Goal: Information Seeking & Learning: Learn about a topic

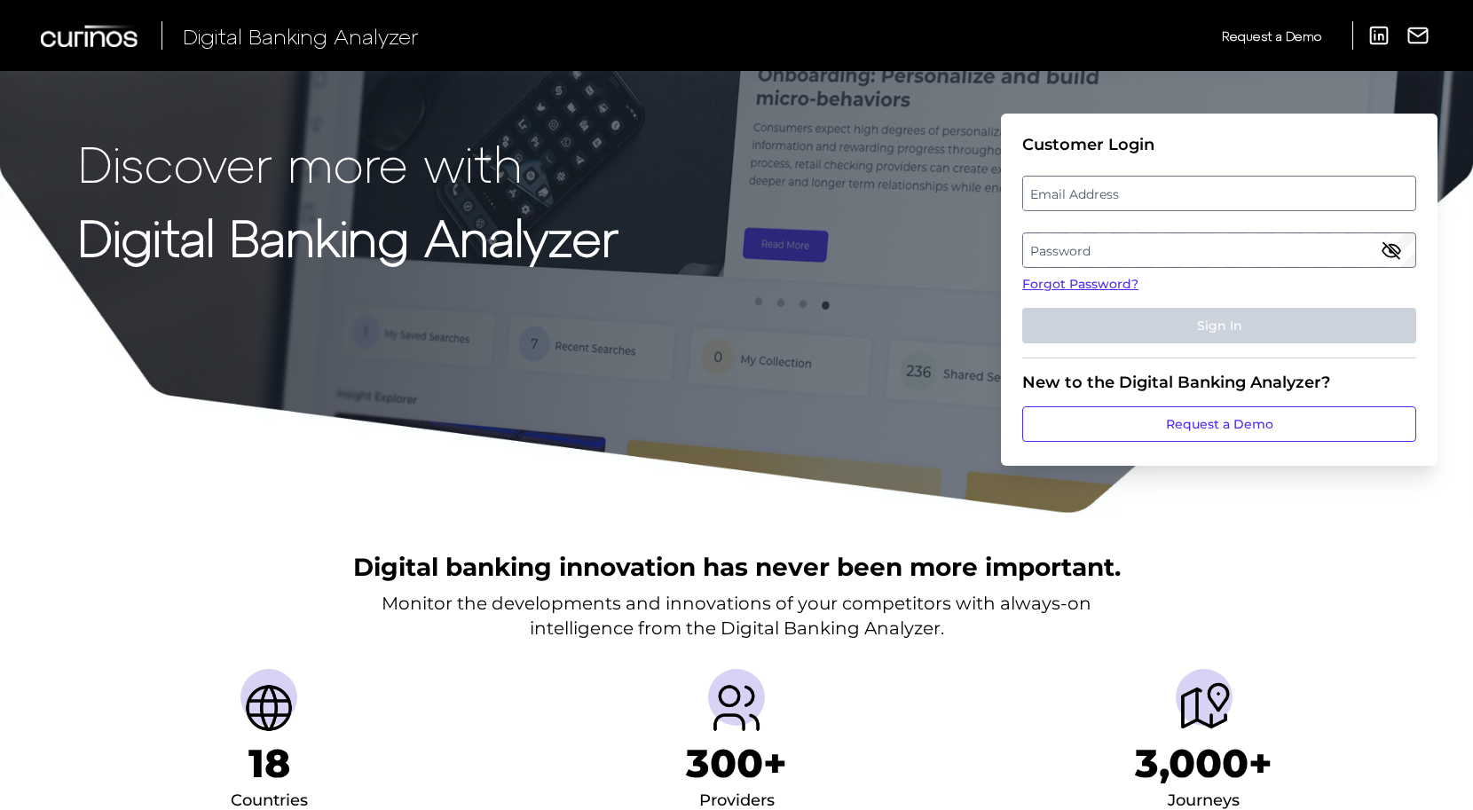
click at [1095, 190] on label "Email Address" at bounding box center [1218, 194] width 391 height 32
click at [1095, 190] on input "email" at bounding box center [1220, 194] width 394 height 36
type input "[EMAIL_ADDRESS][PERSON_NAME][DOMAIN_NAME]"
click at [1174, 249] on label "Password" at bounding box center [1218, 250] width 391 height 32
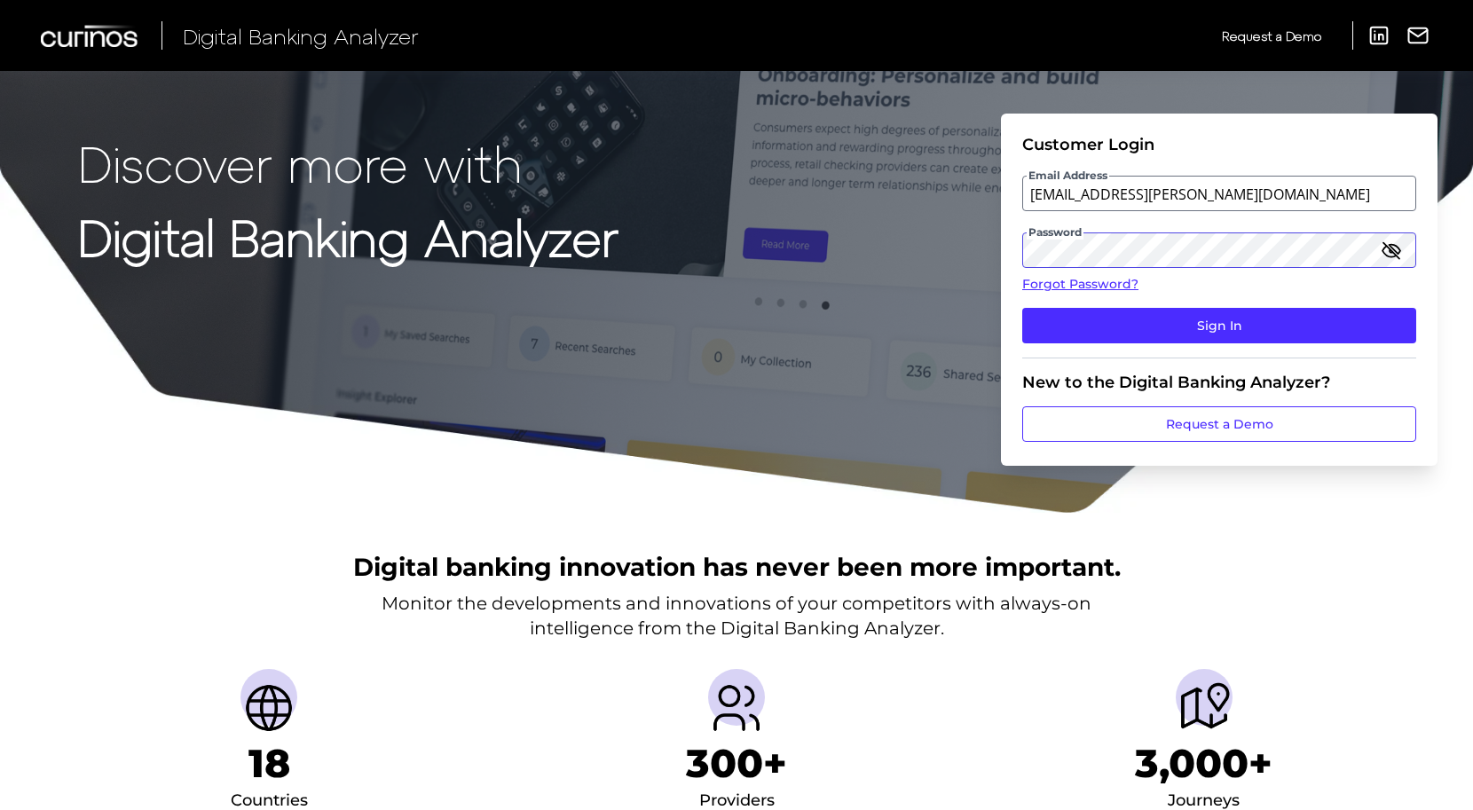
click at [1220, 326] on button "Sign In" at bounding box center [1220, 326] width 394 height 36
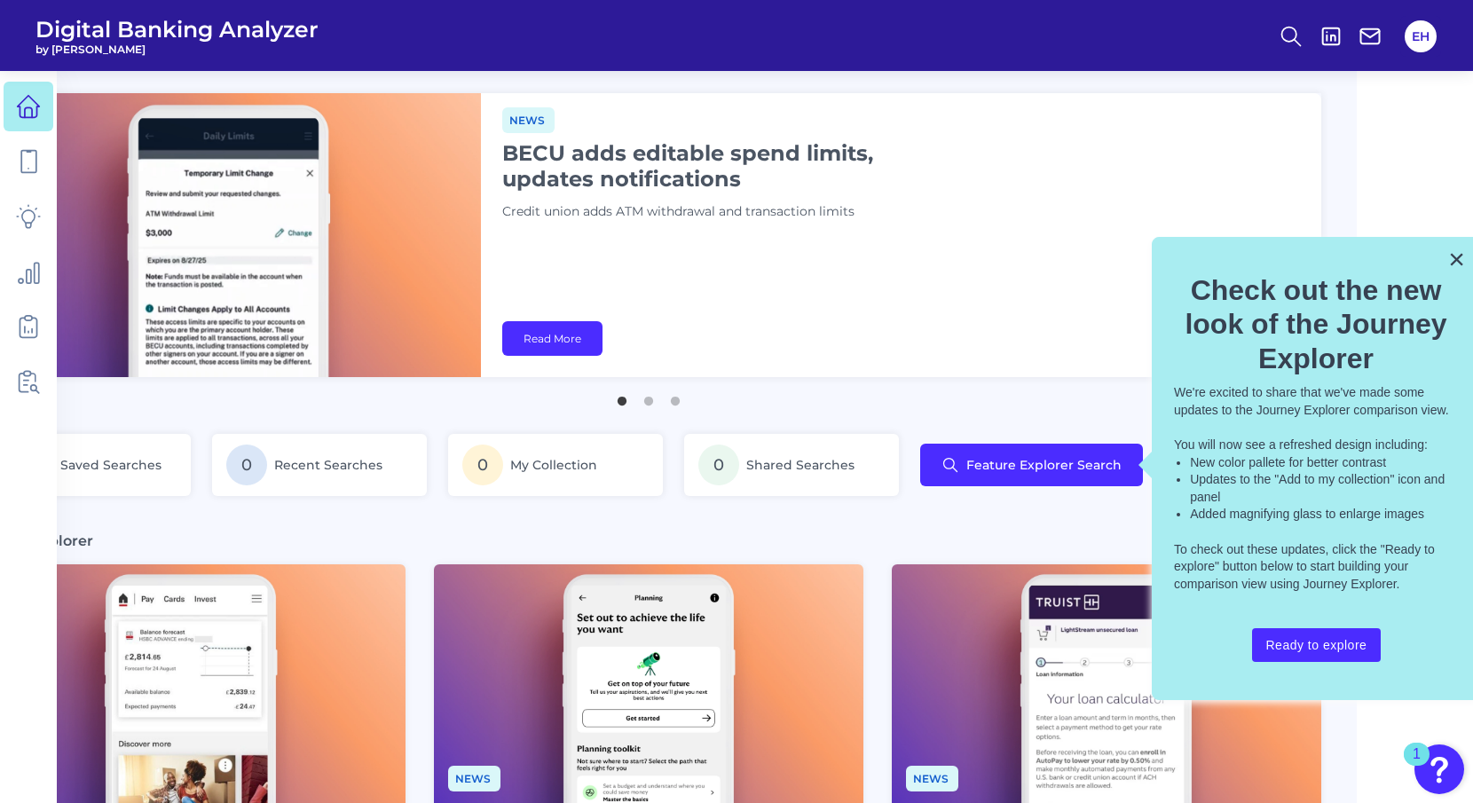
scroll to position [0, 116]
click at [1456, 261] on button "×" at bounding box center [1457, 259] width 17 height 28
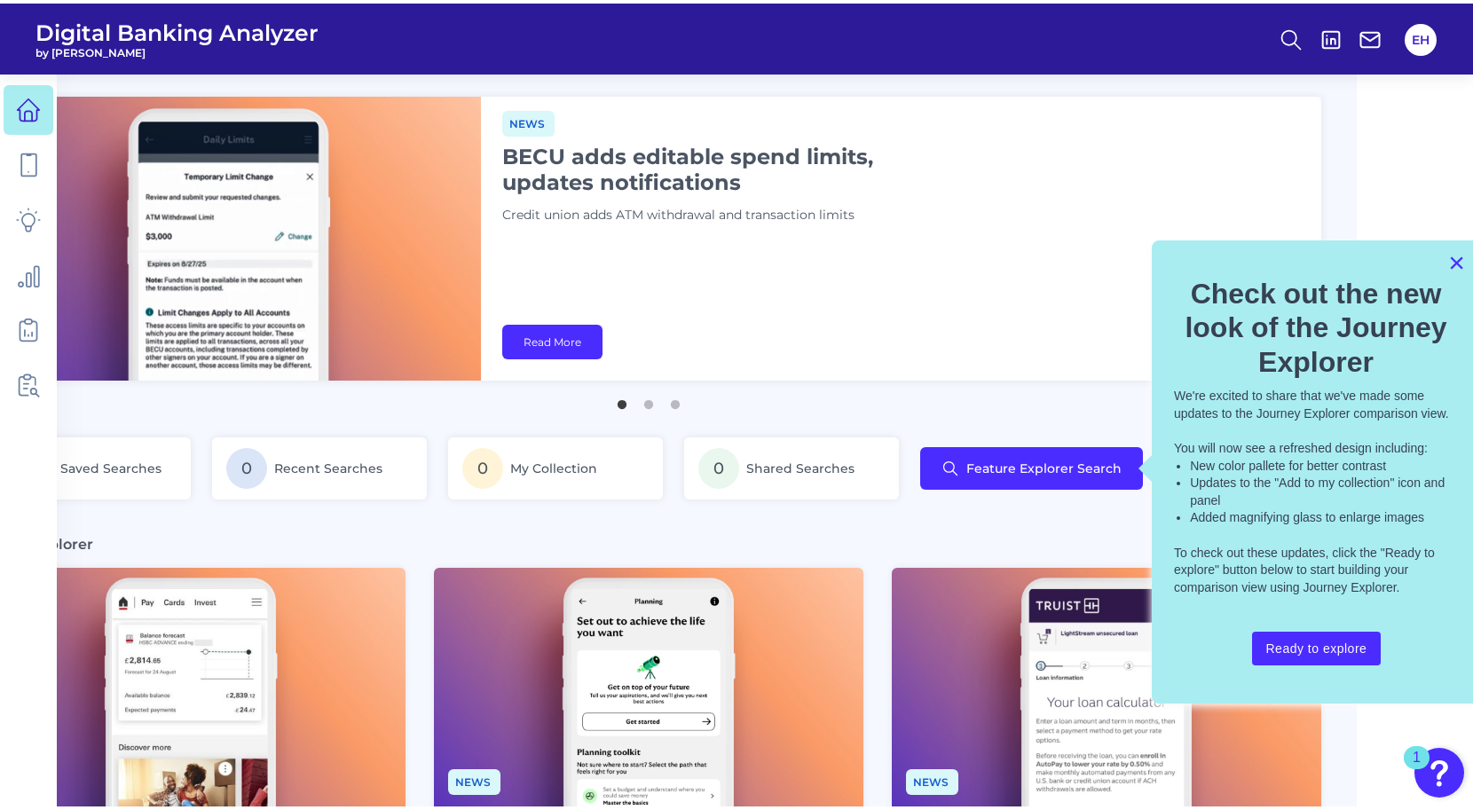
scroll to position [0, 0]
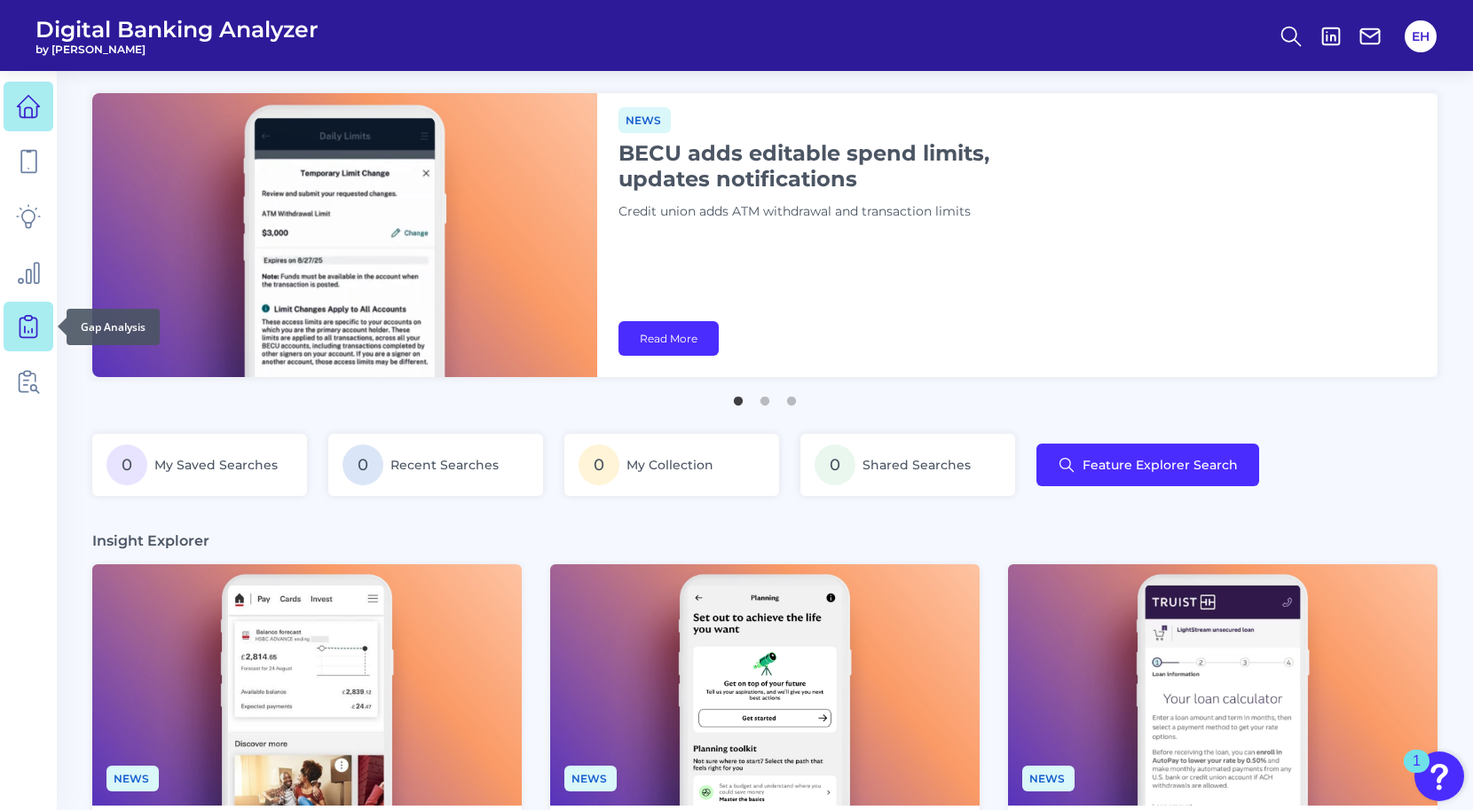
click at [30, 328] on icon at bounding box center [28, 326] width 25 height 25
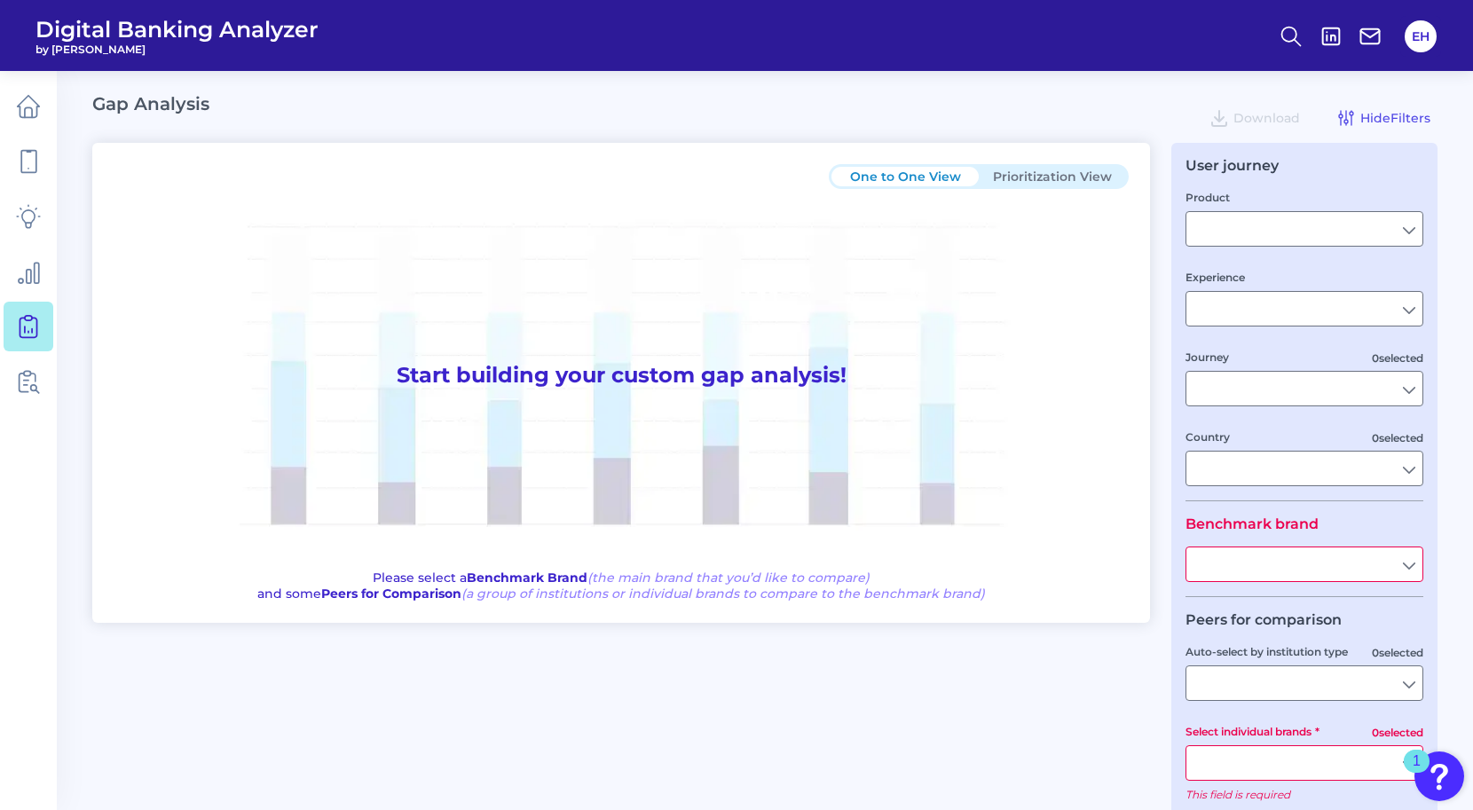
type input "Checking / Current Account"
type input "Mobile Servicing"
type input "Pre-Login Area, New Customer Onboarding, Login & Authentication, Accounts and t…"
type input "[GEOGRAPHIC_DATA]"
type input "All Select individual brands"
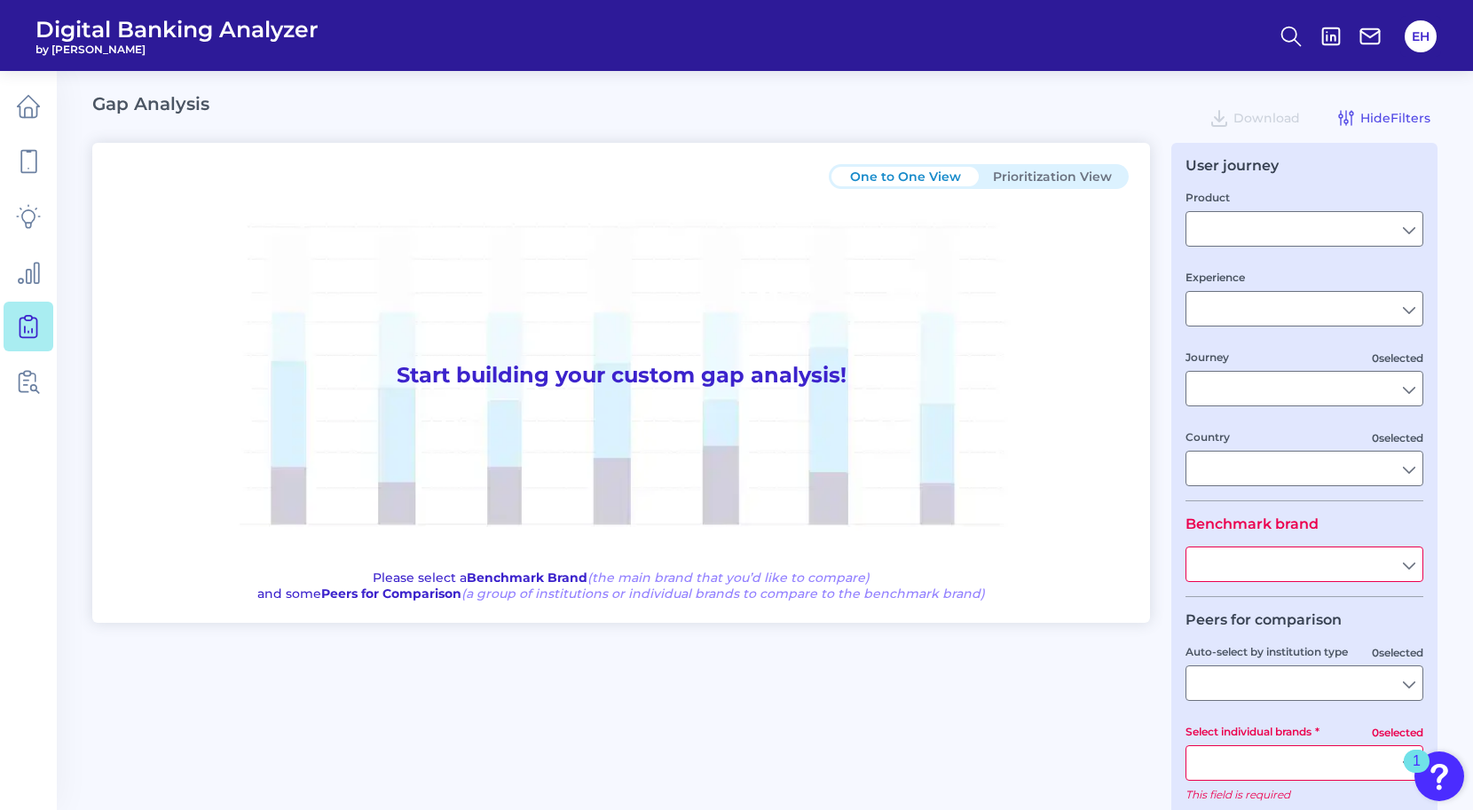
type input "All Countries"
type input "All Journeys"
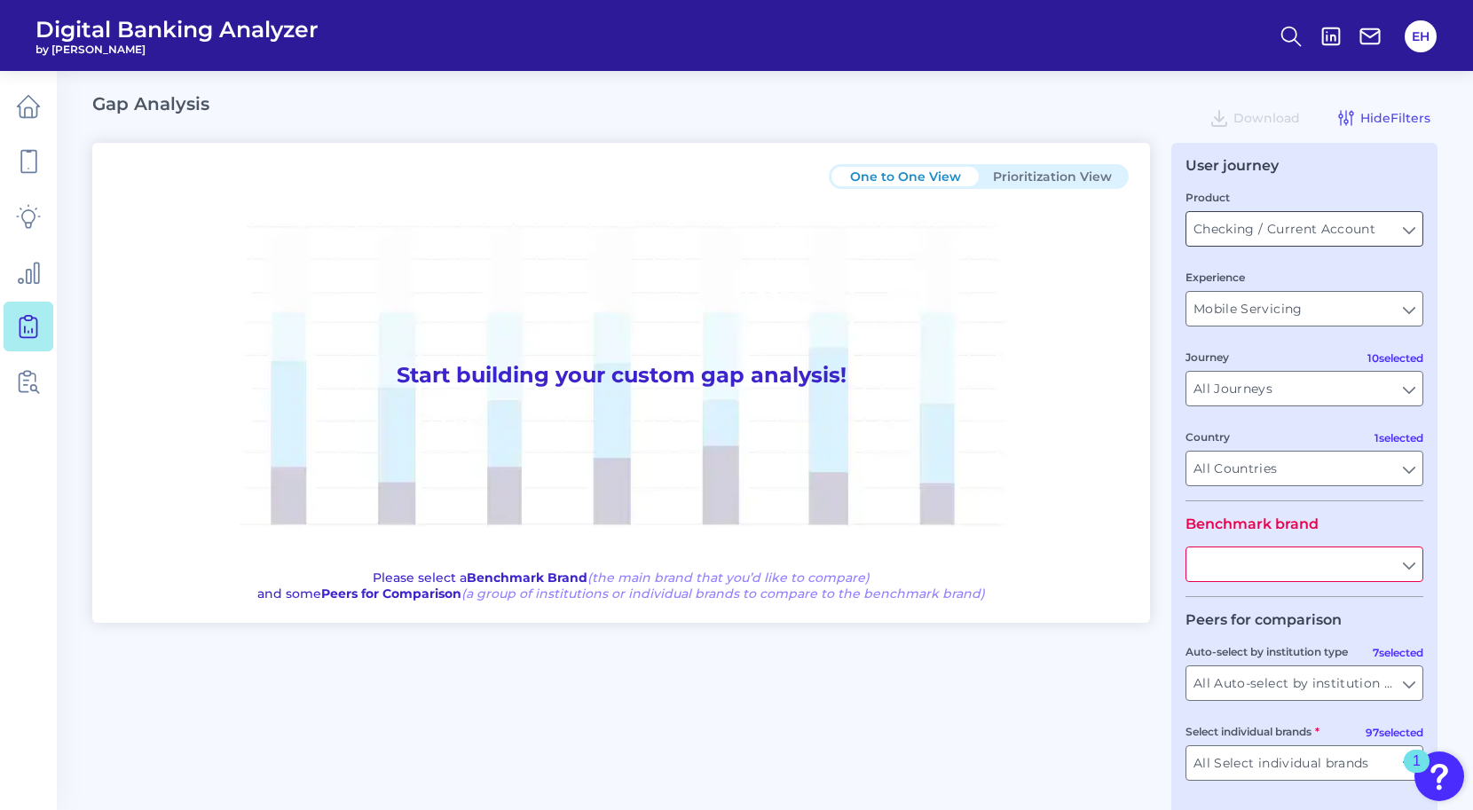
click at [1276, 233] on input "Checking / Current Account" at bounding box center [1305, 229] width 236 height 34
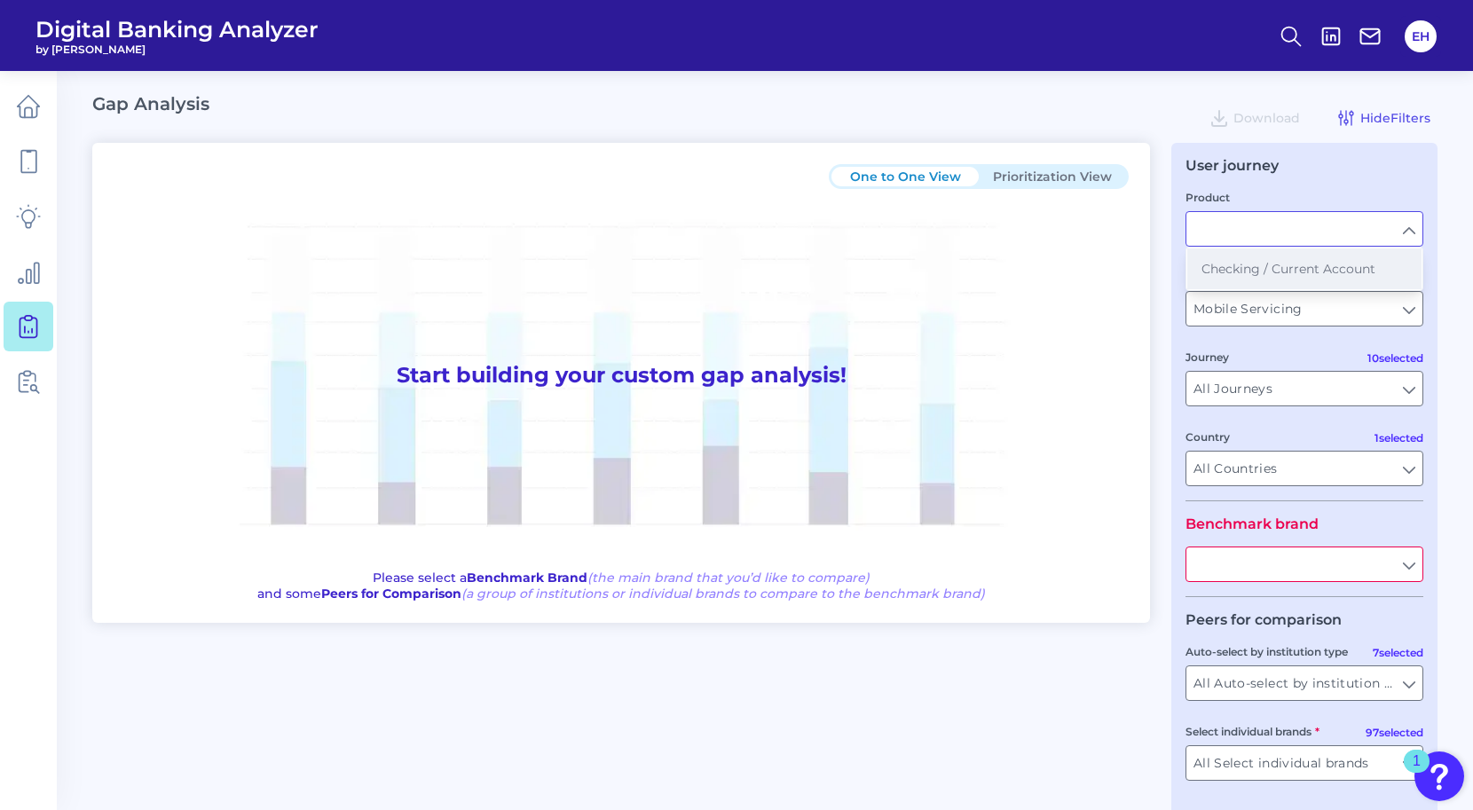
click at [1307, 271] on span "Checking / Current Account" at bounding box center [1289, 269] width 174 height 16
type input "Checking / Current Account"
click at [1270, 312] on input "Mobile Servicing" at bounding box center [1305, 309] width 236 height 34
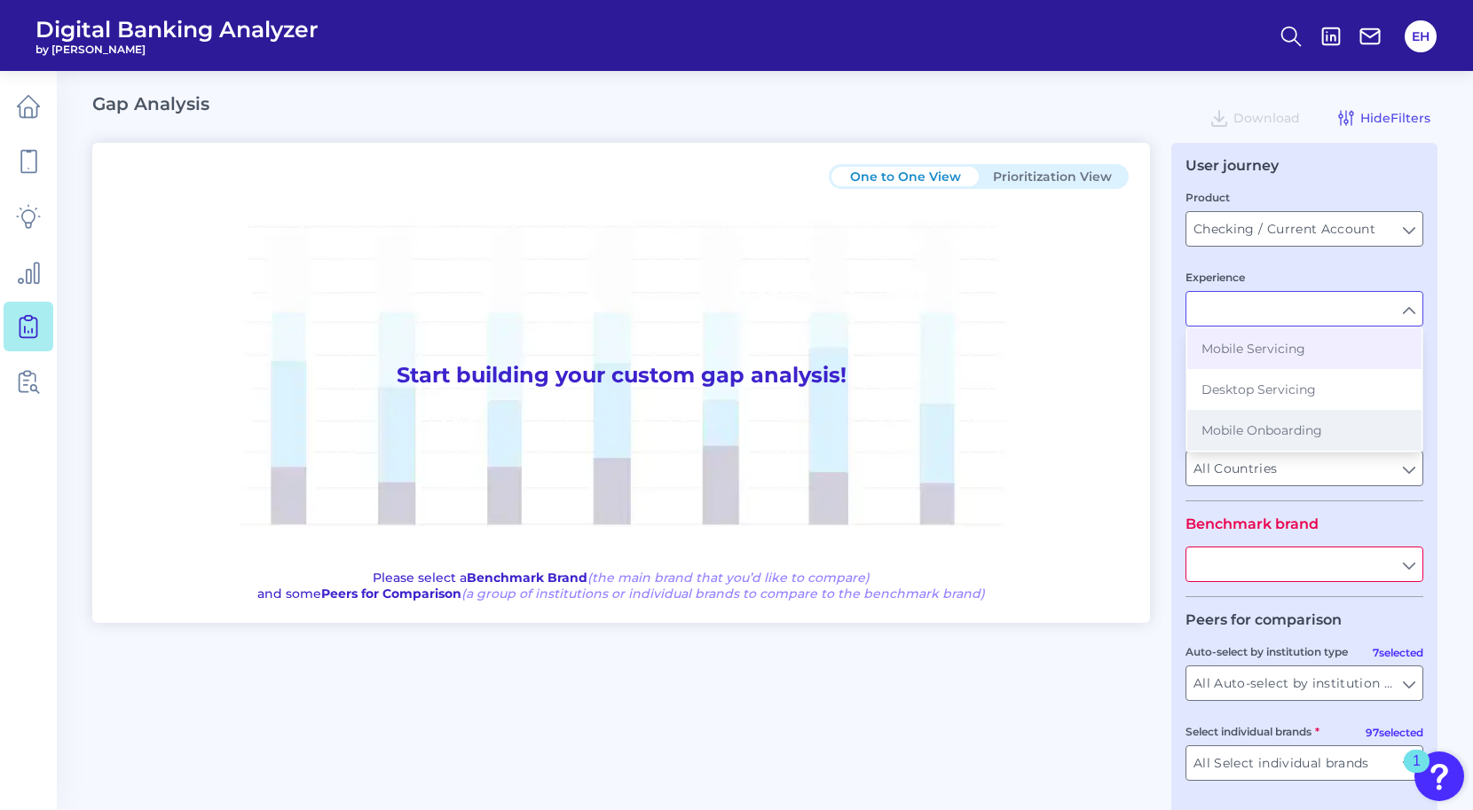
click at [1287, 423] on button "Mobile Onboarding" at bounding box center [1305, 430] width 234 height 41
type input "Mobile Onboarding"
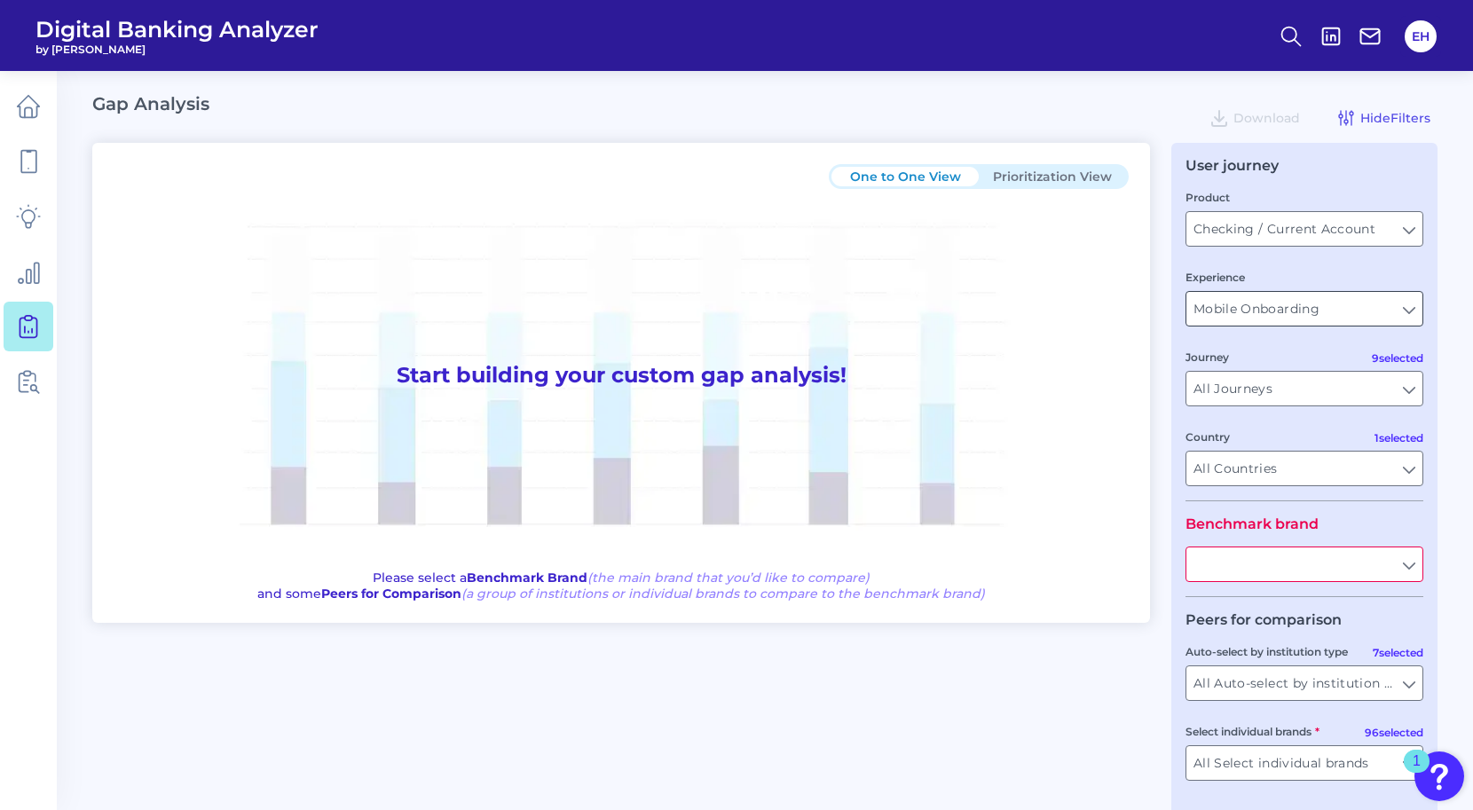
click at [1336, 314] on input "Mobile Onboarding" at bounding box center [1305, 309] width 236 height 34
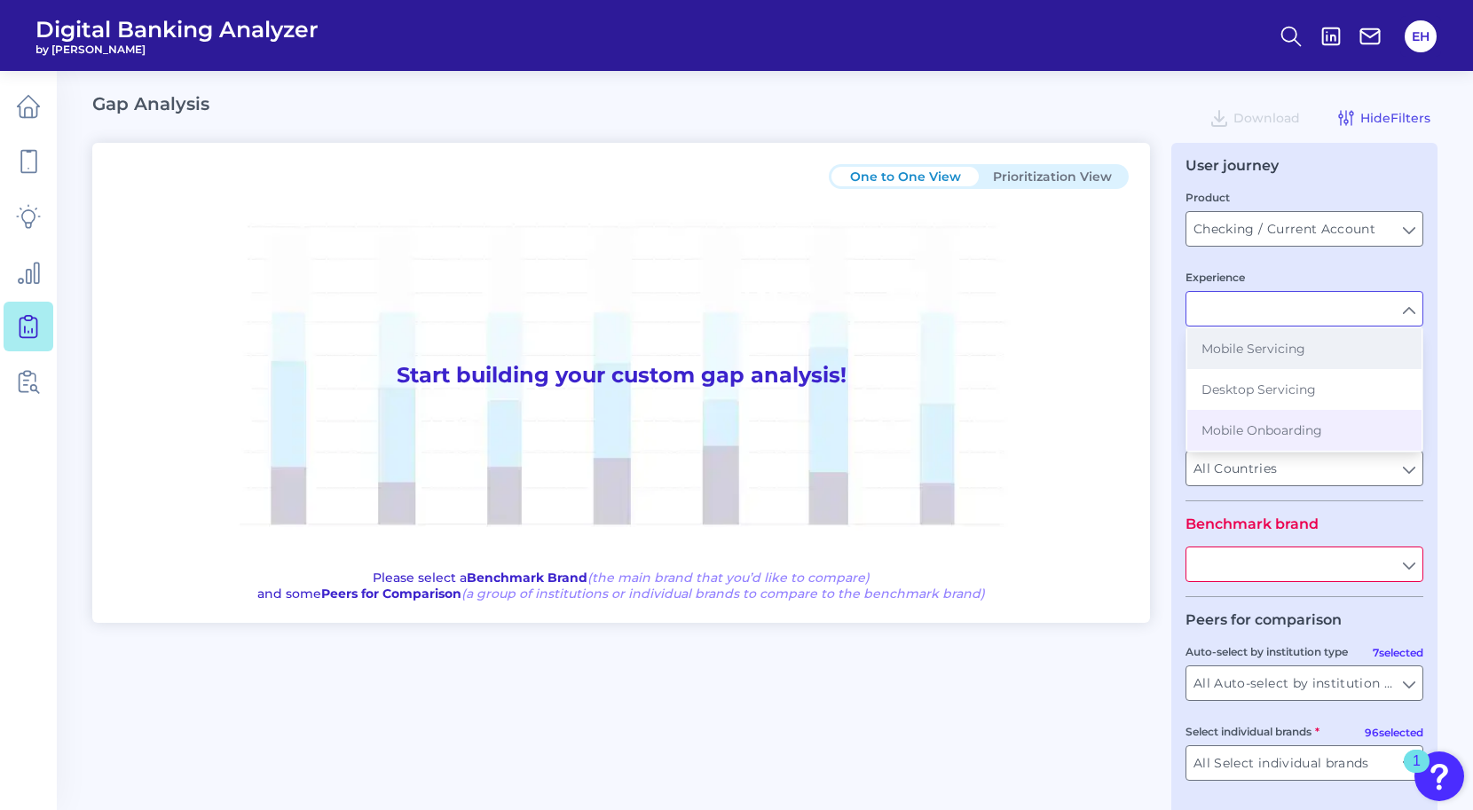
click at [1339, 365] on button "Mobile Servicing" at bounding box center [1305, 348] width 234 height 41
type input "Mobile Servicing"
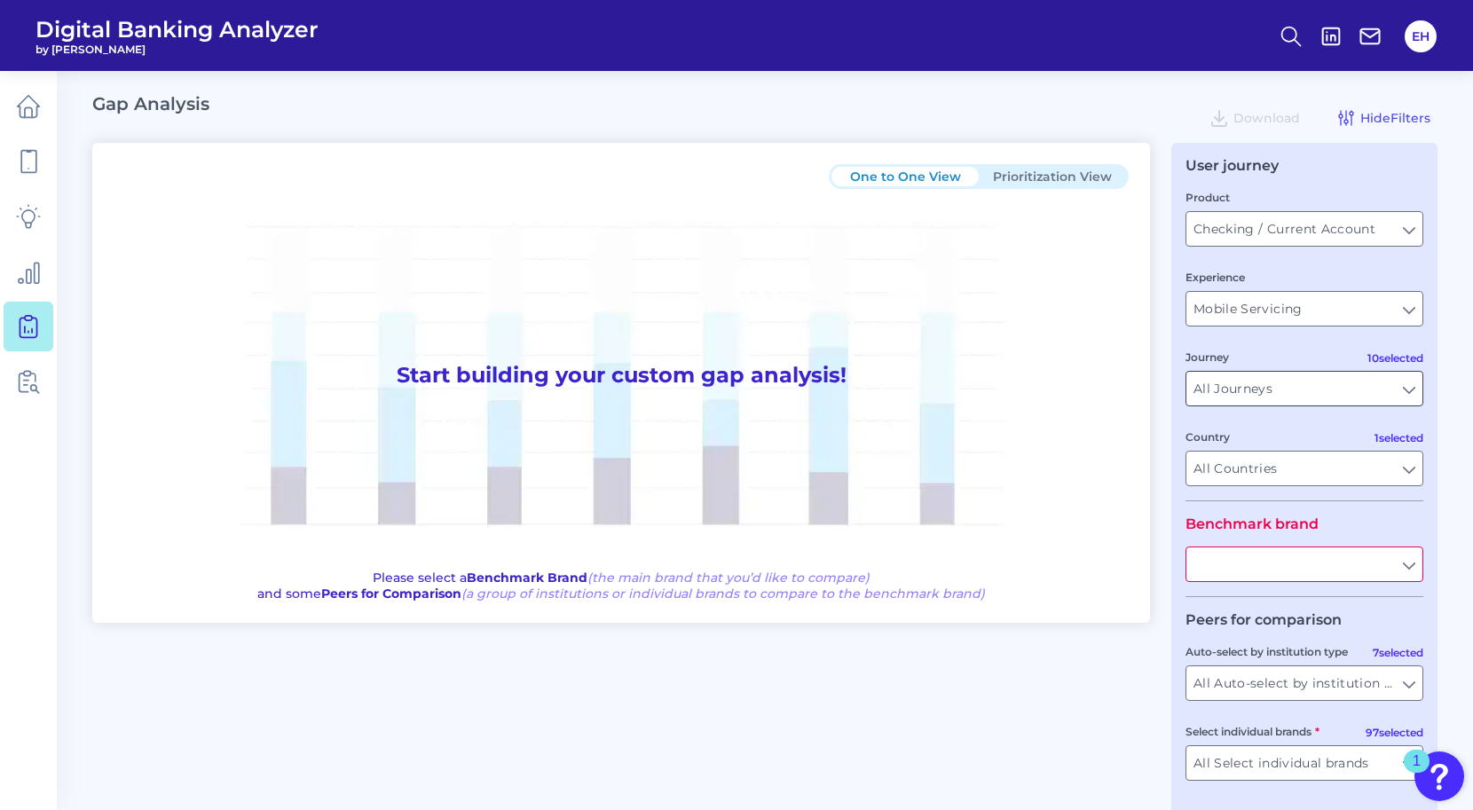
click at [1344, 390] on input "All Journeys" at bounding box center [1305, 389] width 236 height 34
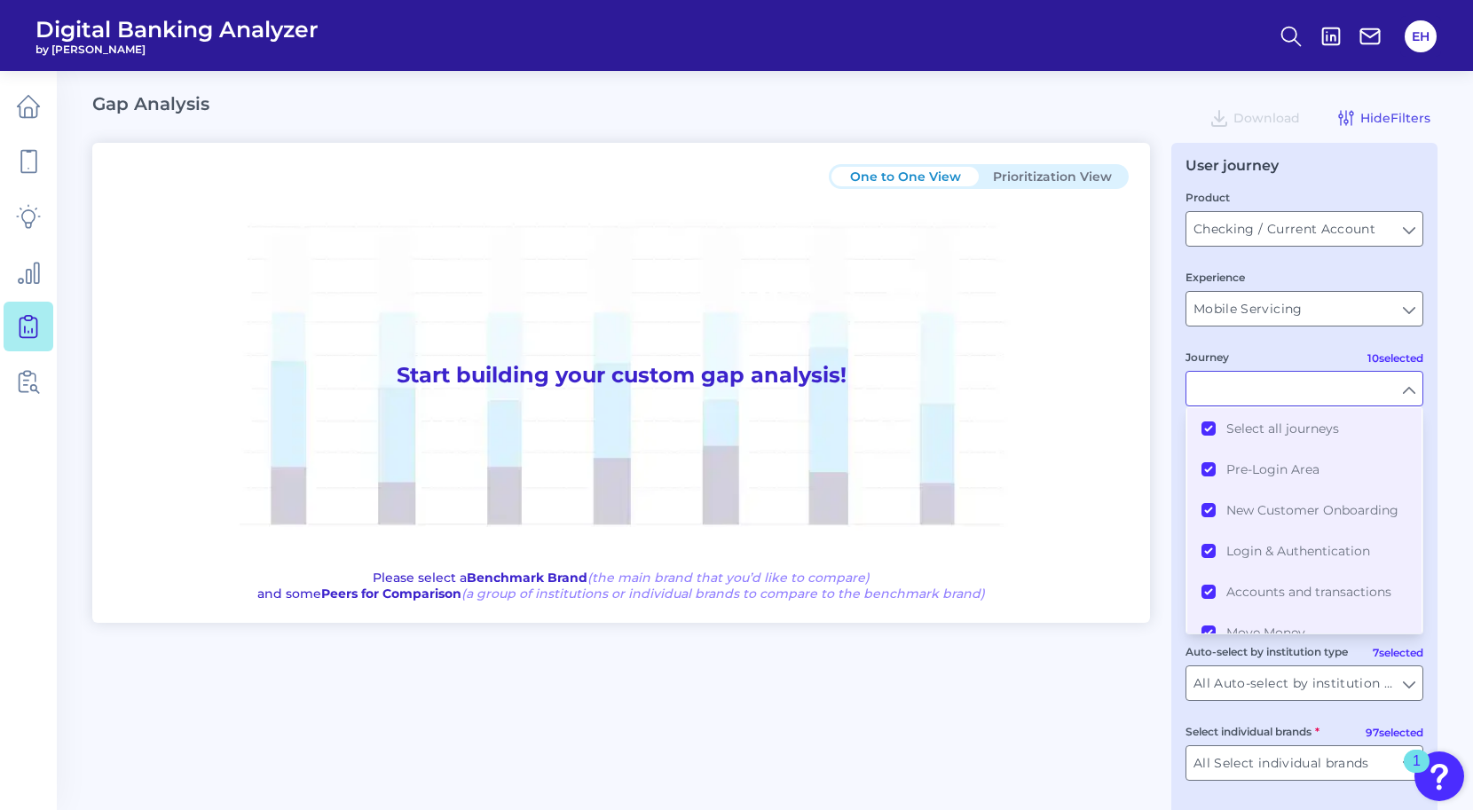
click at [1321, 352] on div "Journey" at bounding box center [1305, 377] width 238 height 59
click at [1357, 312] on input "Mobile Servicing" at bounding box center [1305, 309] width 236 height 34
type input "All Journeys"
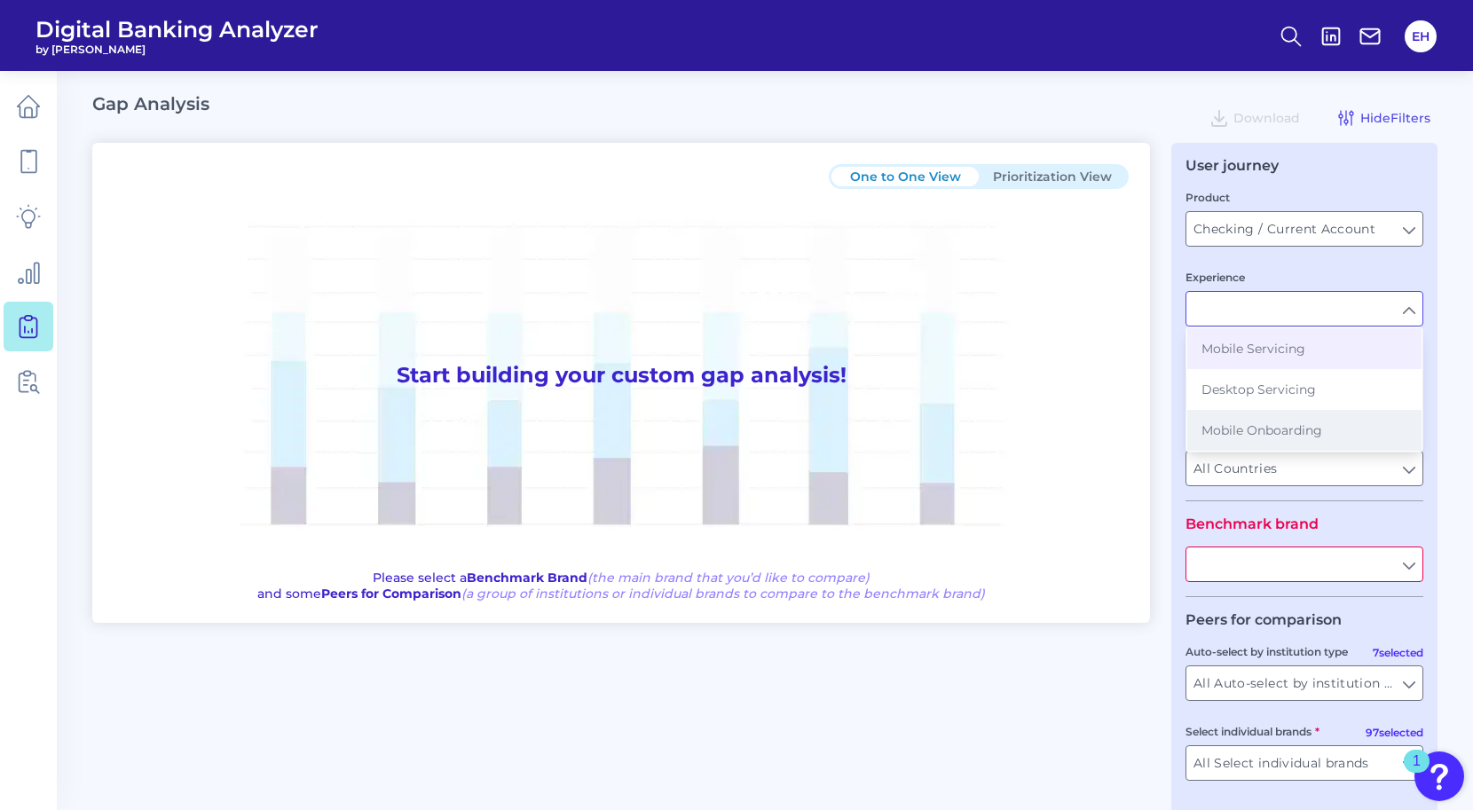
click at [1353, 422] on button "Mobile Onboarding" at bounding box center [1305, 430] width 234 height 41
type input "Mobile Onboarding"
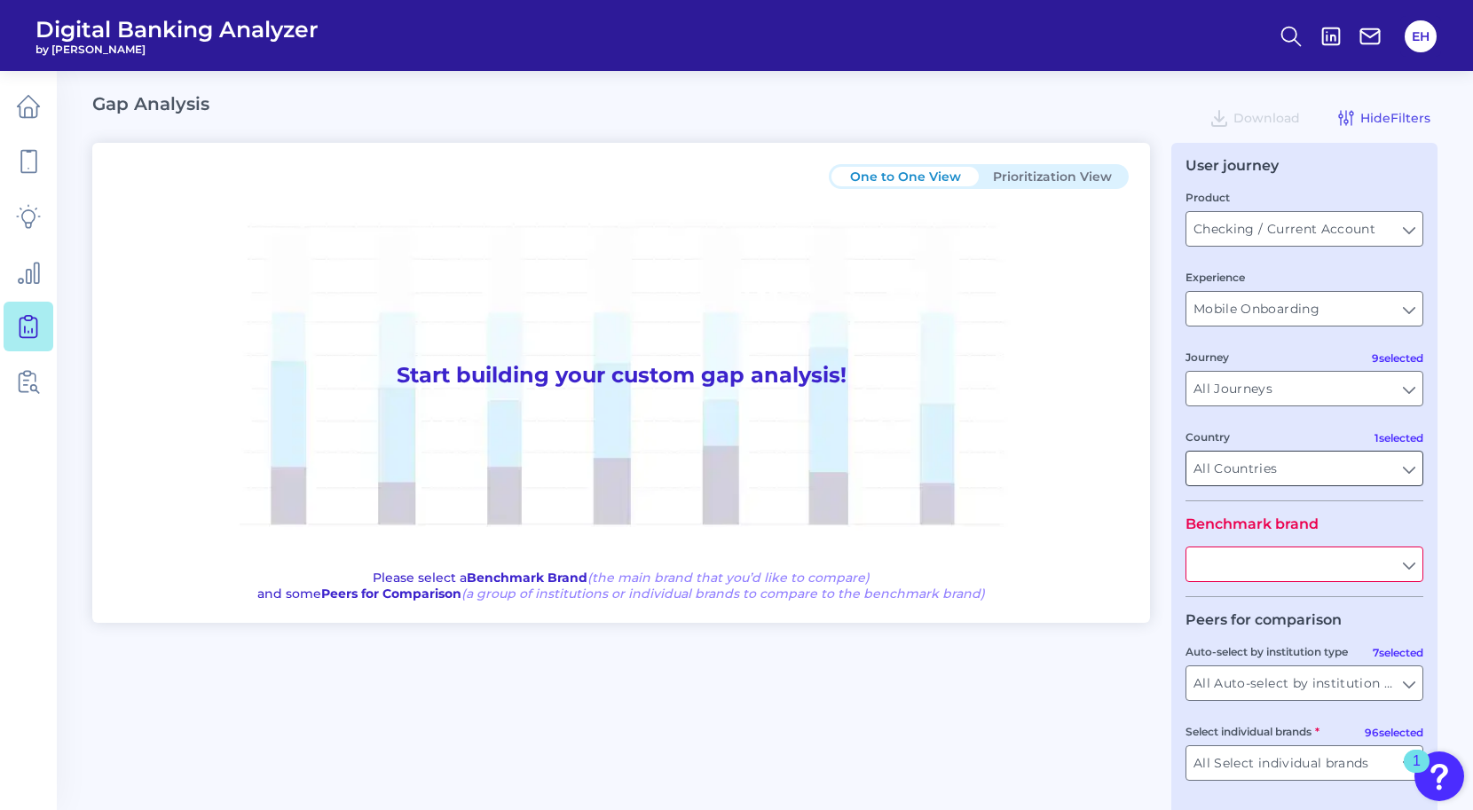
click at [1387, 472] on input "All Countries" at bounding box center [1305, 469] width 236 height 34
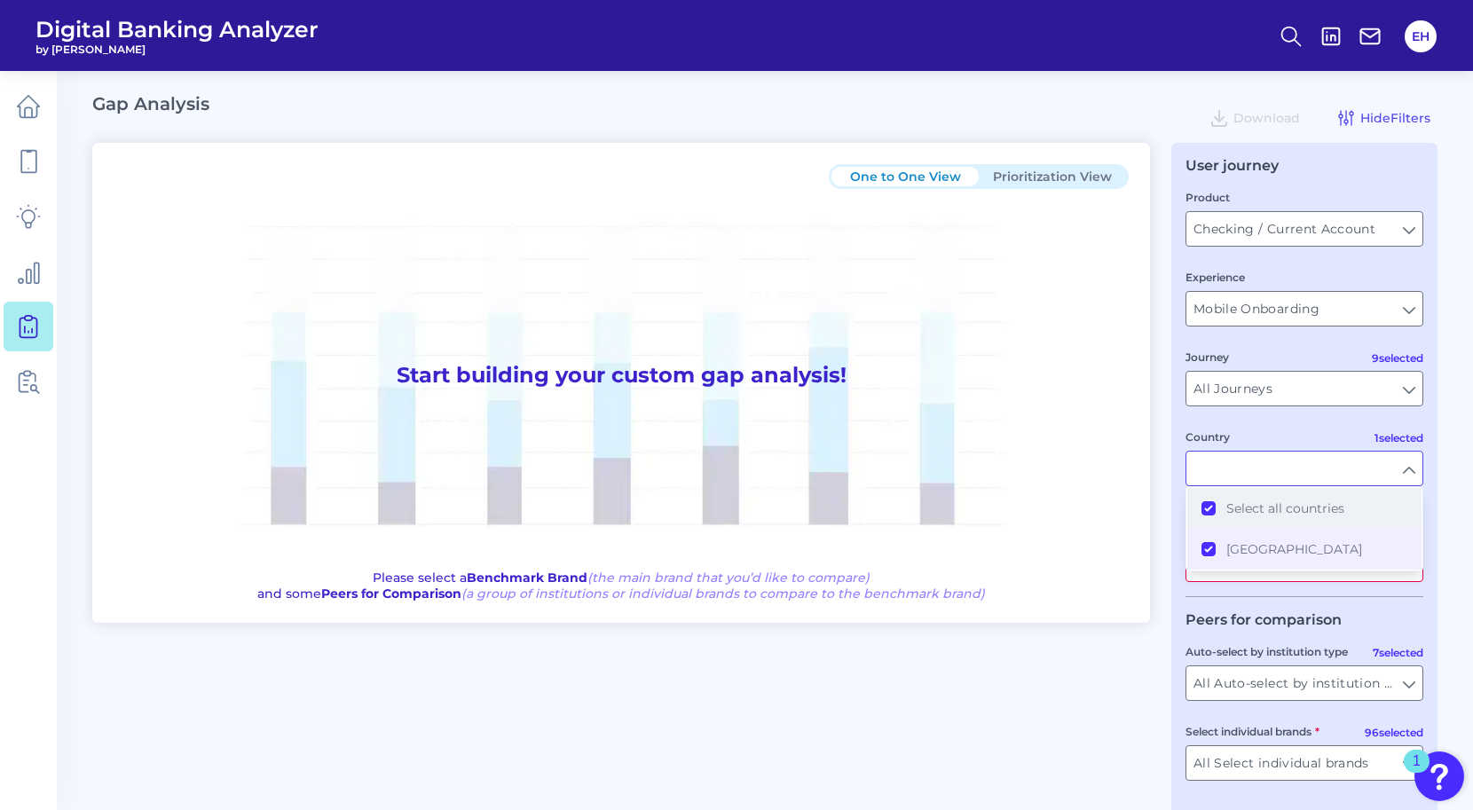
click at [1212, 508] on button "Select all countries" at bounding box center [1305, 508] width 234 height 41
click at [1207, 546] on button "[GEOGRAPHIC_DATA]" at bounding box center [1305, 549] width 234 height 41
click at [1405, 463] on input "Country" at bounding box center [1305, 469] width 236 height 34
type input "All Countries"
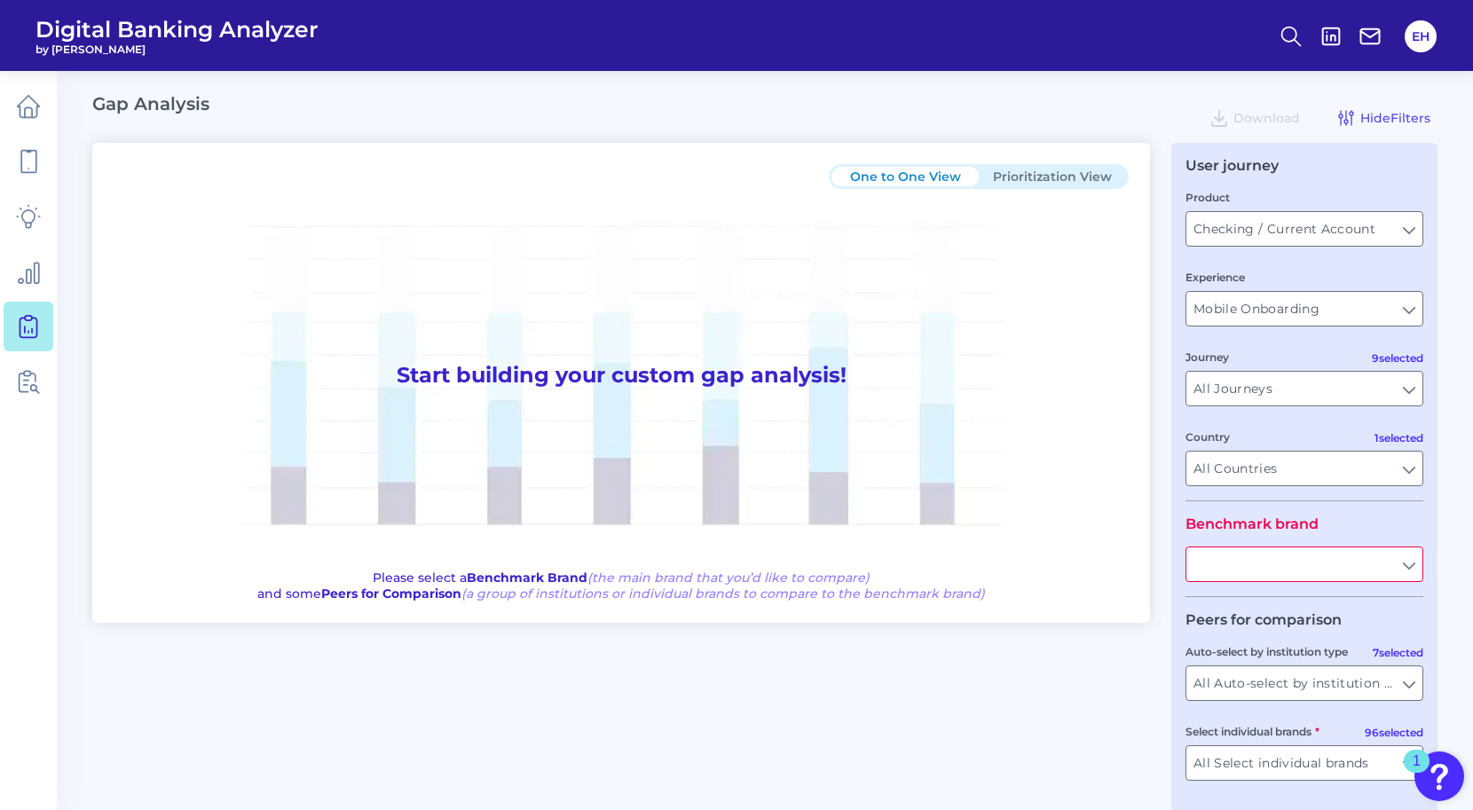
click at [1387, 563] on input "text" at bounding box center [1305, 565] width 236 height 34
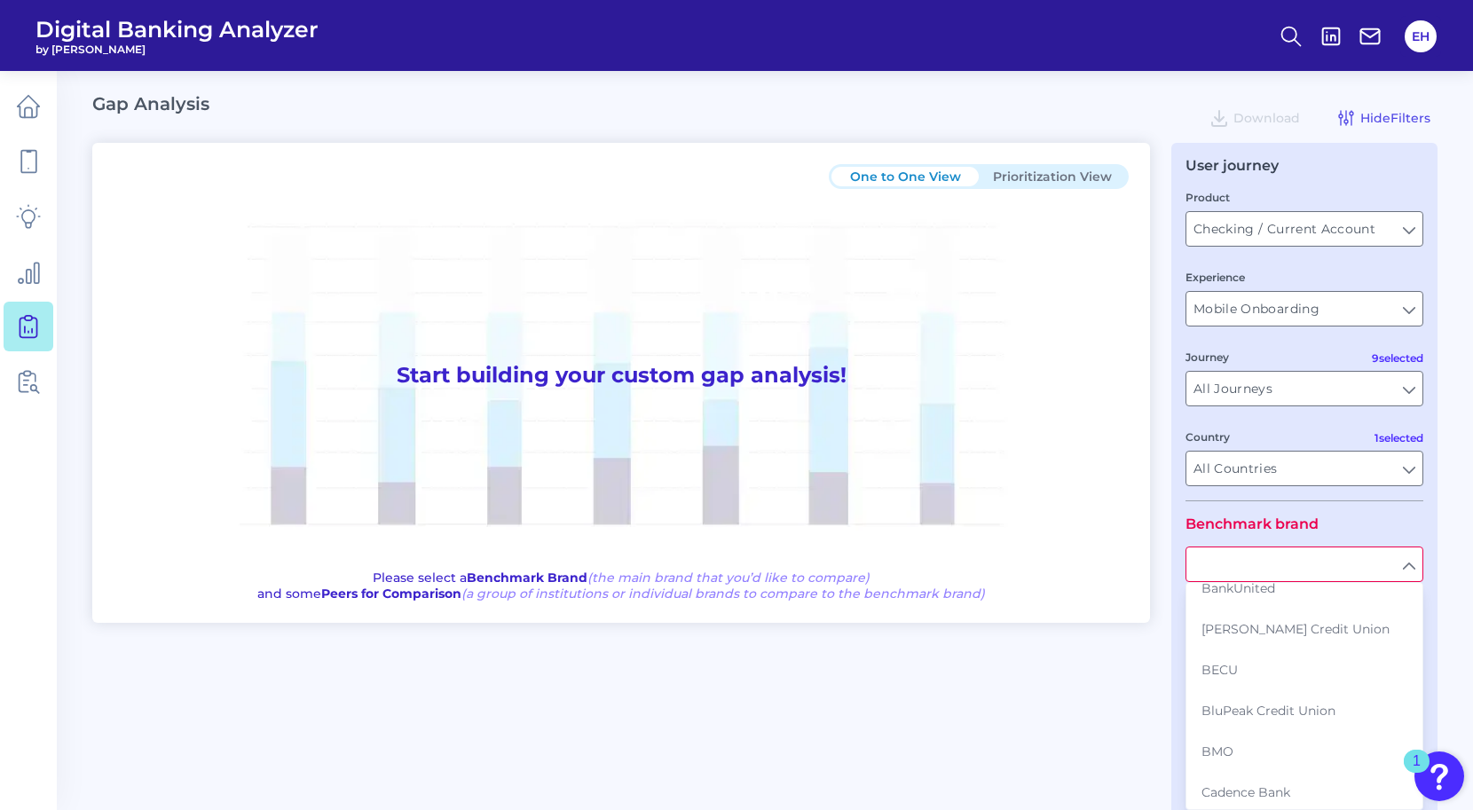
scroll to position [426, 0]
click at [1299, 762] on button "BMO" at bounding box center [1305, 750] width 234 height 41
type input "BMO"
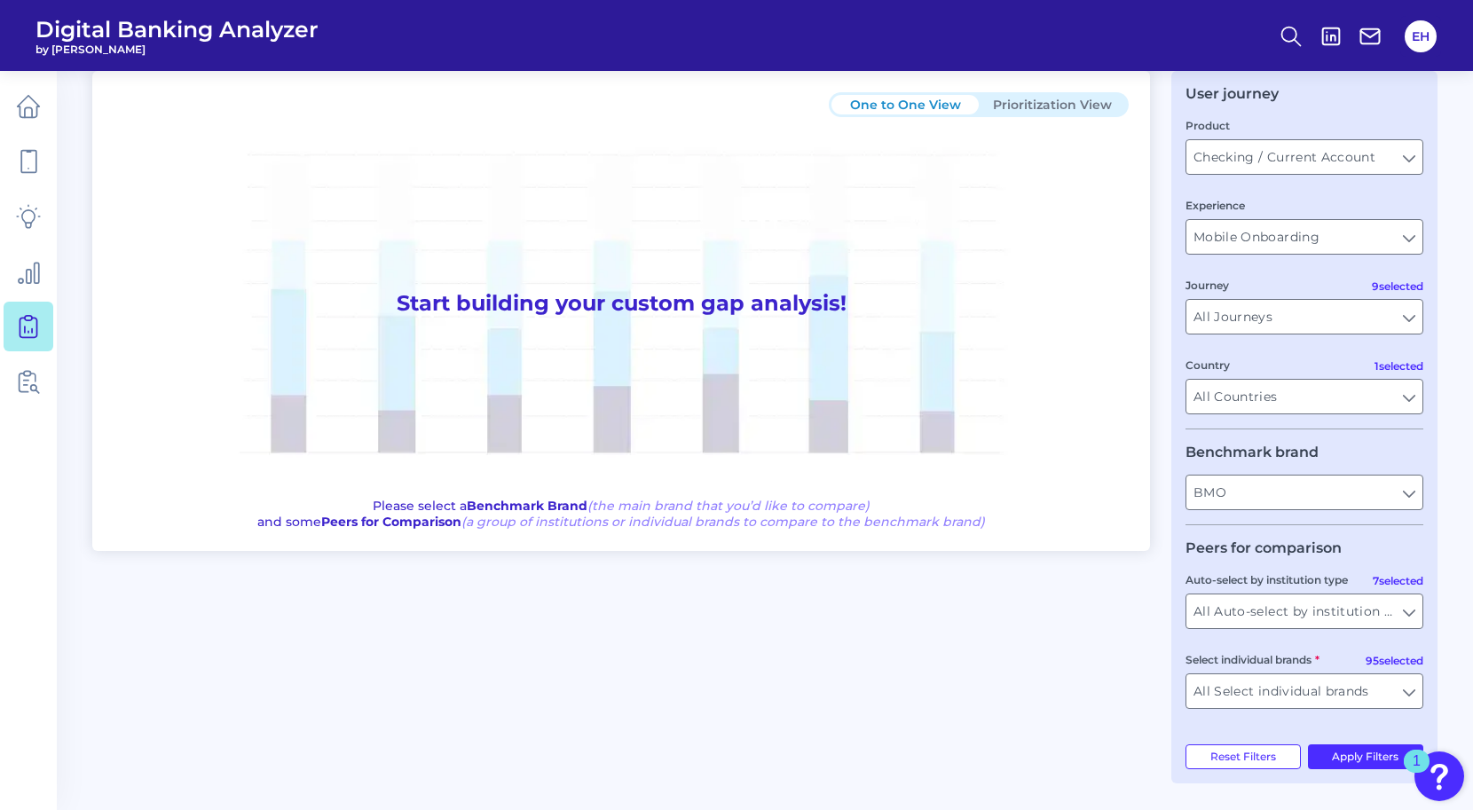
scroll to position [72, 0]
click at [1399, 612] on input "All Auto-select by institution types" at bounding box center [1305, 612] width 236 height 34
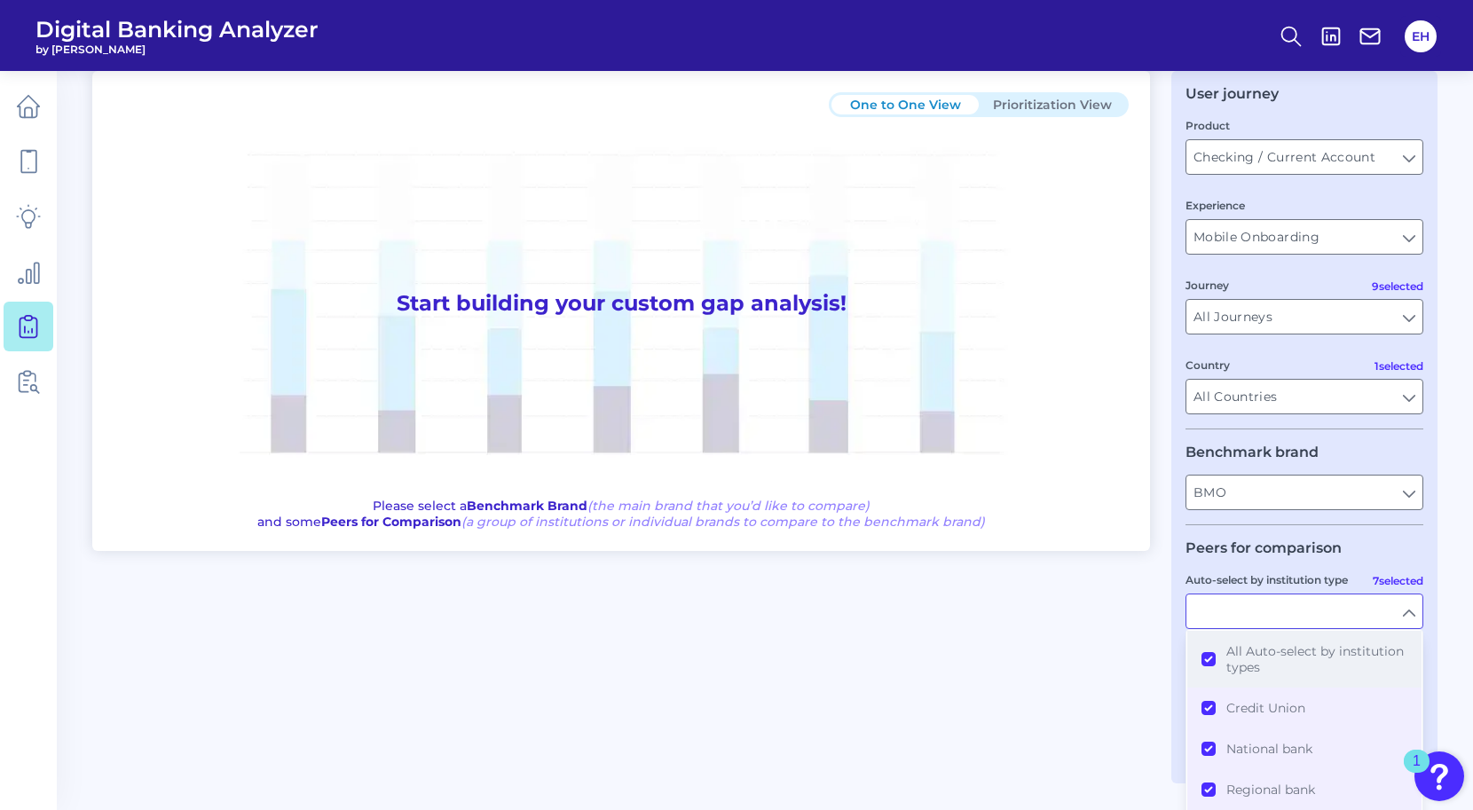
click at [1211, 656] on button "All Auto-select by institution types" at bounding box center [1305, 659] width 234 height 57
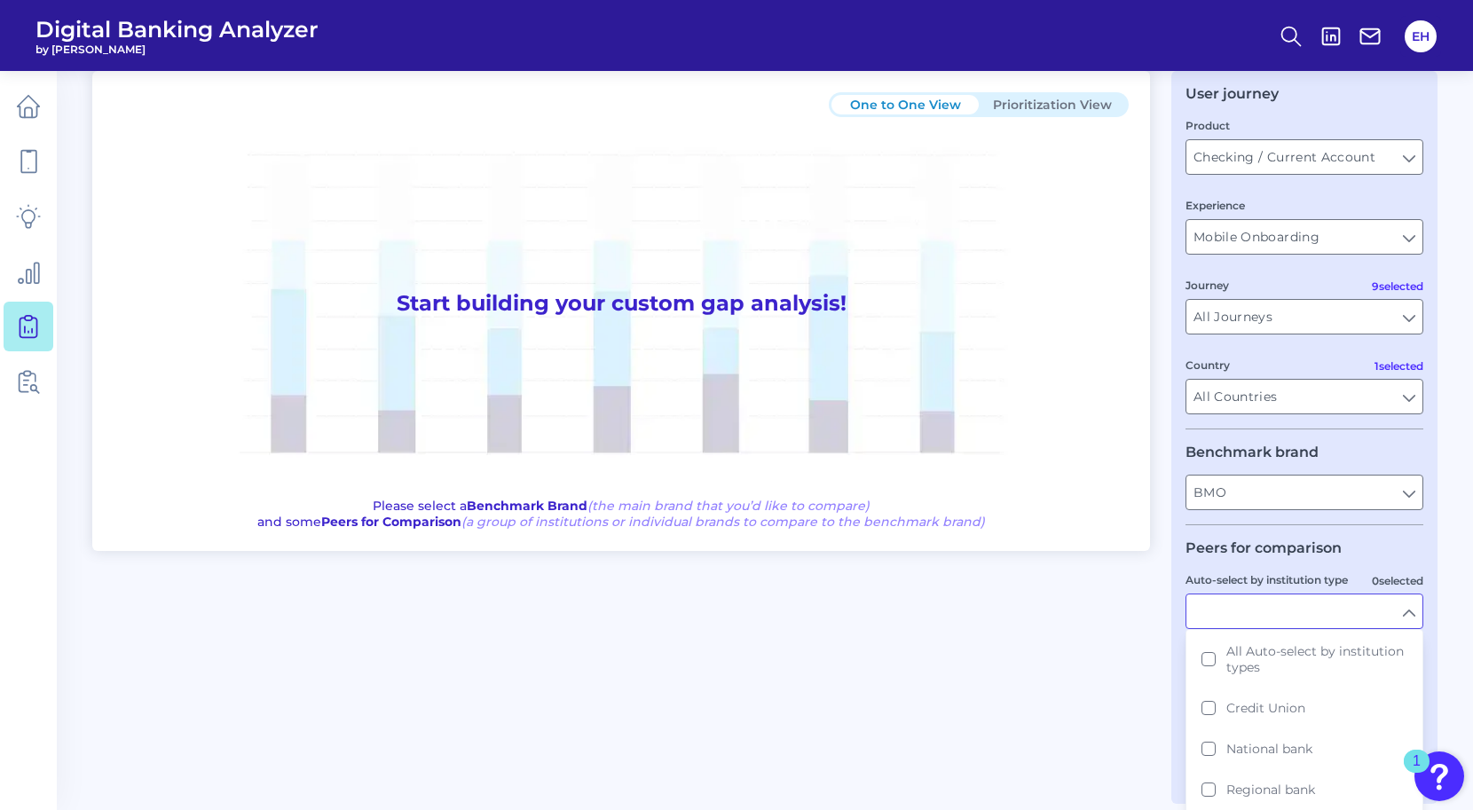
click at [1410, 612] on input "Auto-select by institution type" at bounding box center [1305, 612] width 236 height 34
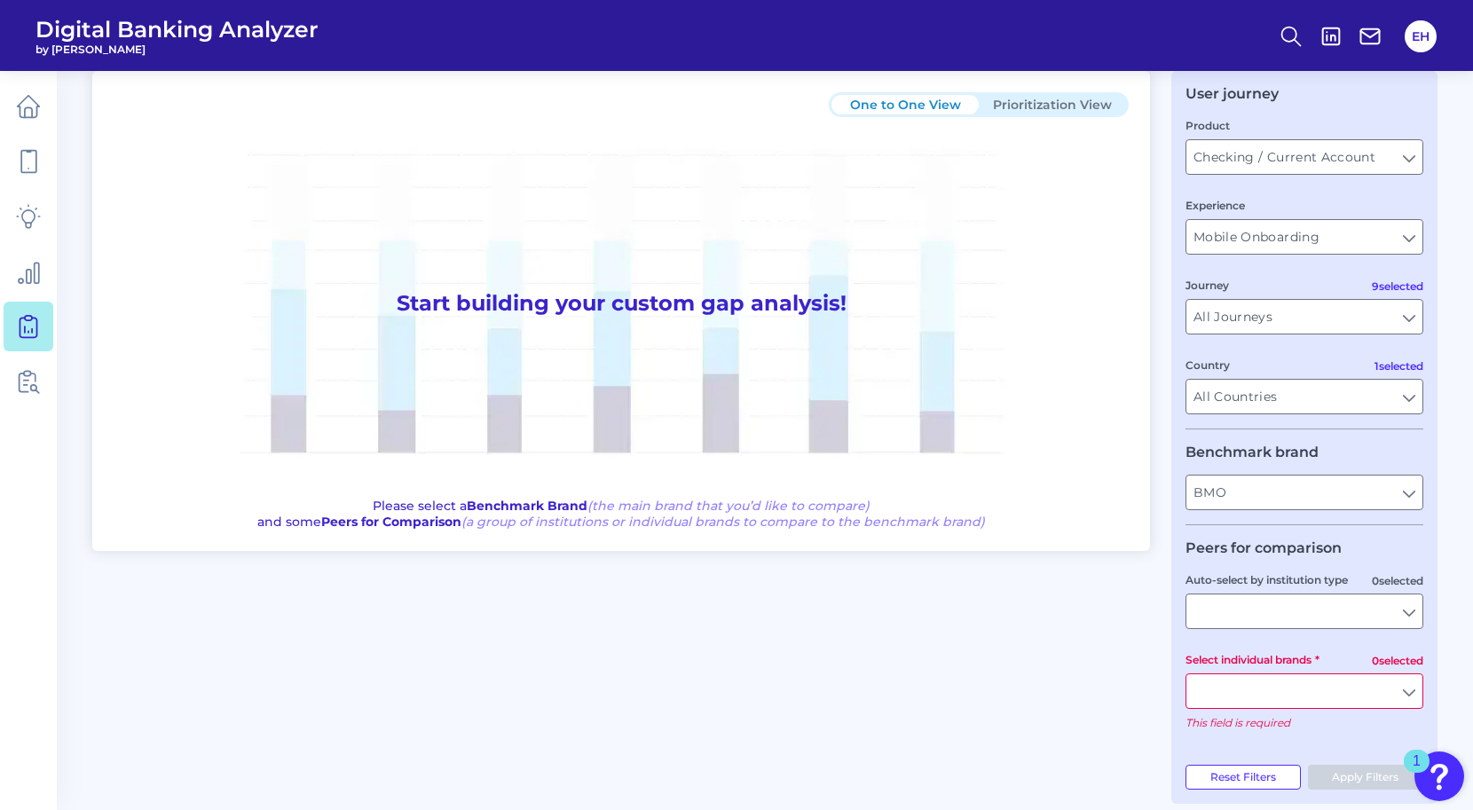
click at [1402, 691] on input "Select individual brands" at bounding box center [1305, 692] width 236 height 34
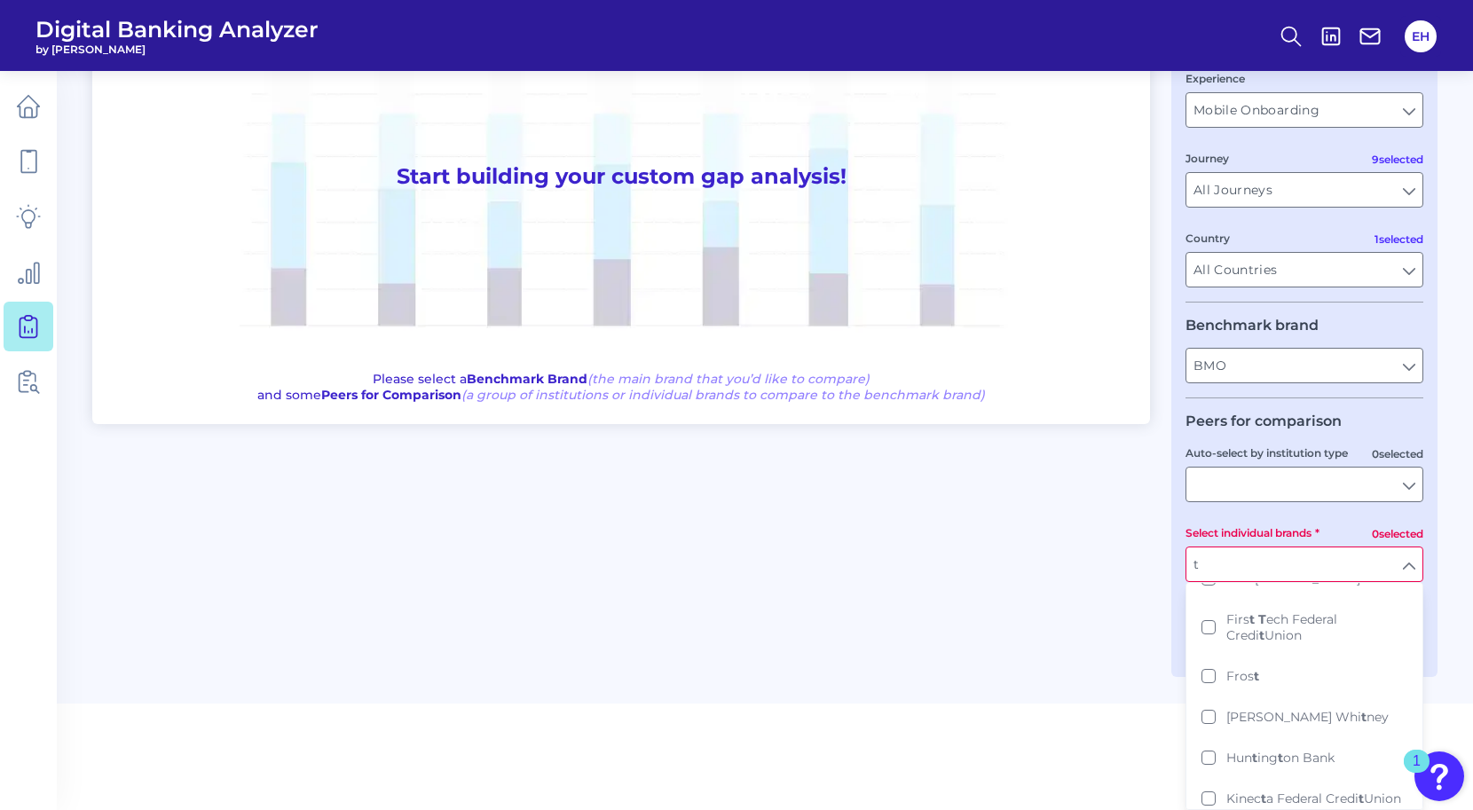
scroll to position [92, 0]
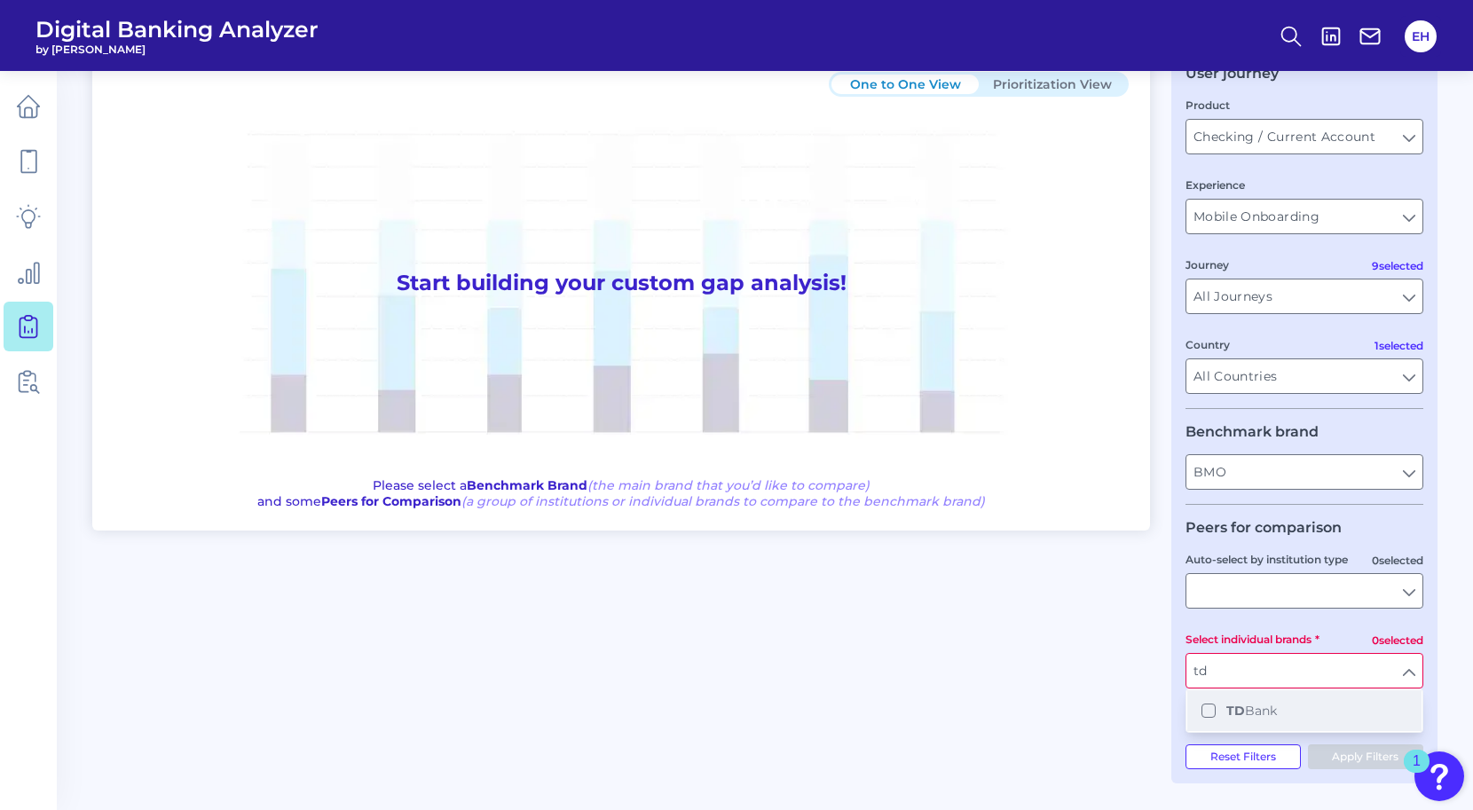
click at [1274, 710] on span "TD Bank" at bounding box center [1252, 711] width 51 height 16
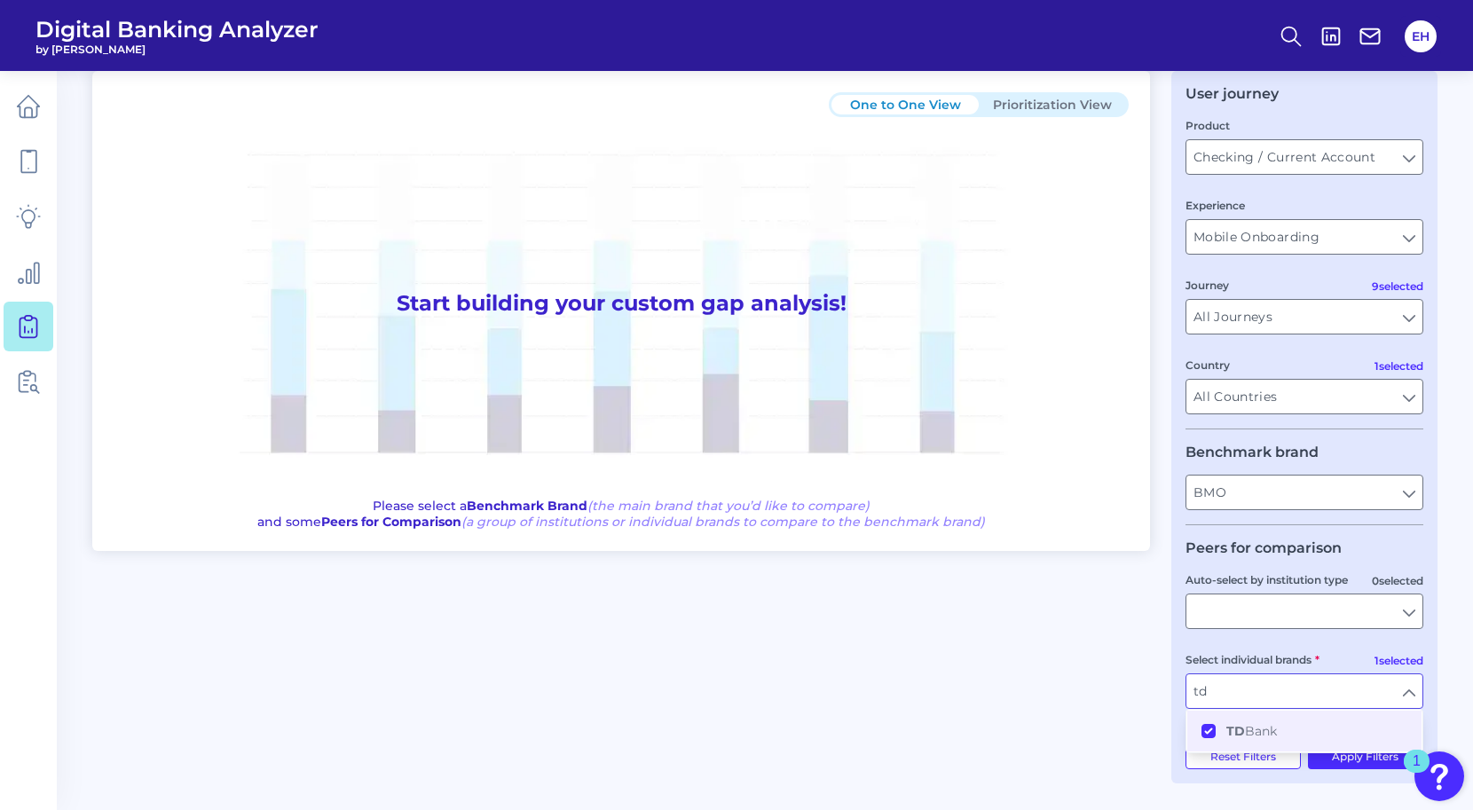
click at [1435, 707] on div "User journey Product Checking / Current Account Checking / Current Account Expe…" at bounding box center [1305, 427] width 266 height 713
type input "TD Bank"
click at [1368, 759] on button "Apply Filters" at bounding box center [1366, 757] width 116 height 25
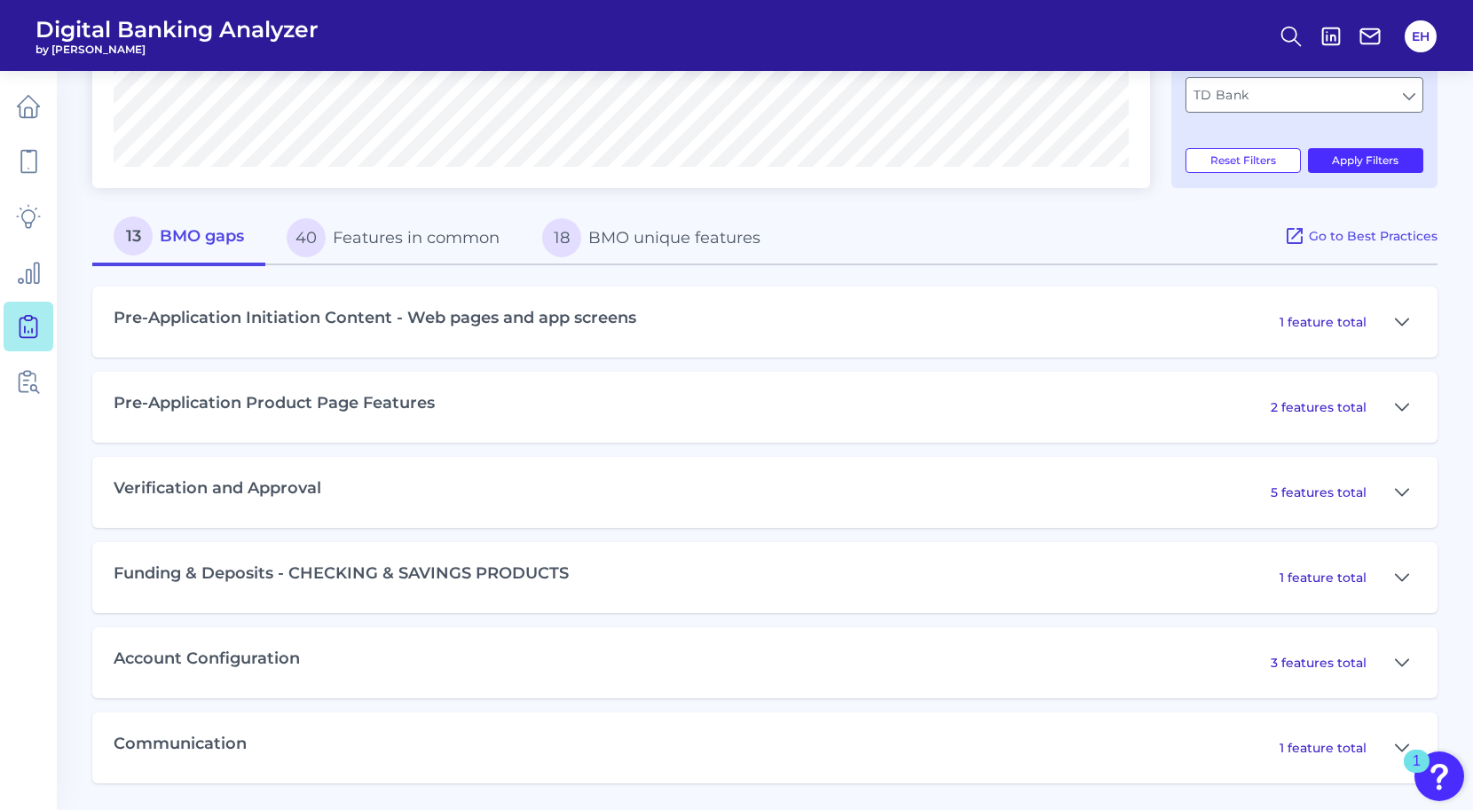
scroll to position [667, 0]
click at [1402, 488] on icon at bounding box center [1402, 493] width 14 height 21
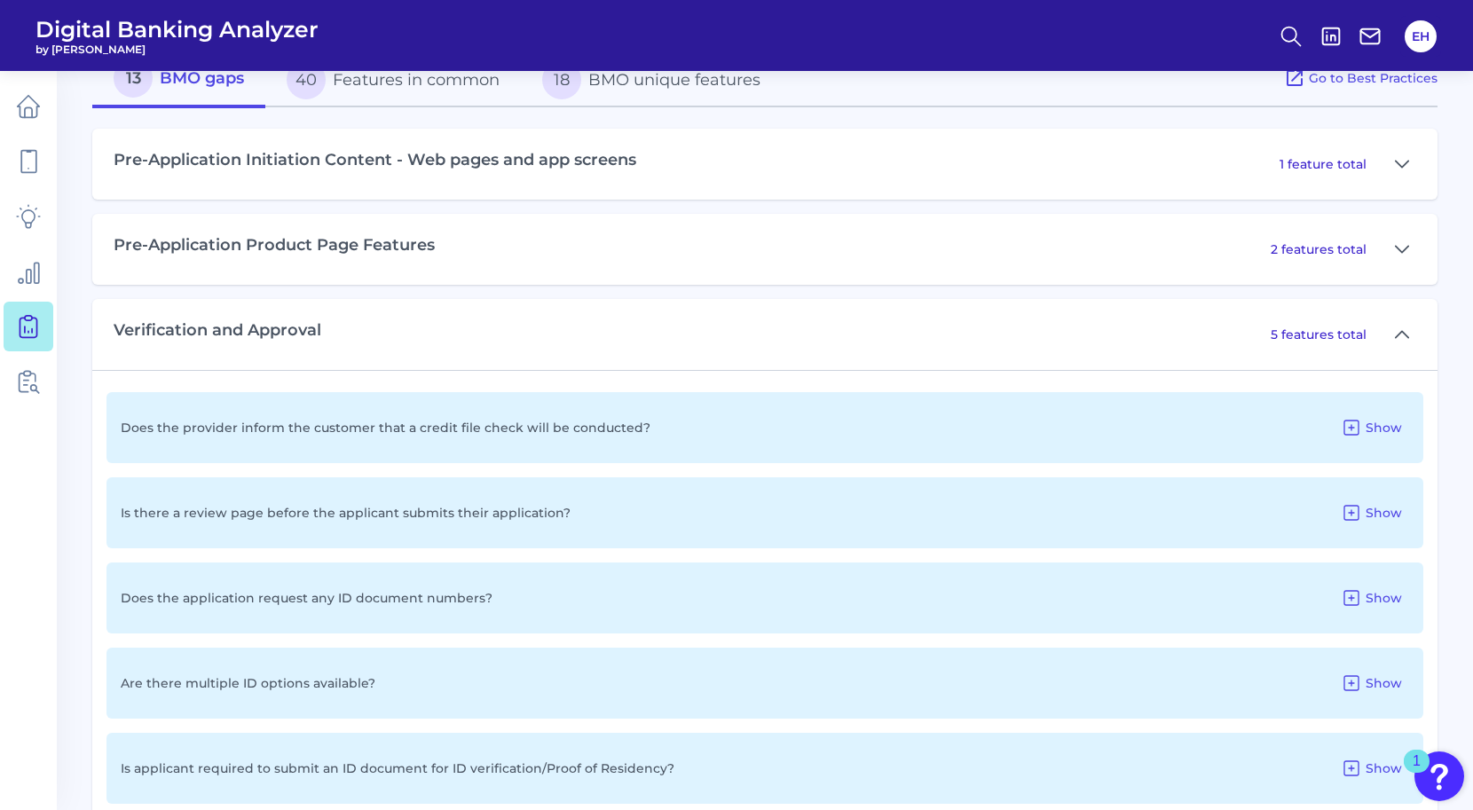
scroll to position [828, 0]
click at [1365, 428] on button "Show" at bounding box center [1371, 426] width 75 height 28
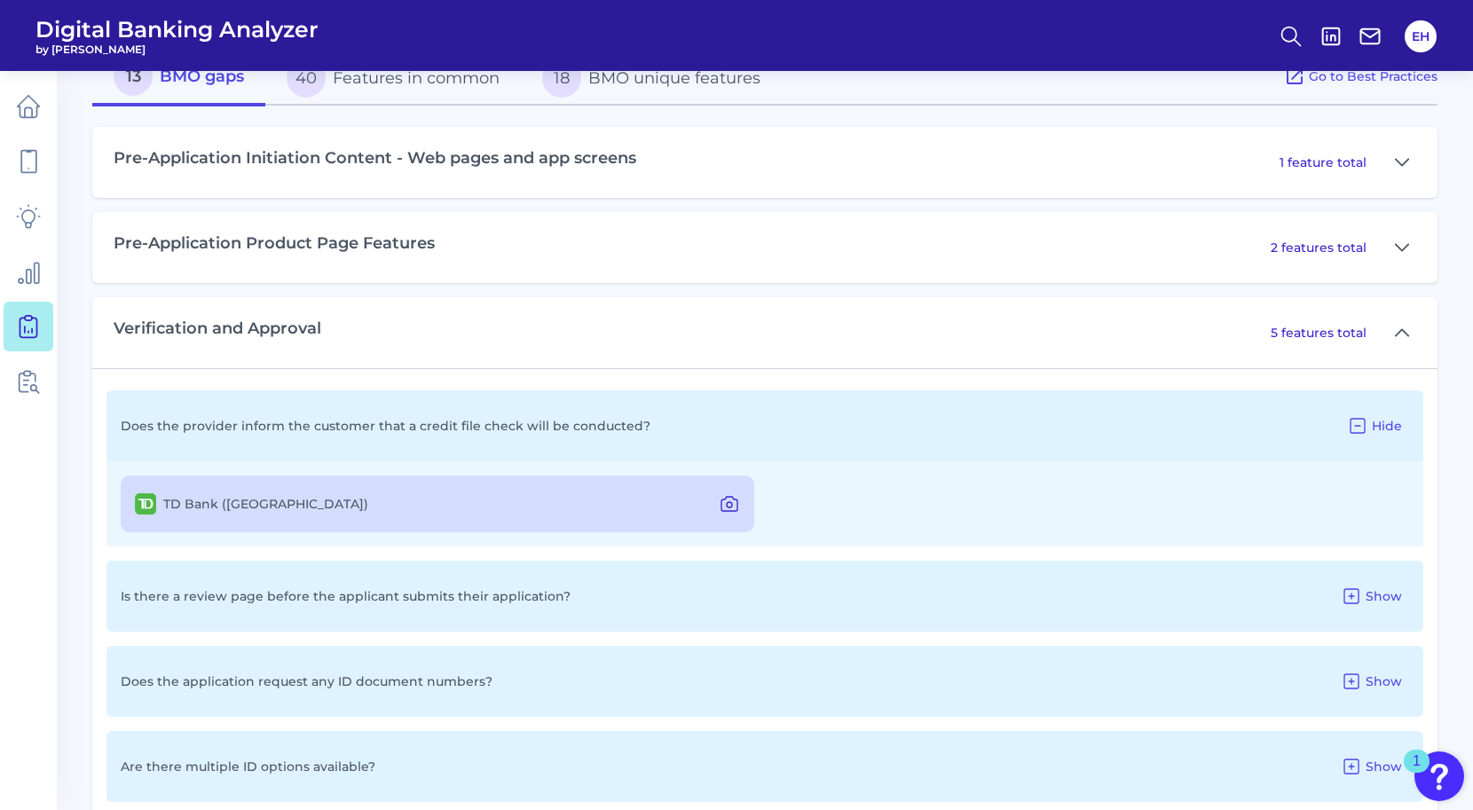
click at [730, 506] on icon at bounding box center [729, 504] width 21 height 21
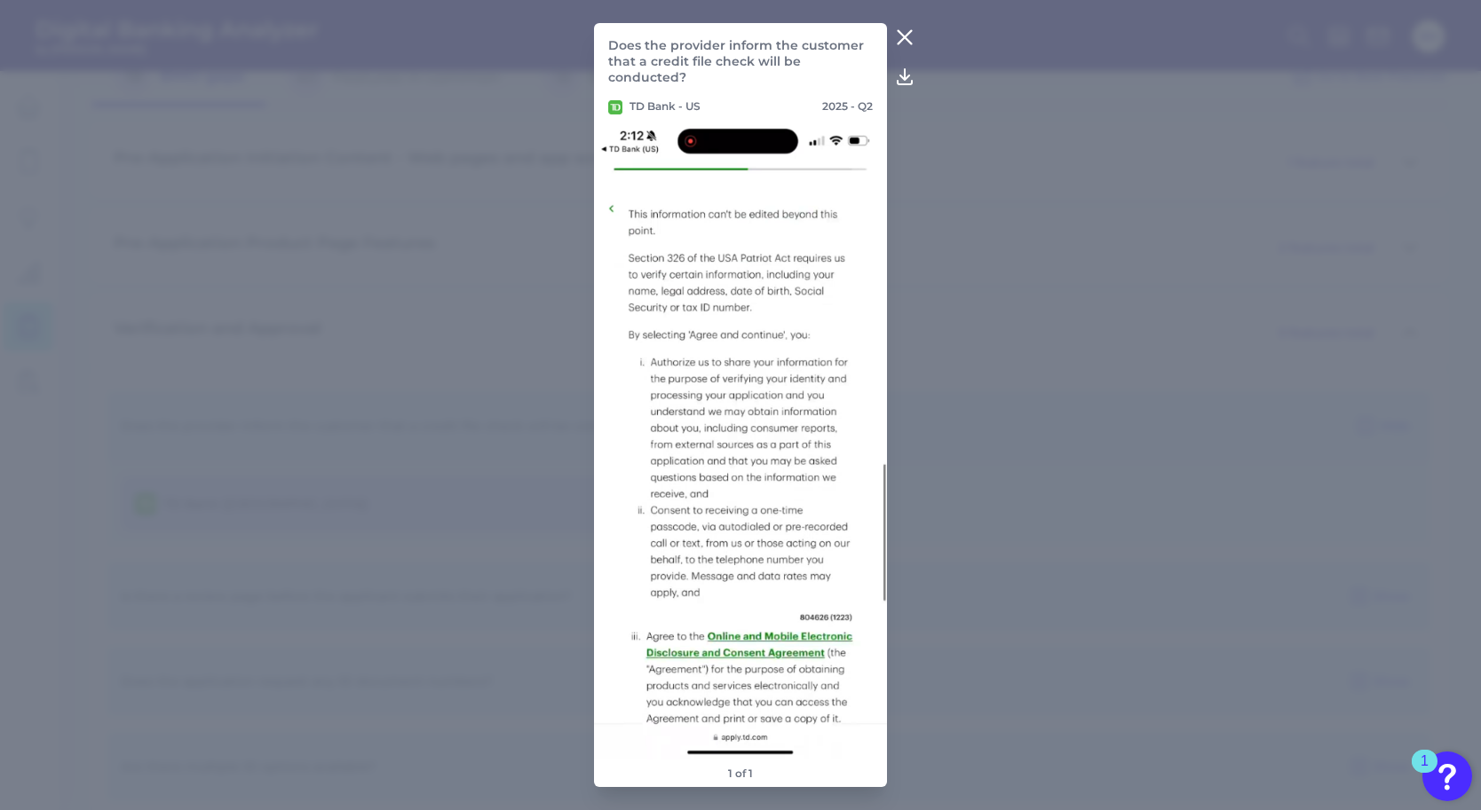
click at [910, 38] on icon at bounding box center [904, 37] width 21 height 21
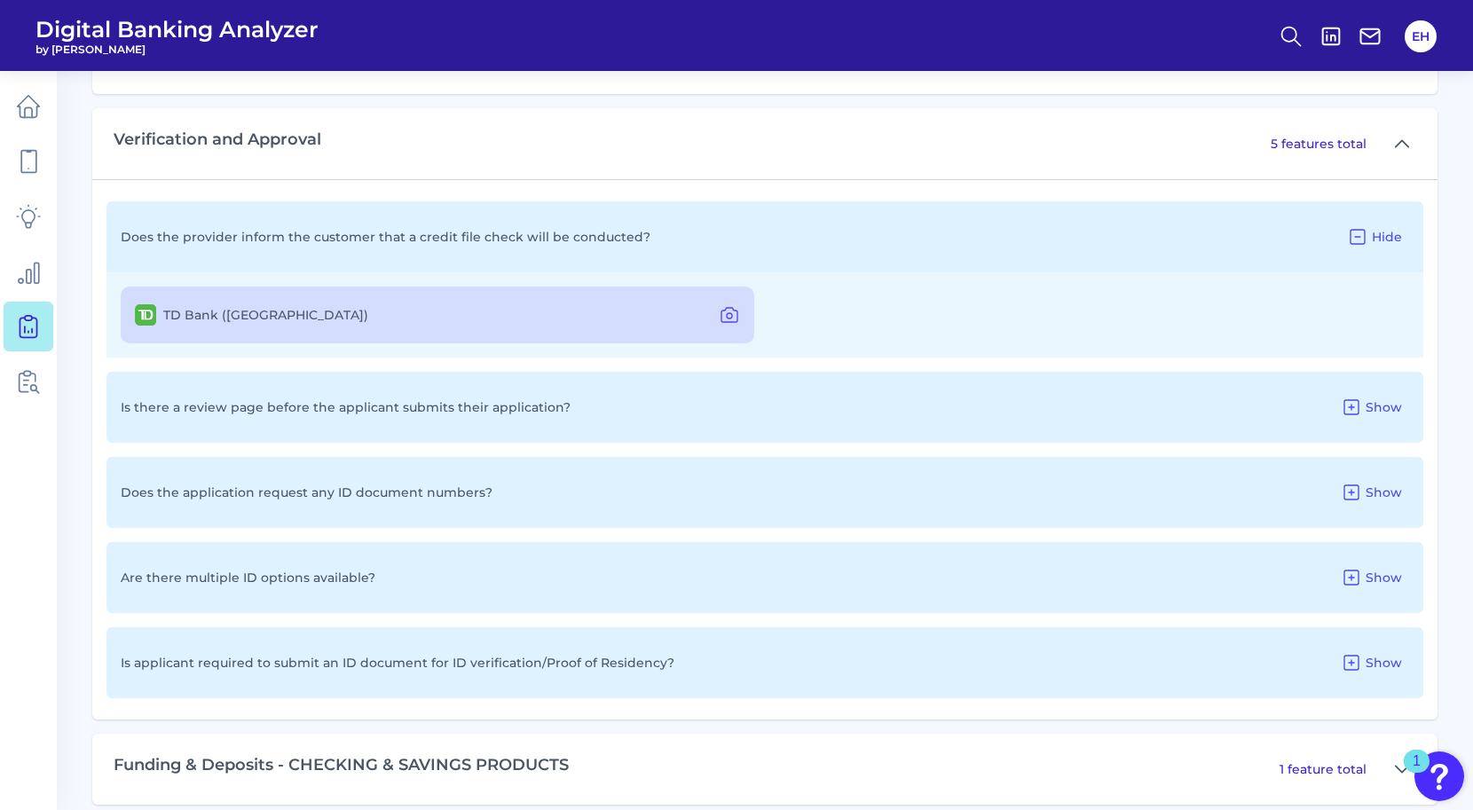
scroll to position [1038, 0]
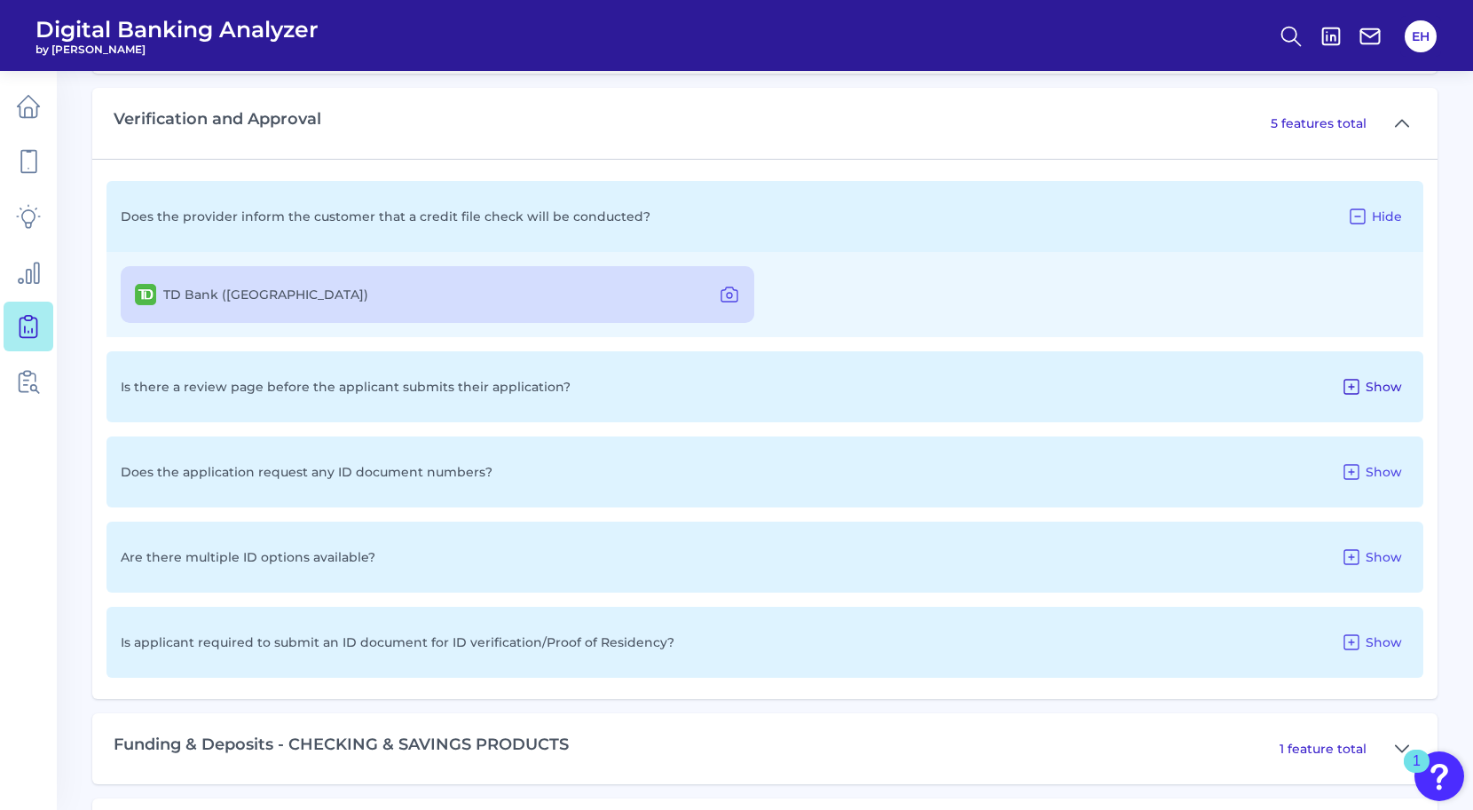
click at [1368, 386] on span "Show" at bounding box center [1384, 387] width 36 height 16
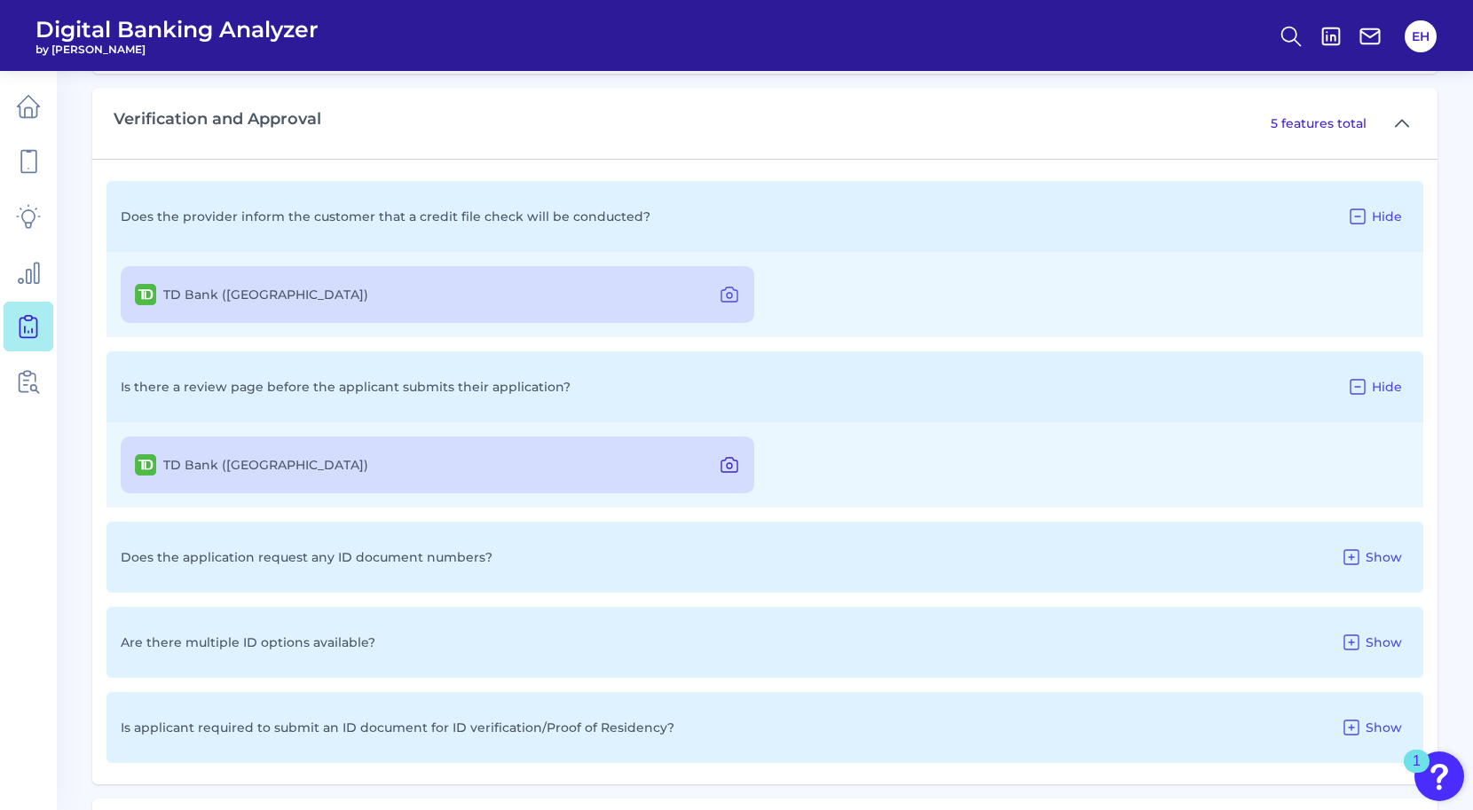
click at [727, 466] on icon at bounding box center [729, 465] width 5 height 5
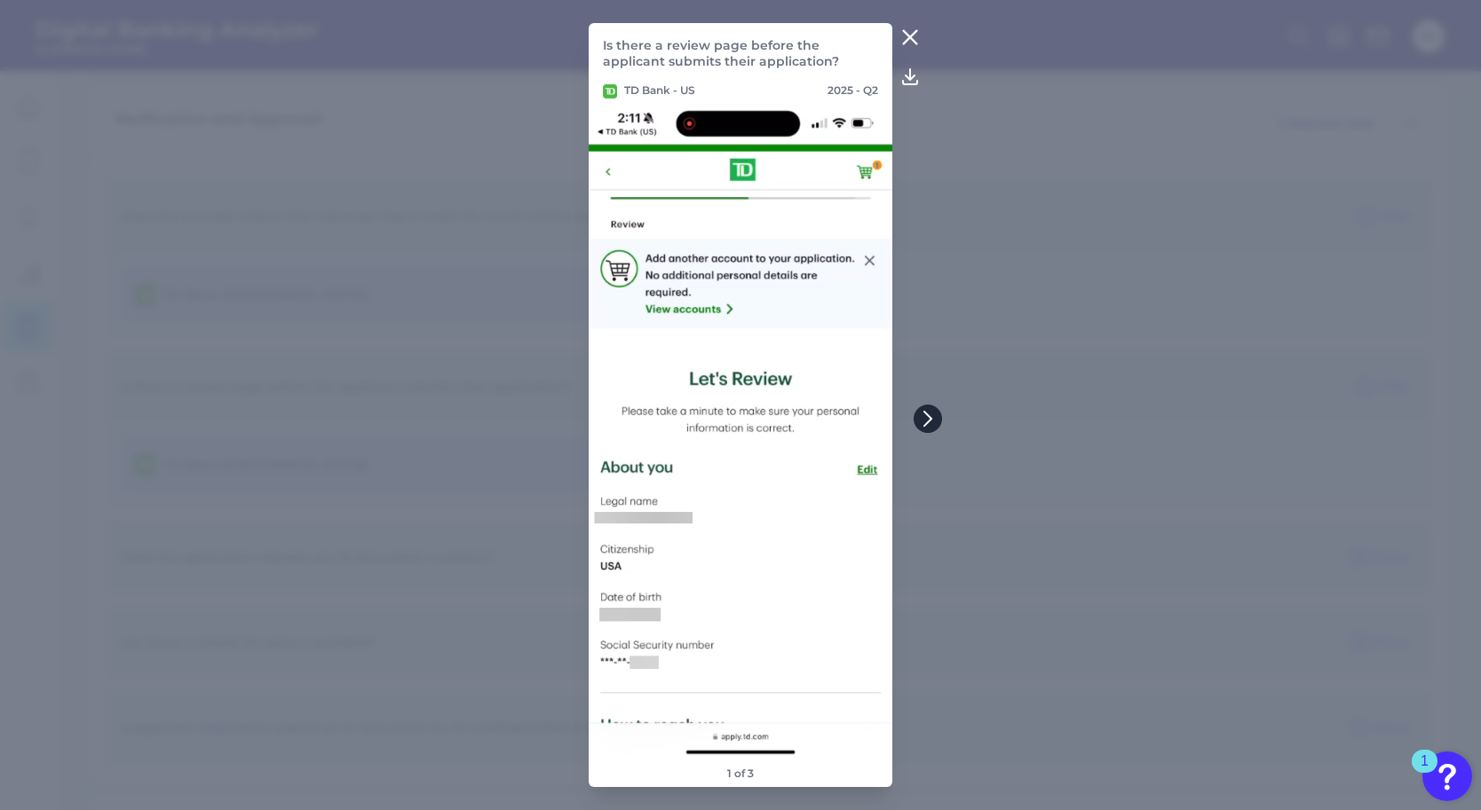
click at [935, 428] on button at bounding box center [927, 419] width 28 height 28
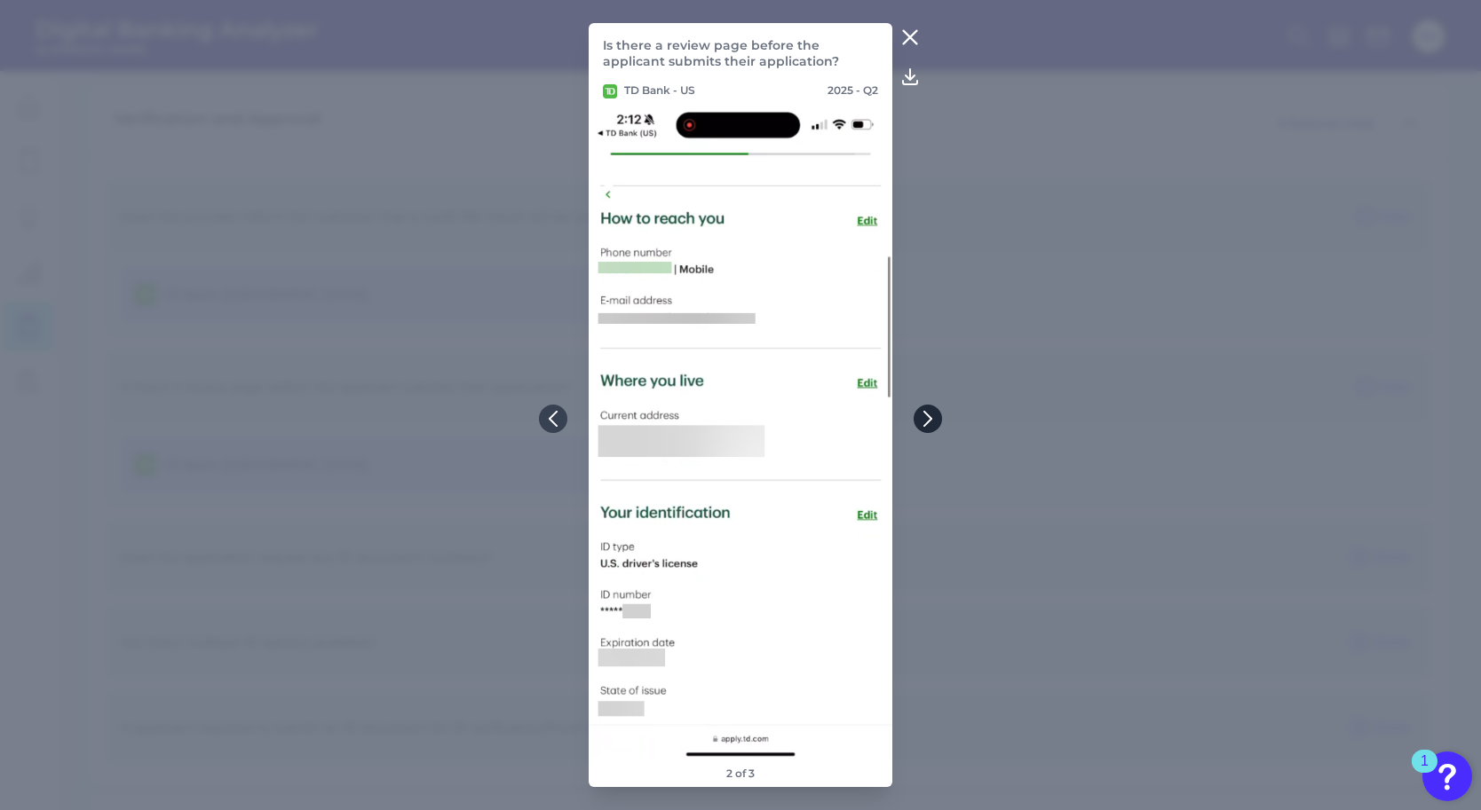
click at [935, 428] on button at bounding box center [927, 419] width 28 height 28
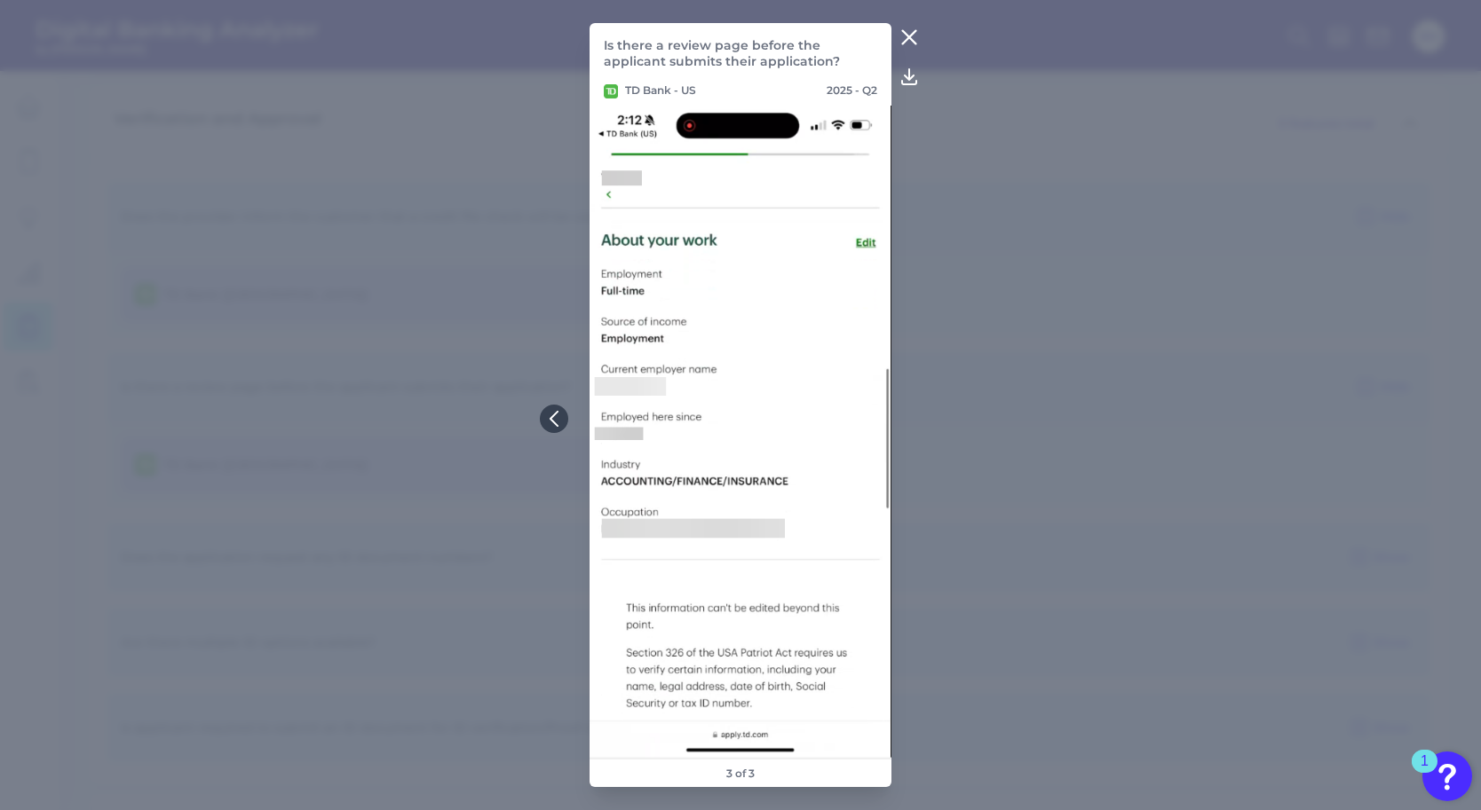
click at [912, 40] on icon at bounding box center [909, 37] width 13 height 13
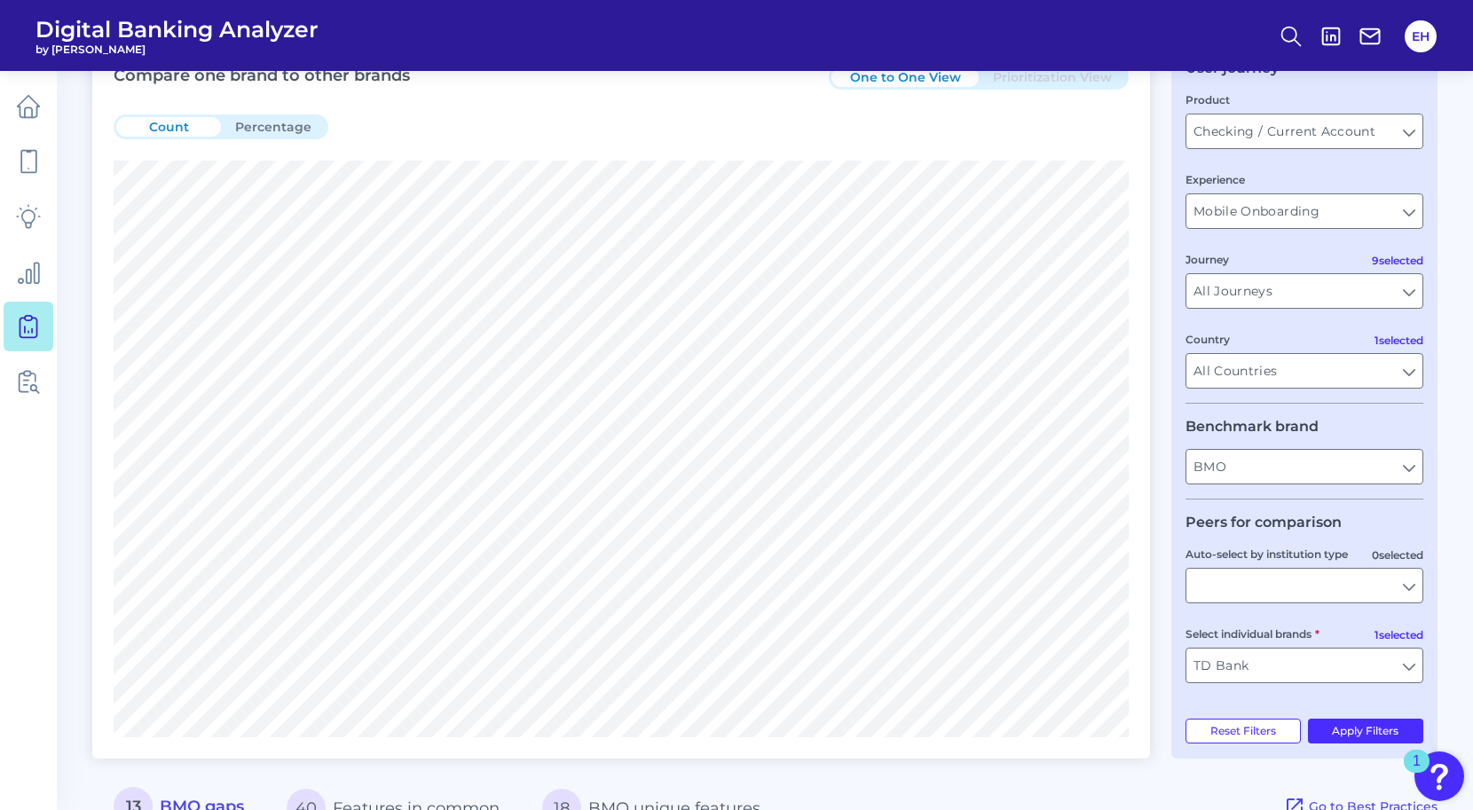
scroll to position [228, 0]
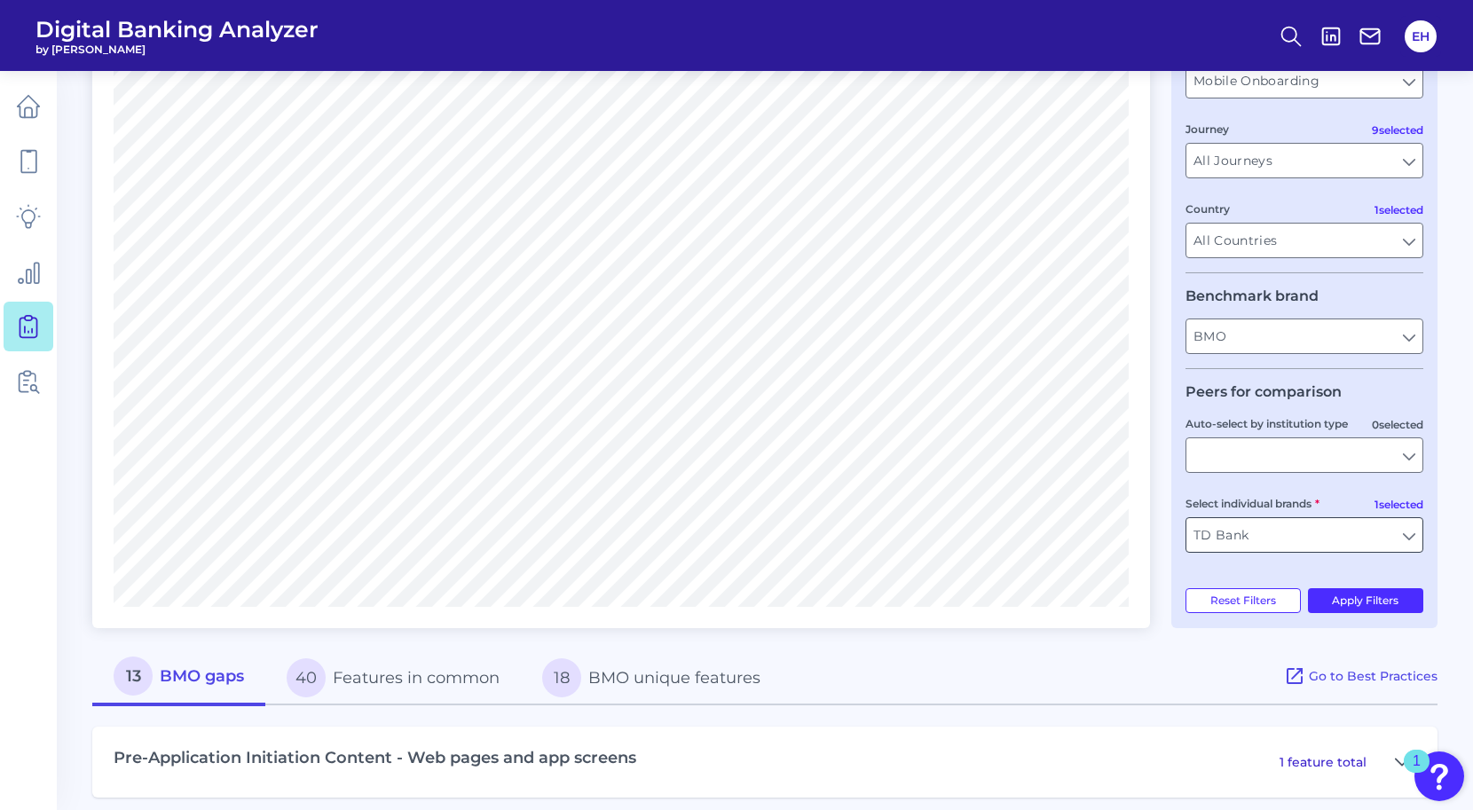
click at [1411, 538] on input "TD Bank" at bounding box center [1305, 535] width 236 height 34
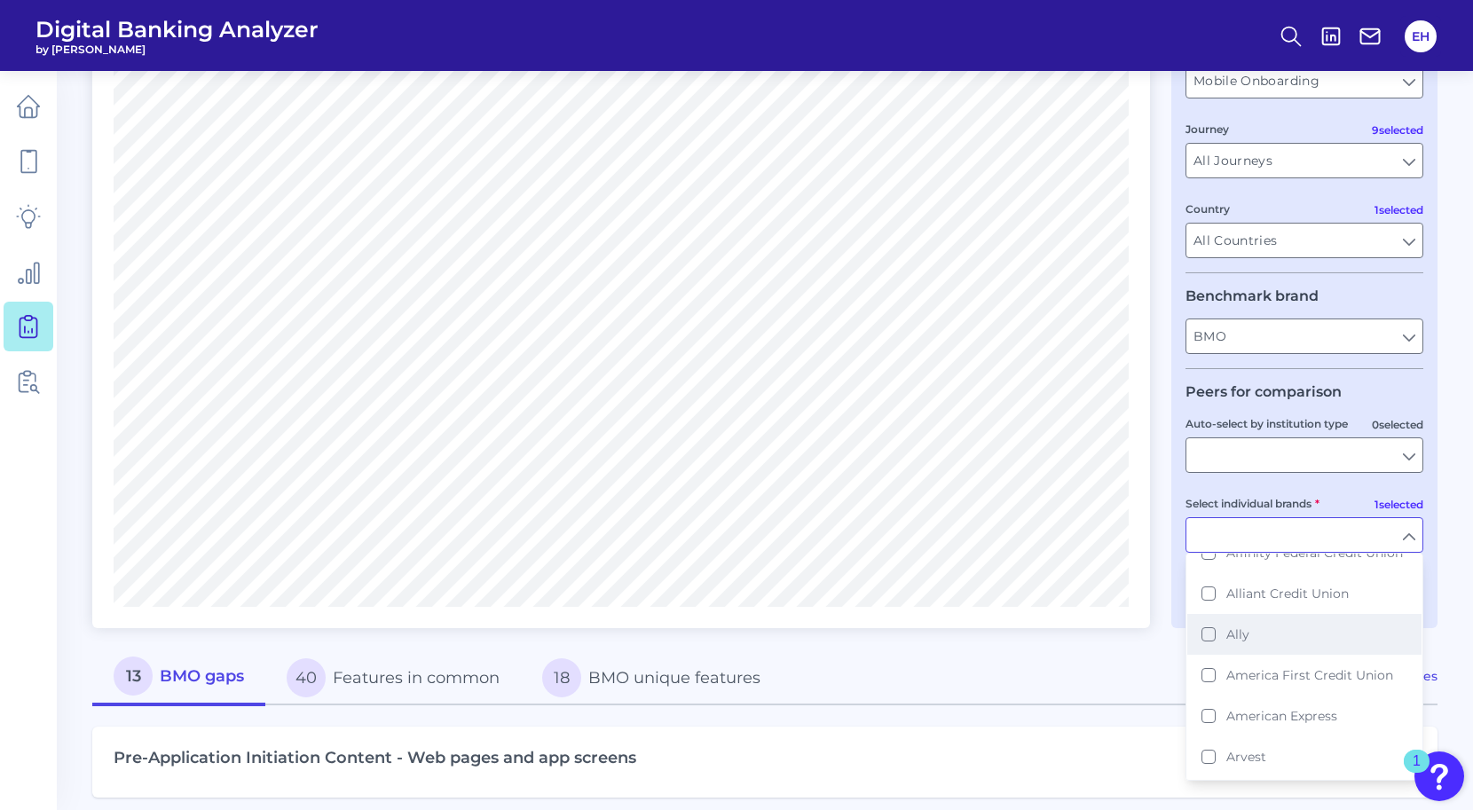
scroll to position [75, 0]
click at [1206, 637] on button "Ally" at bounding box center [1305, 623] width 234 height 41
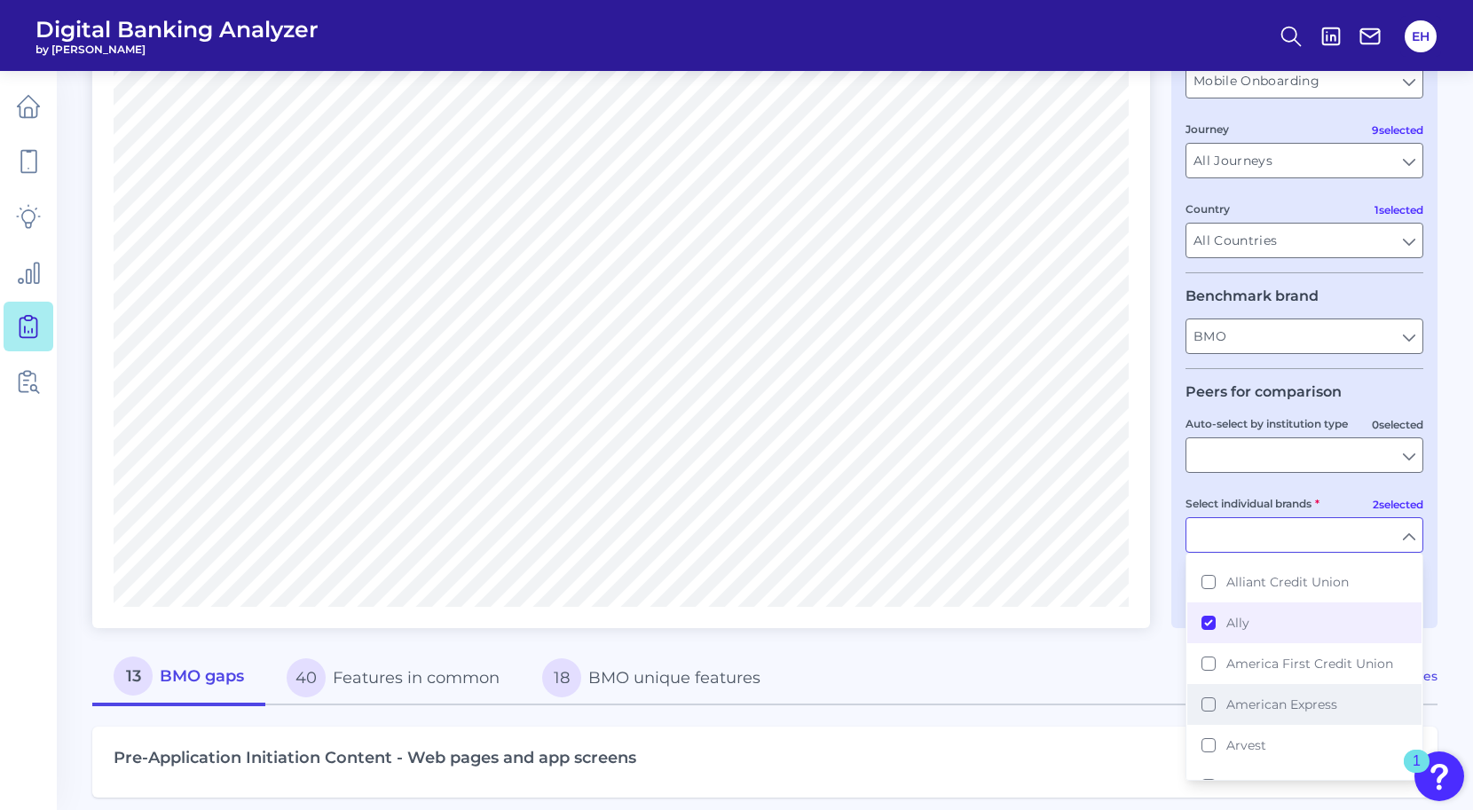
click at [1207, 718] on button "American Express" at bounding box center [1305, 704] width 234 height 41
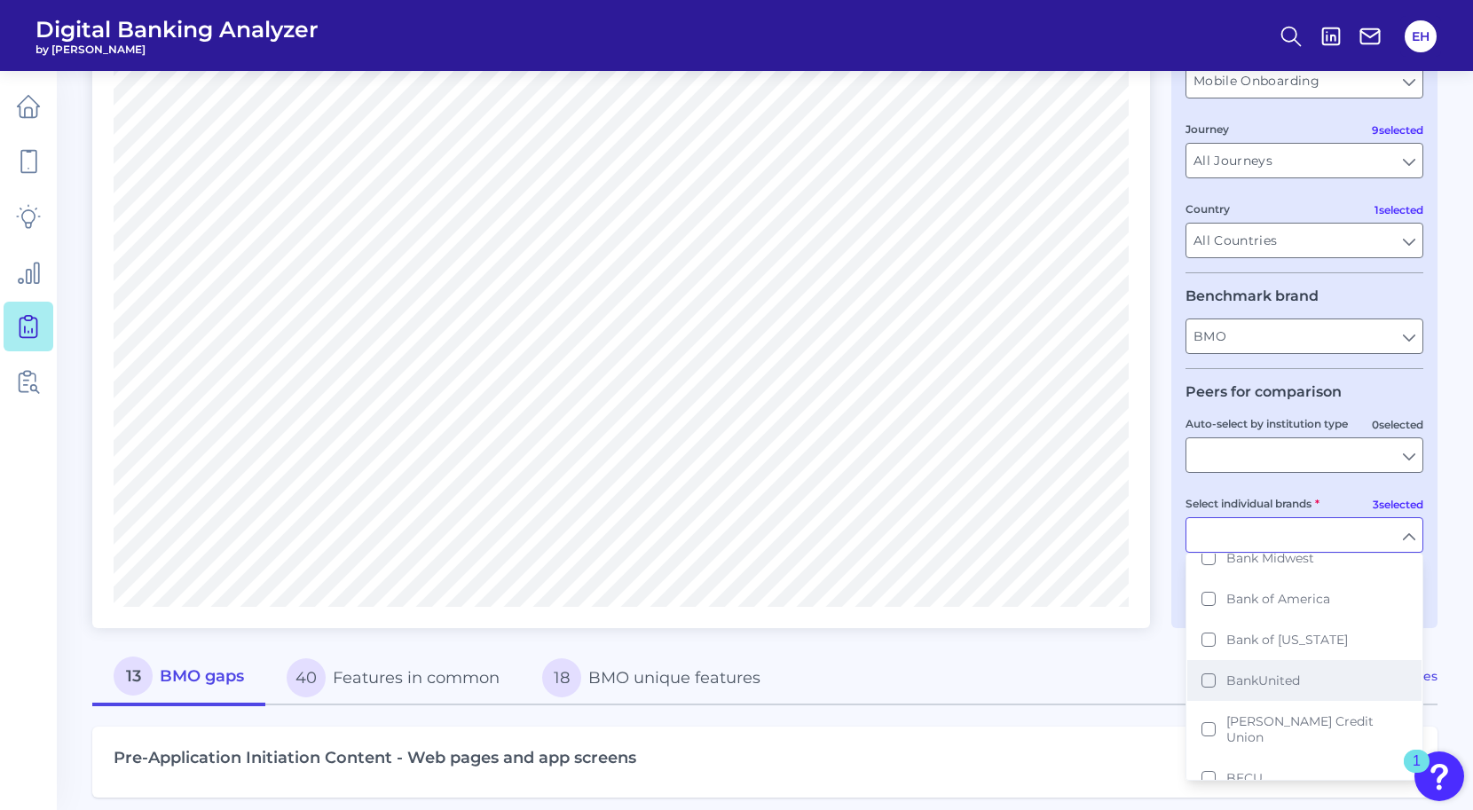
scroll to position [373, 0]
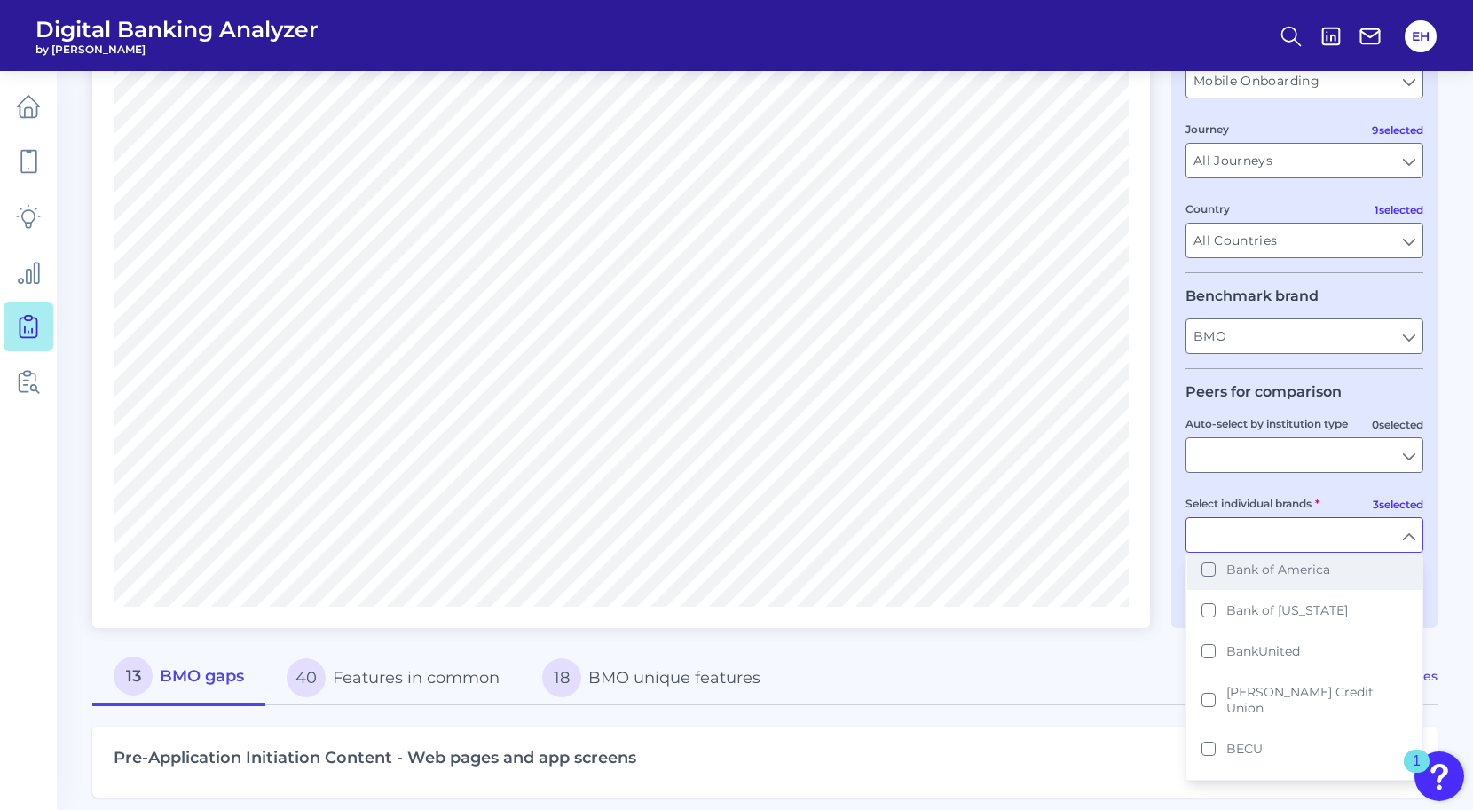
click at [1204, 590] on button "Bank of America" at bounding box center [1305, 569] width 234 height 41
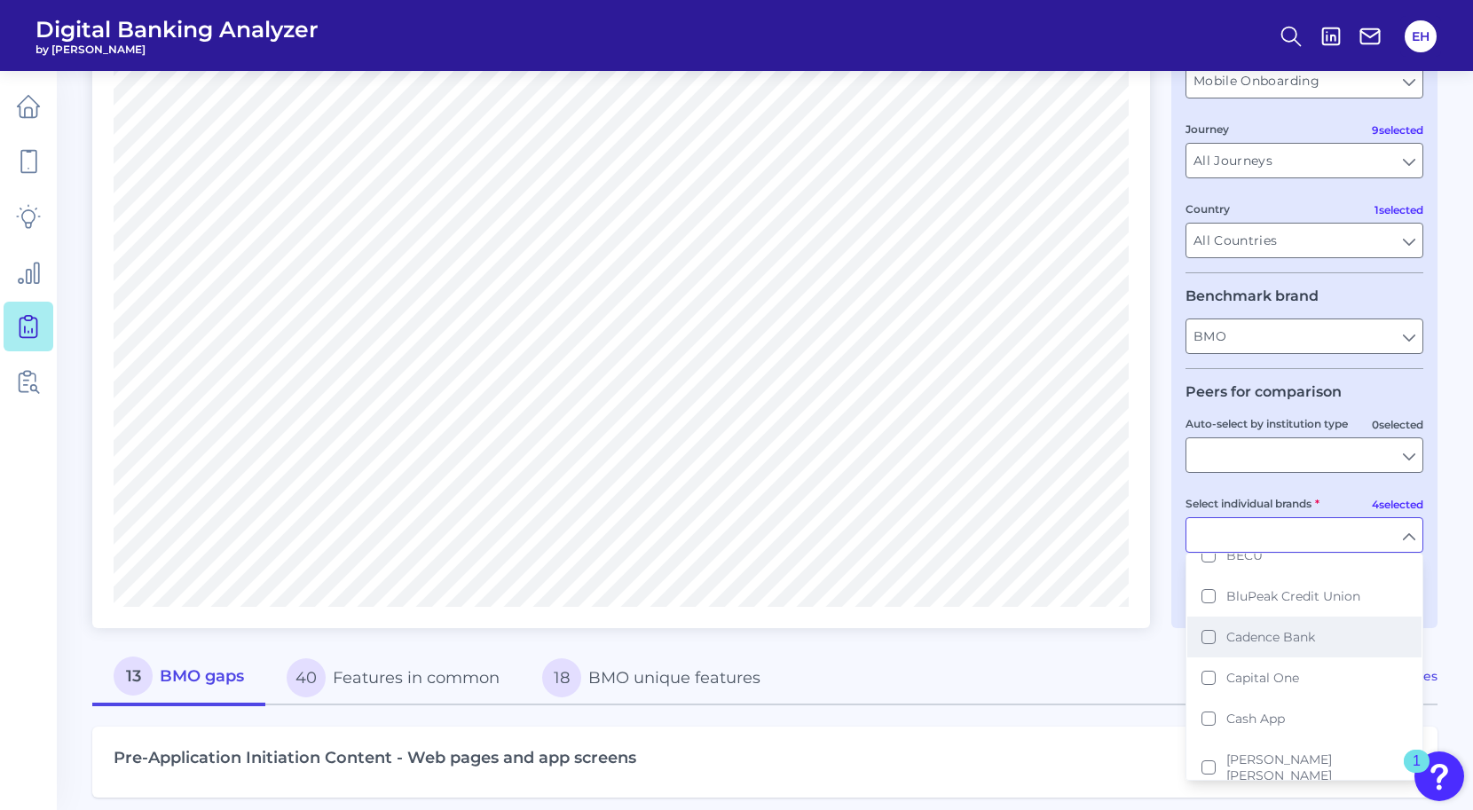
scroll to position [570, 0]
click at [1205, 685] on button "Capital One" at bounding box center [1305, 674] width 234 height 41
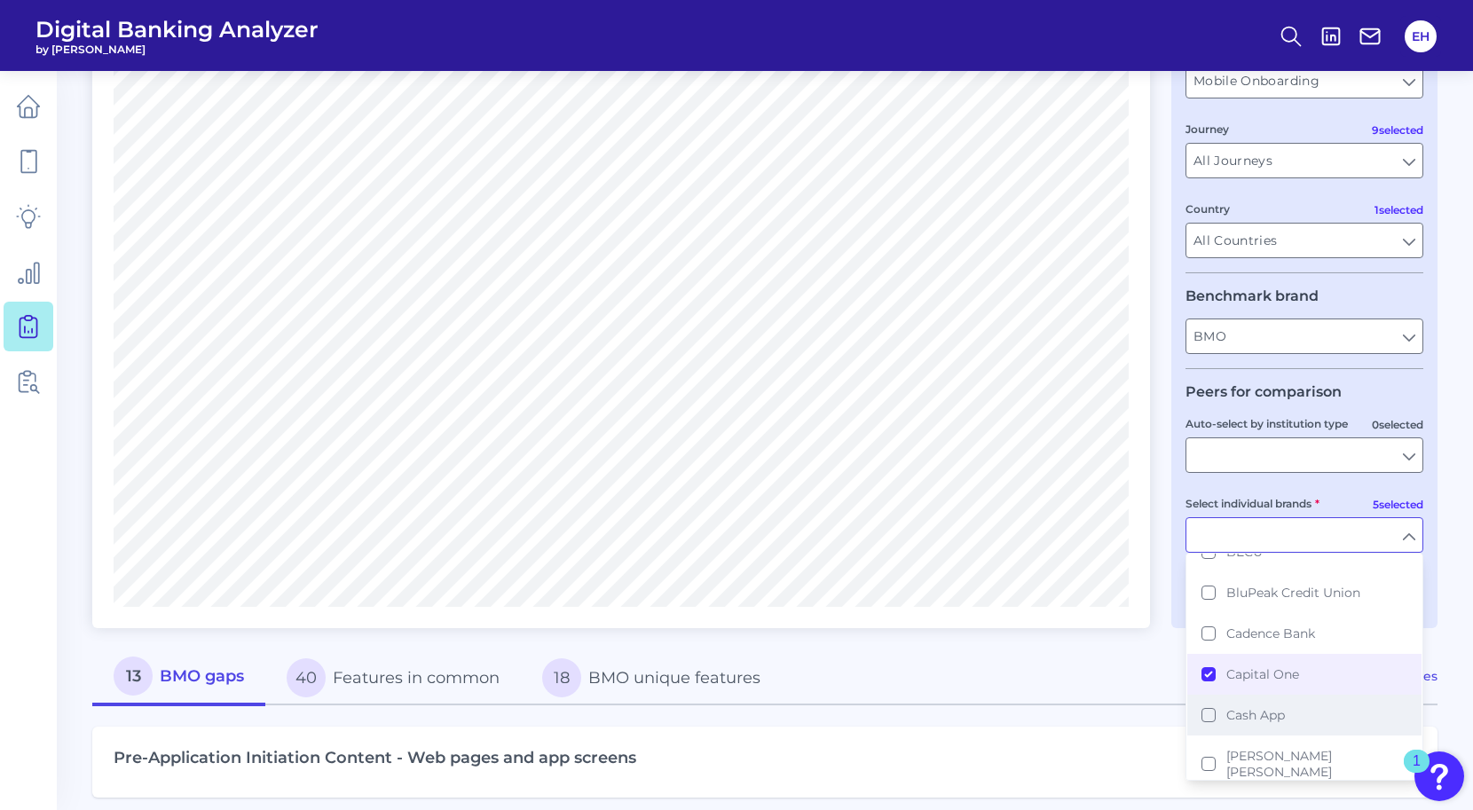
click at [1205, 720] on button "Cash App" at bounding box center [1305, 715] width 234 height 41
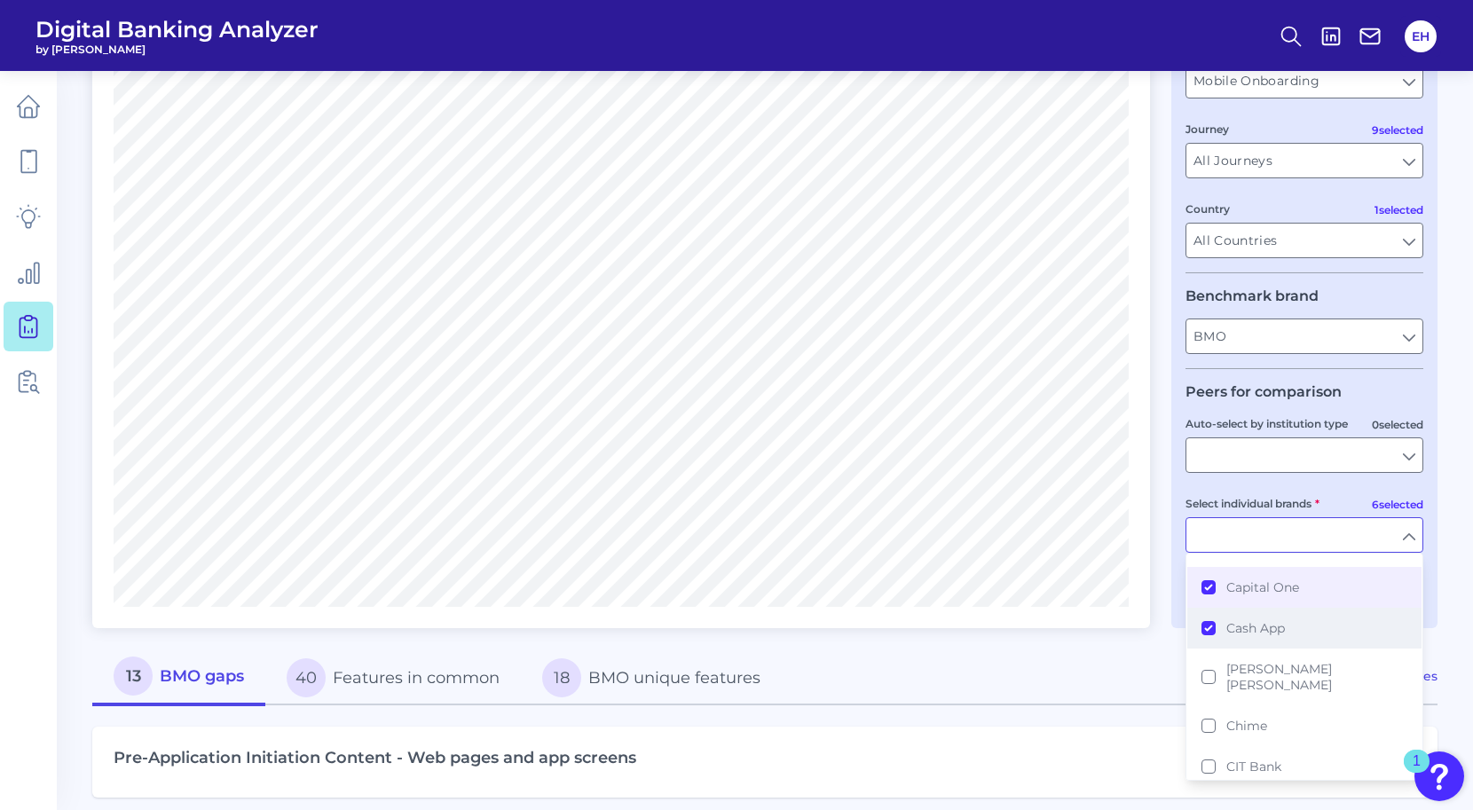
scroll to position [663, 0]
click at [1208, 669] on button "[PERSON_NAME] [PERSON_NAME]" at bounding box center [1305, 671] width 234 height 57
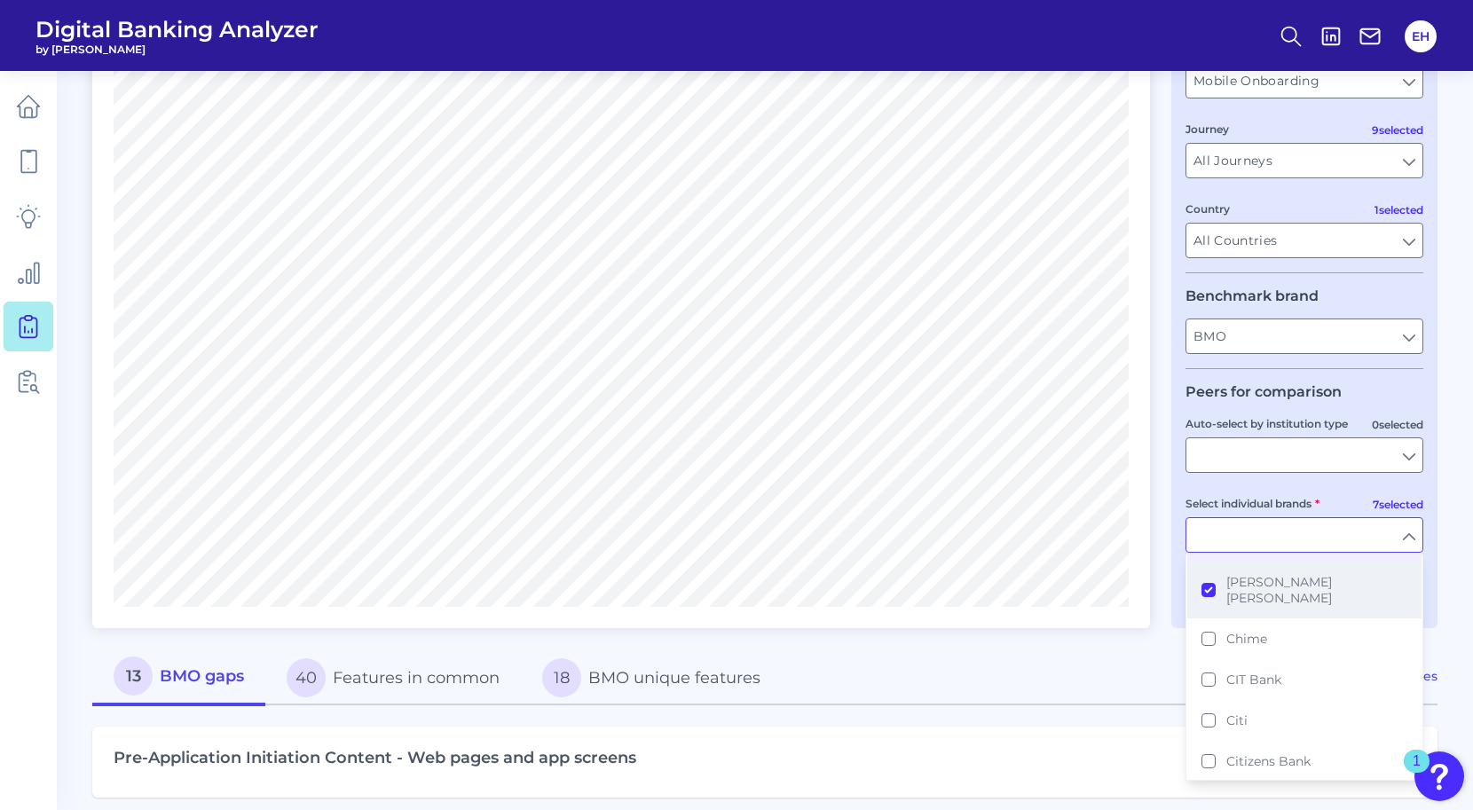
scroll to position [745, 0]
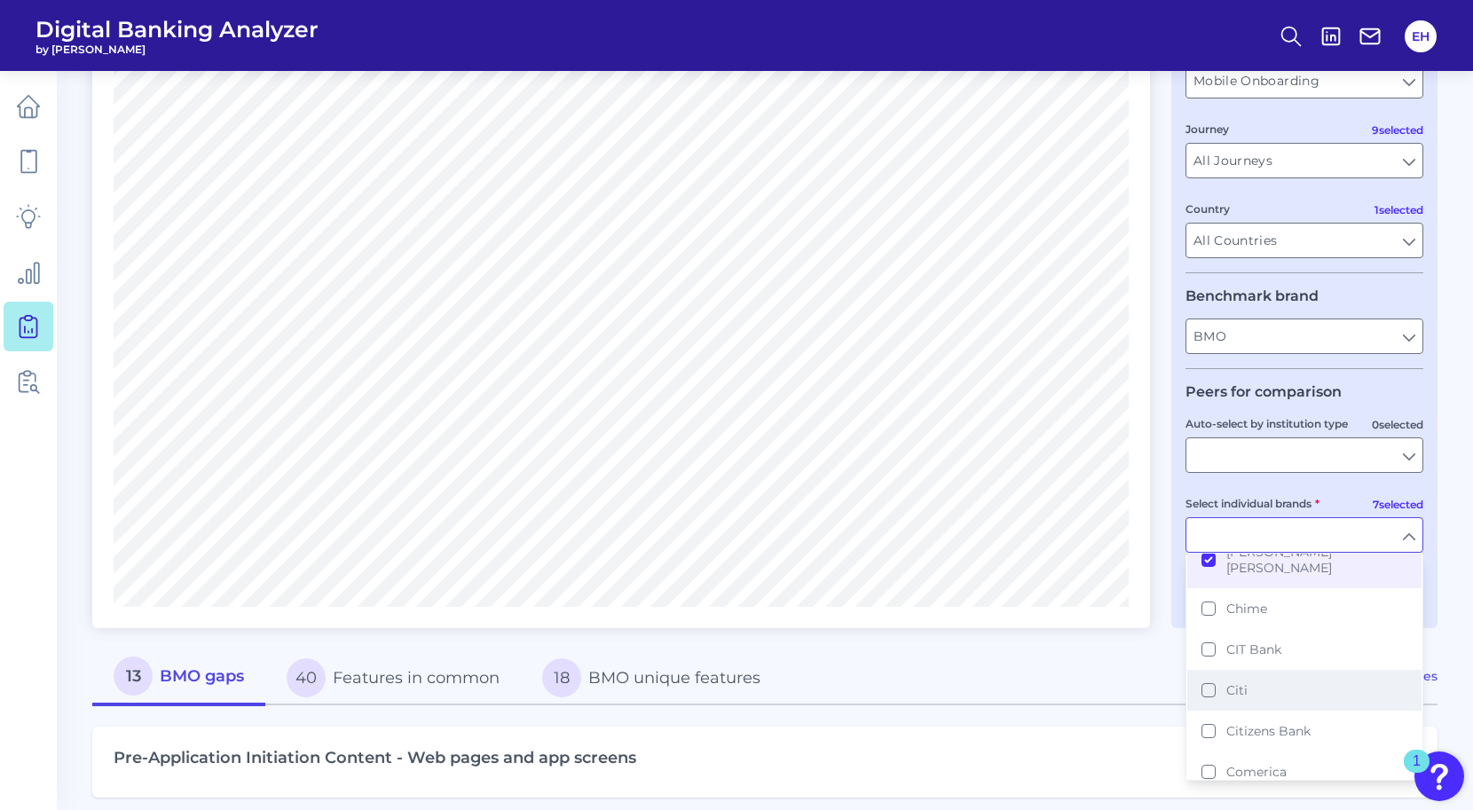
click at [1208, 670] on button "Citi" at bounding box center [1305, 690] width 234 height 41
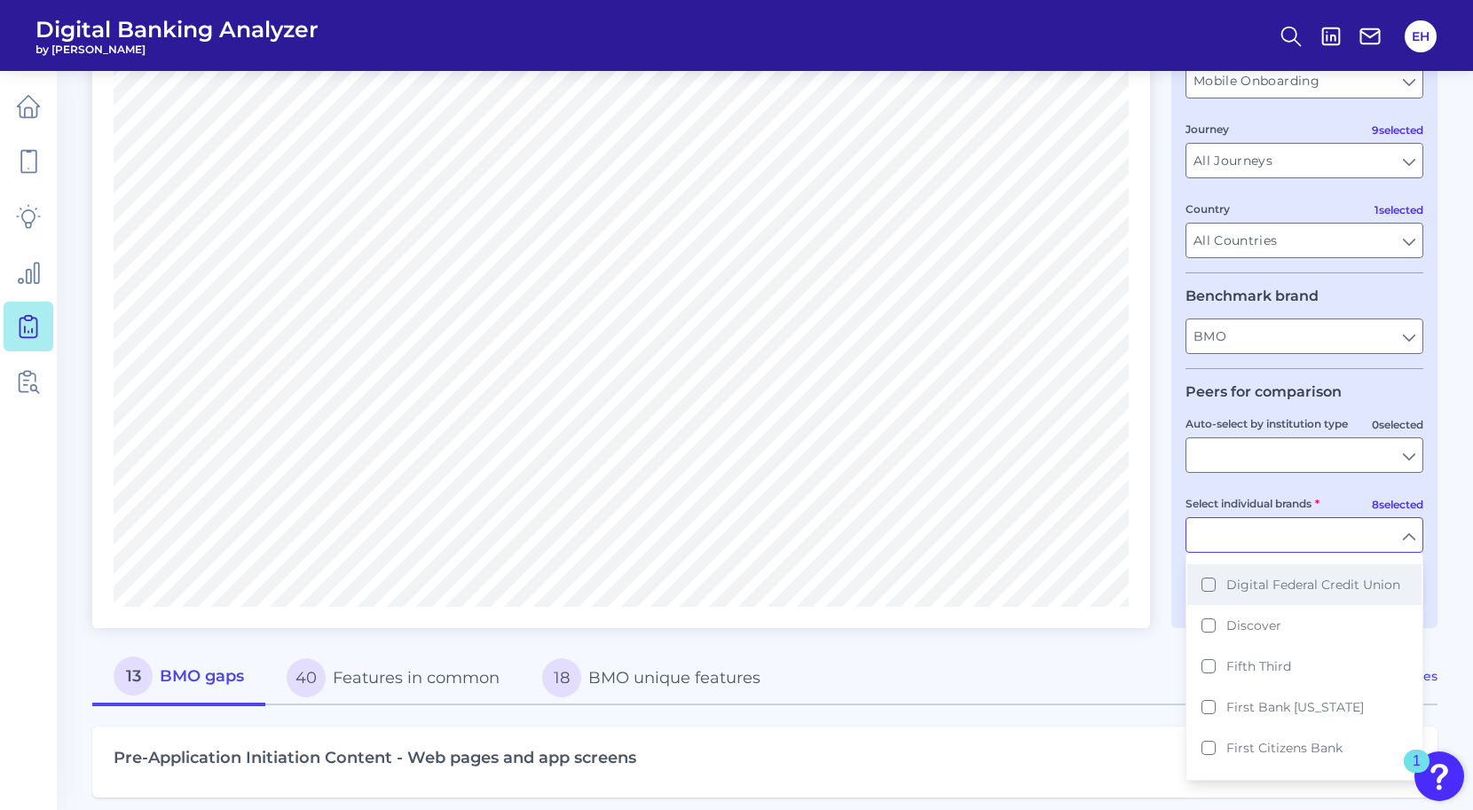
scroll to position [1295, 0]
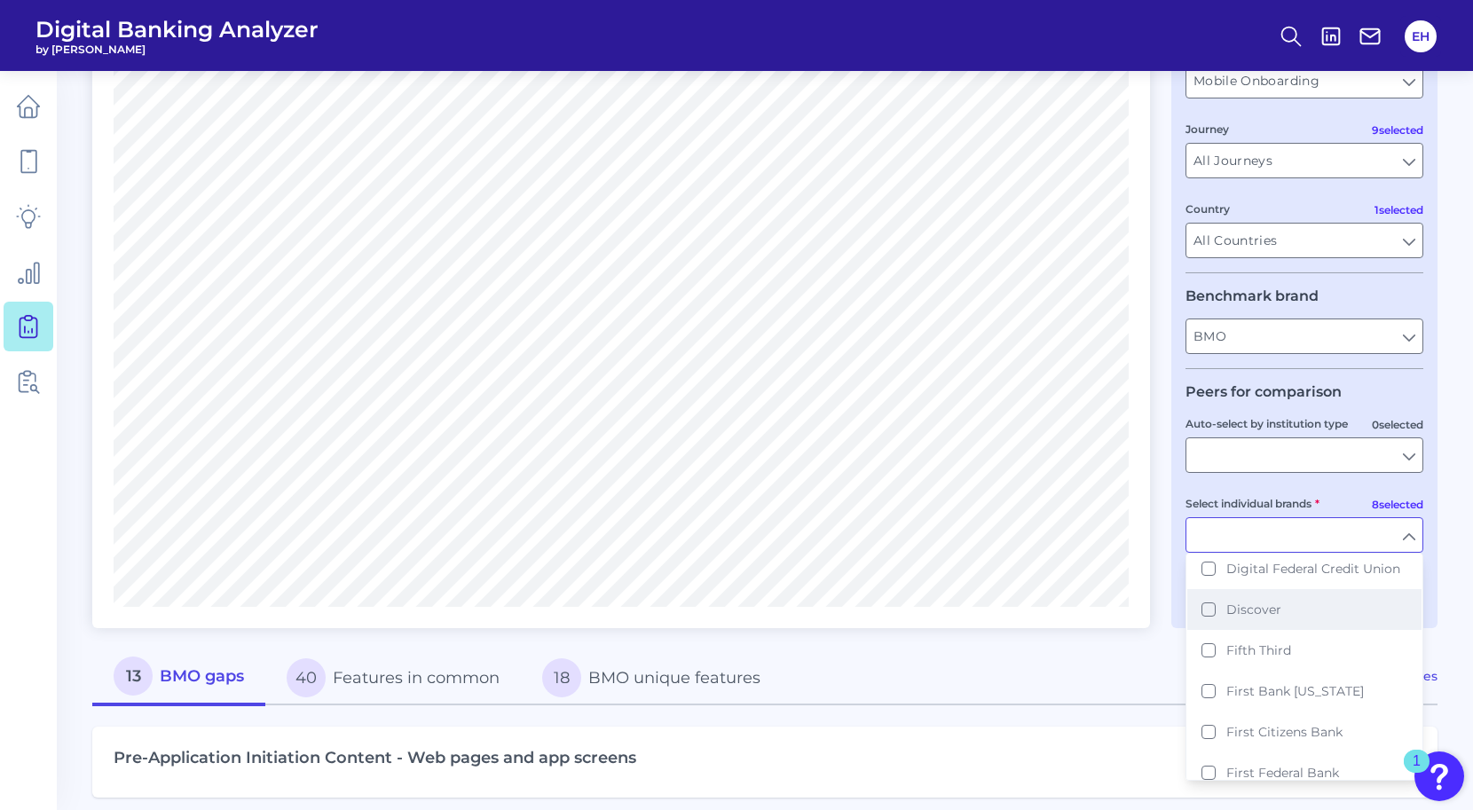
click at [1207, 593] on button "Discover" at bounding box center [1305, 609] width 234 height 41
click at [1207, 631] on button "Fifth Third" at bounding box center [1305, 650] width 234 height 41
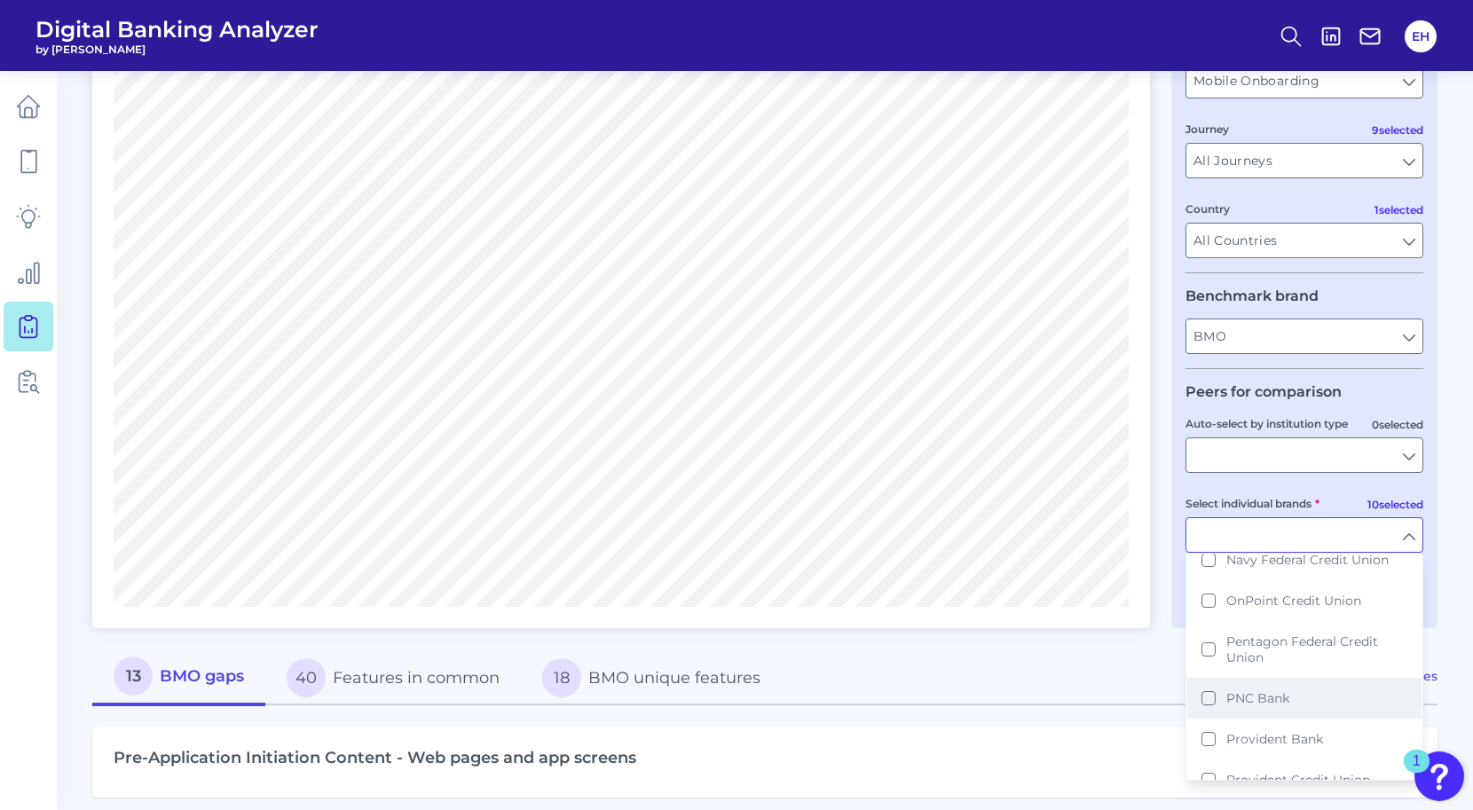
scroll to position [2442, 0]
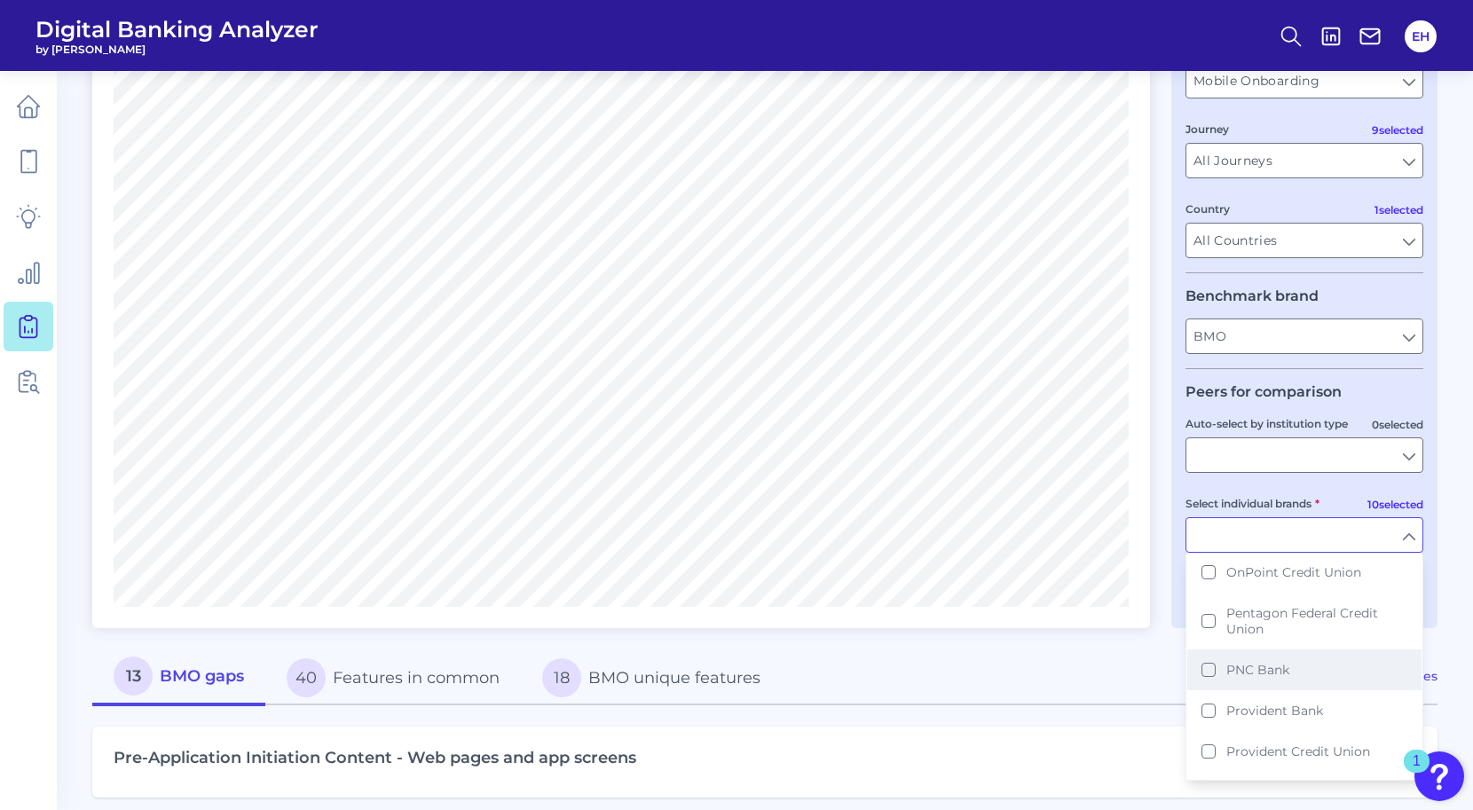
click at [1208, 655] on button "PNC Bank" at bounding box center [1305, 670] width 234 height 41
click at [1409, 538] on input "Select individual brands" at bounding box center [1305, 535] width 236 height 34
type input "TD Bank, Ally, American Express, Bank of America, Capital One, Cash App, [PERSO…"
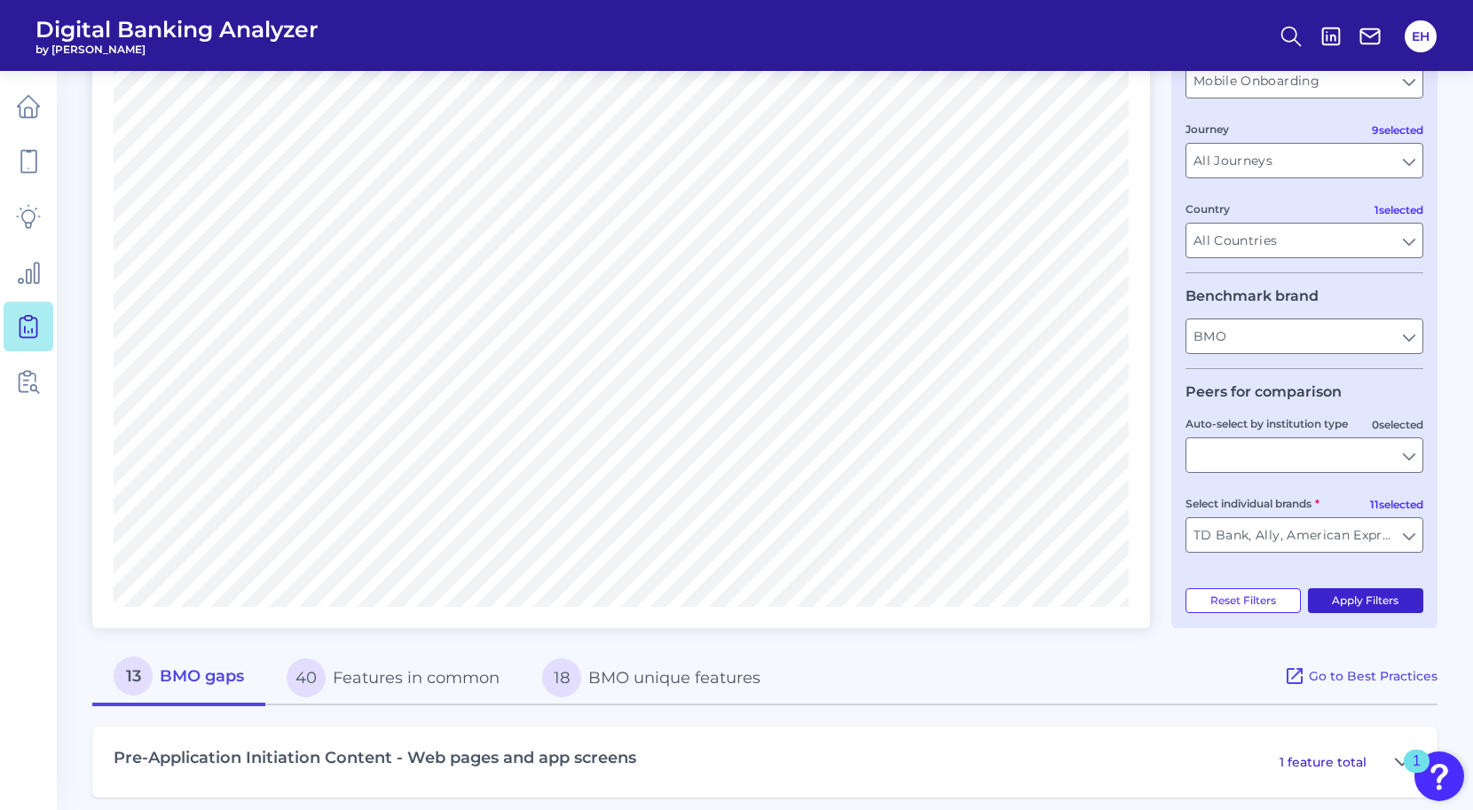
click at [1381, 604] on button "Apply Filters" at bounding box center [1366, 600] width 116 height 25
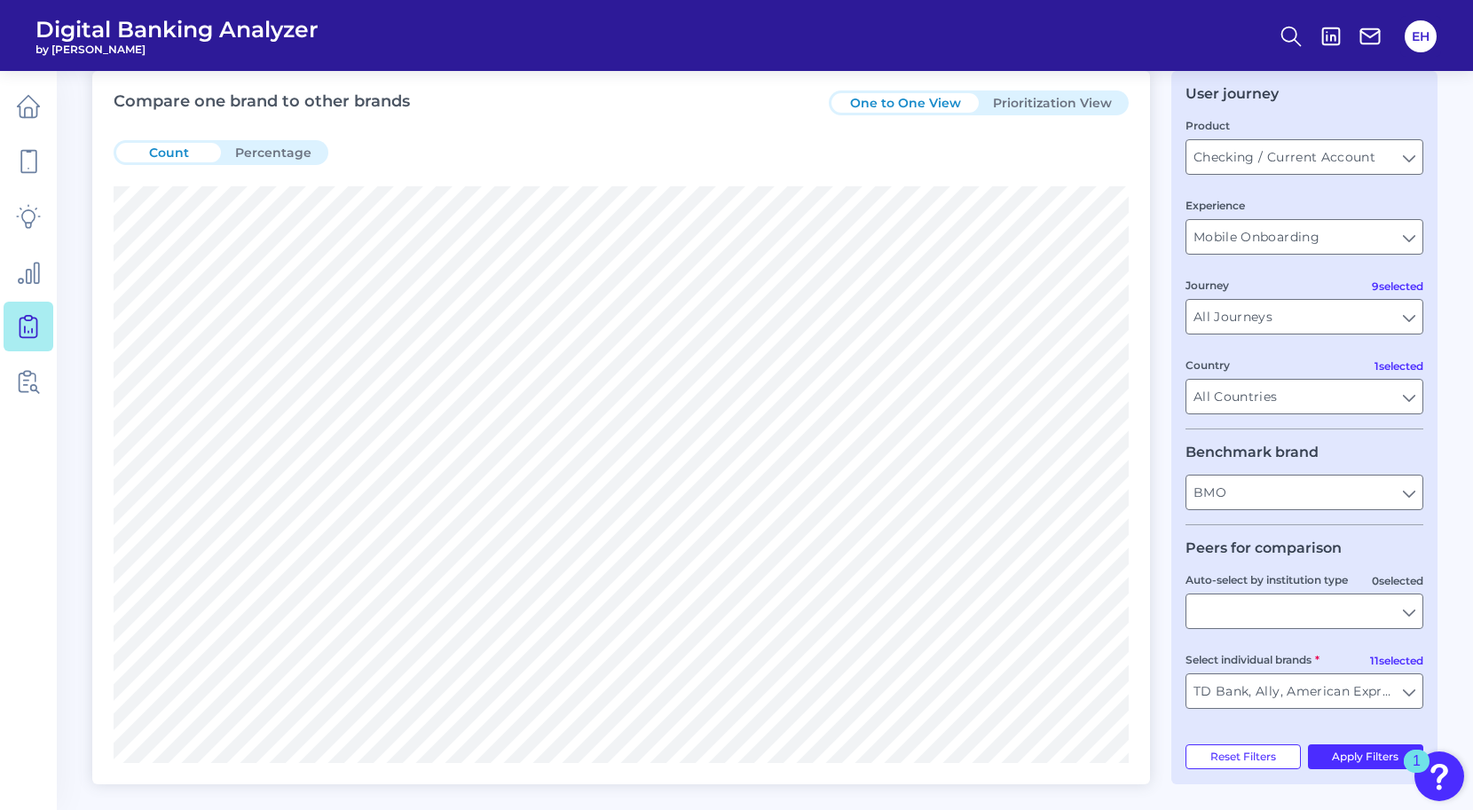
click at [1071, 99] on button "Prioritization View" at bounding box center [1052, 103] width 147 height 20
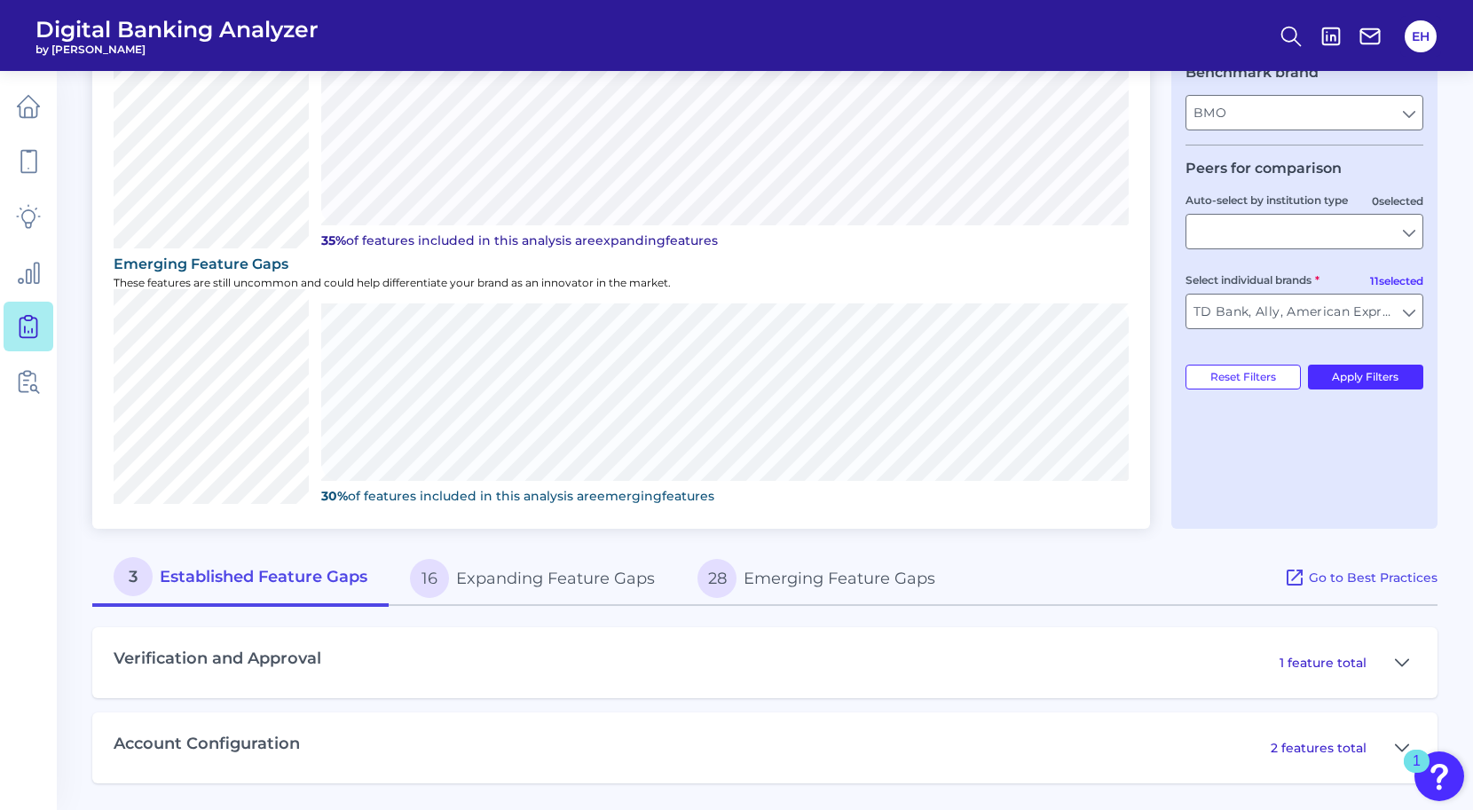
scroll to position [452, 0]
click at [615, 574] on button "16 Expanding Feature Gaps" at bounding box center [533, 578] width 288 height 57
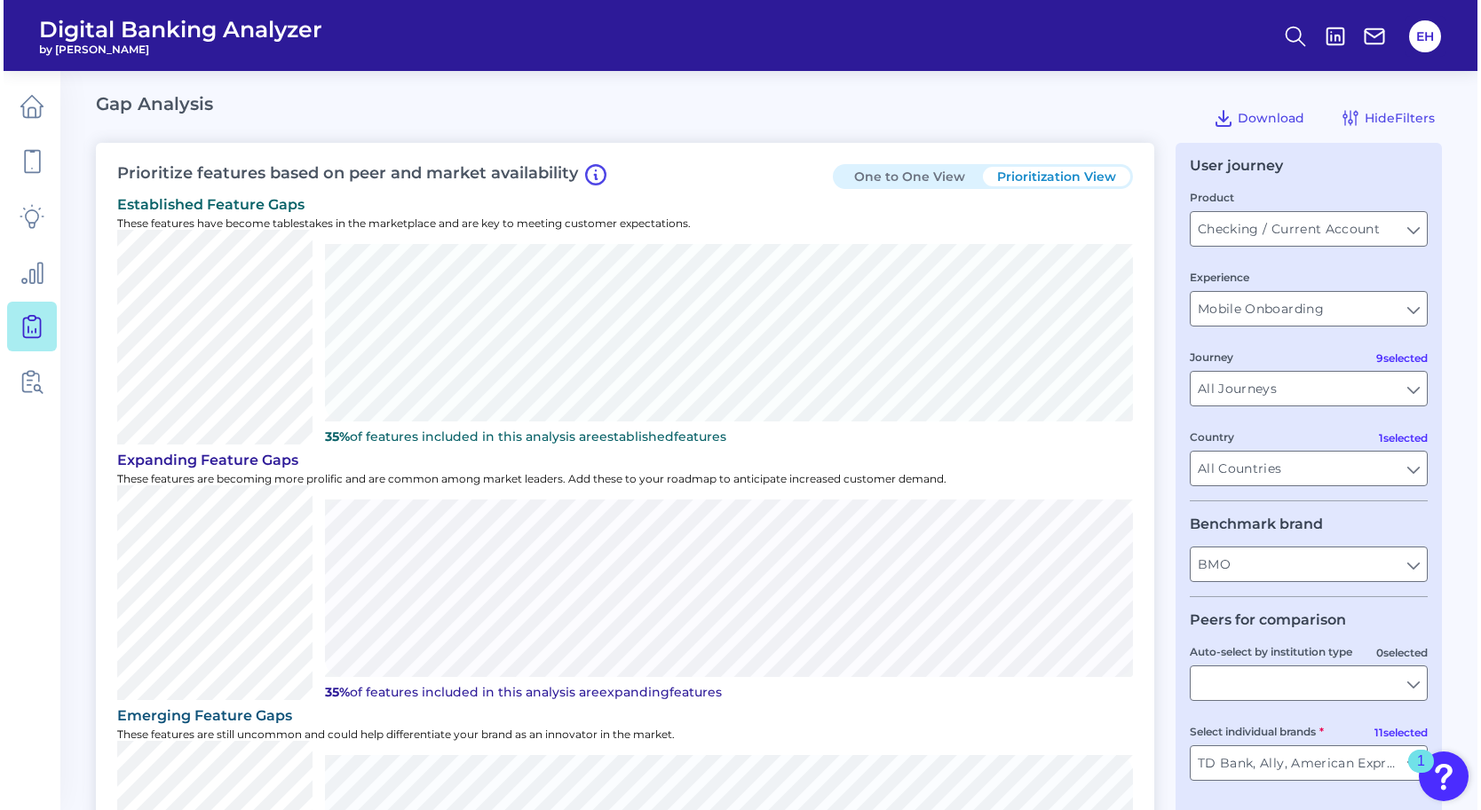
scroll to position [0, 0]
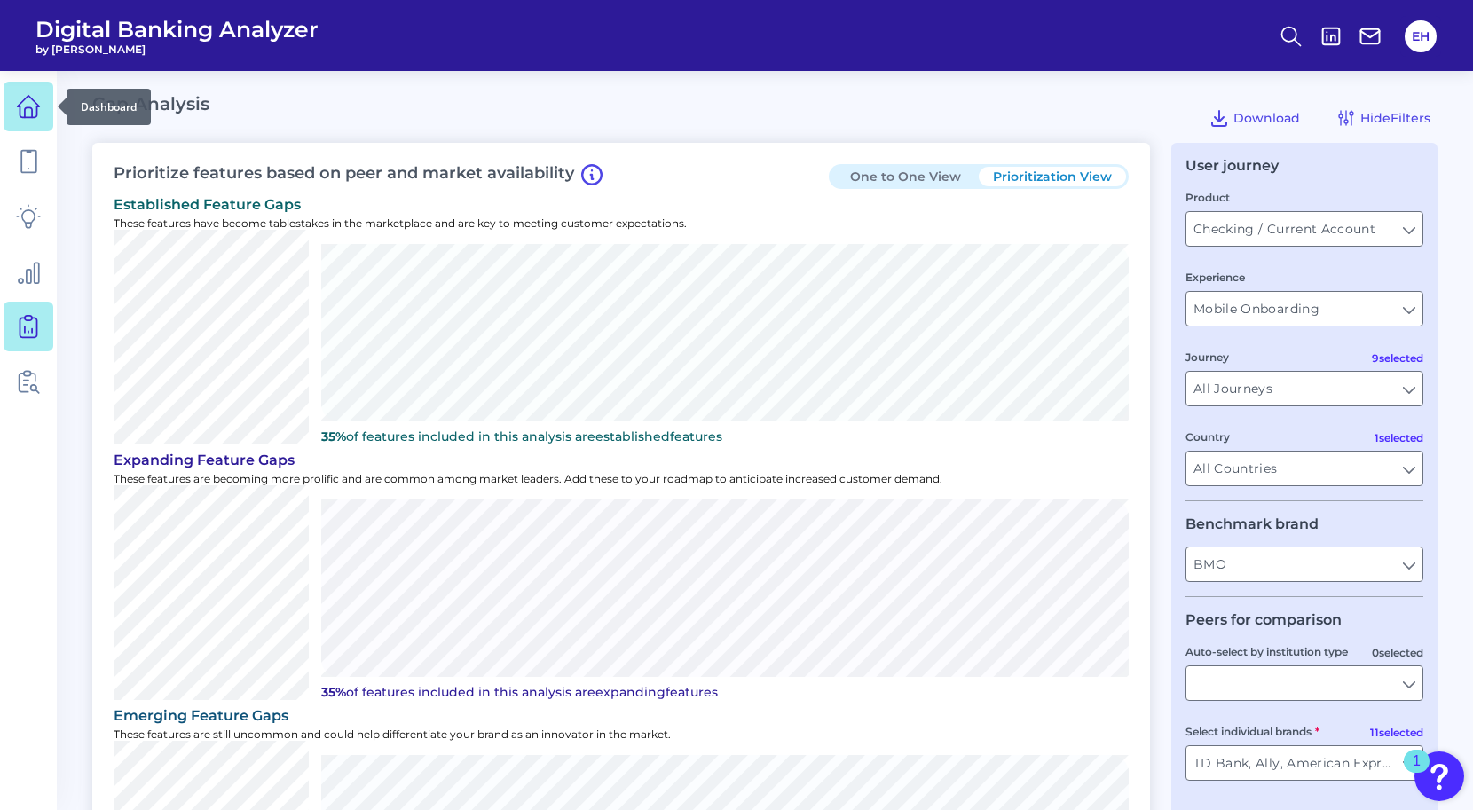
click at [36, 115] on icon at bounding box center [28, 106] width 25 height 25
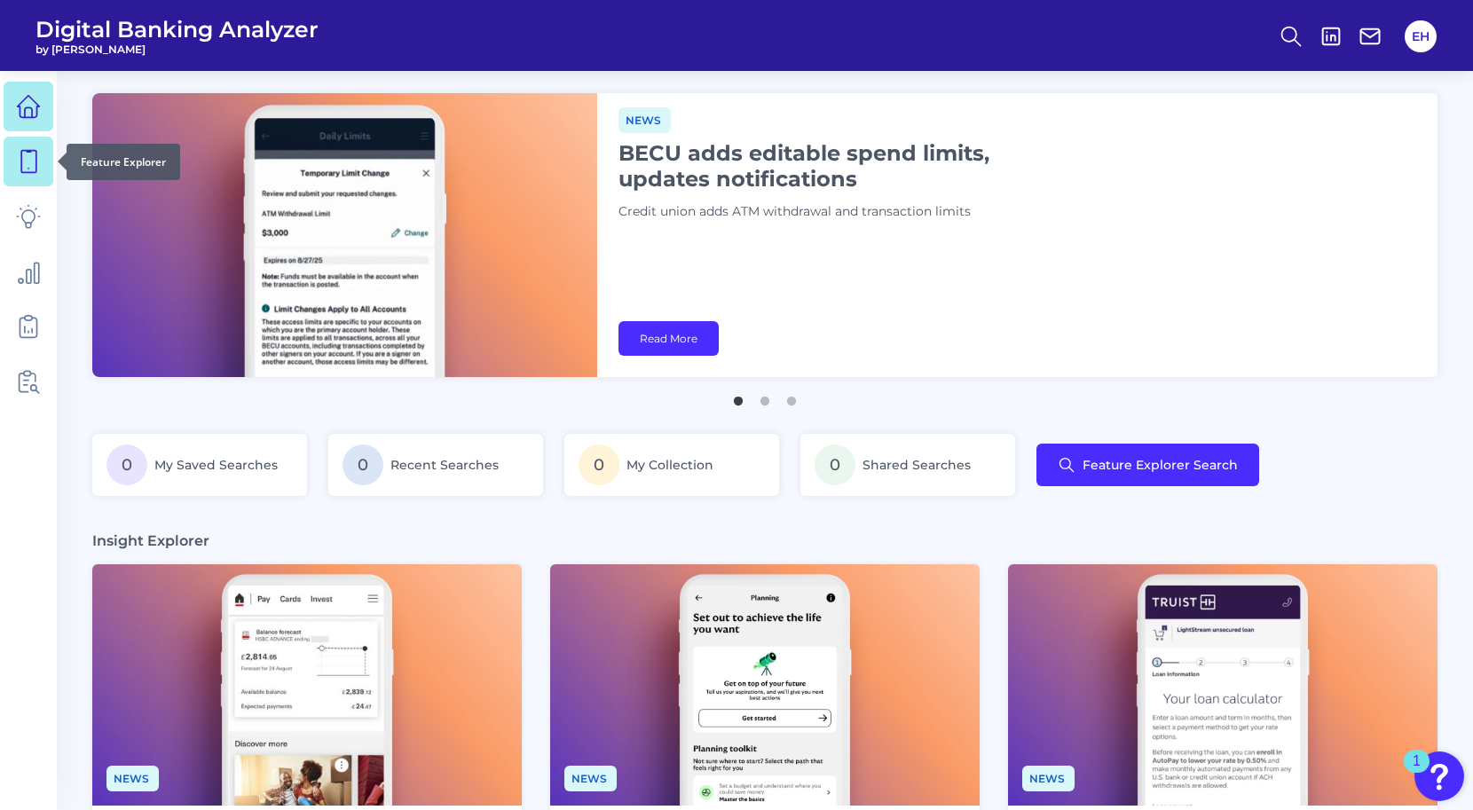
click at [28, 167] on icon at bounding box center [28, 161] width 25 height 25
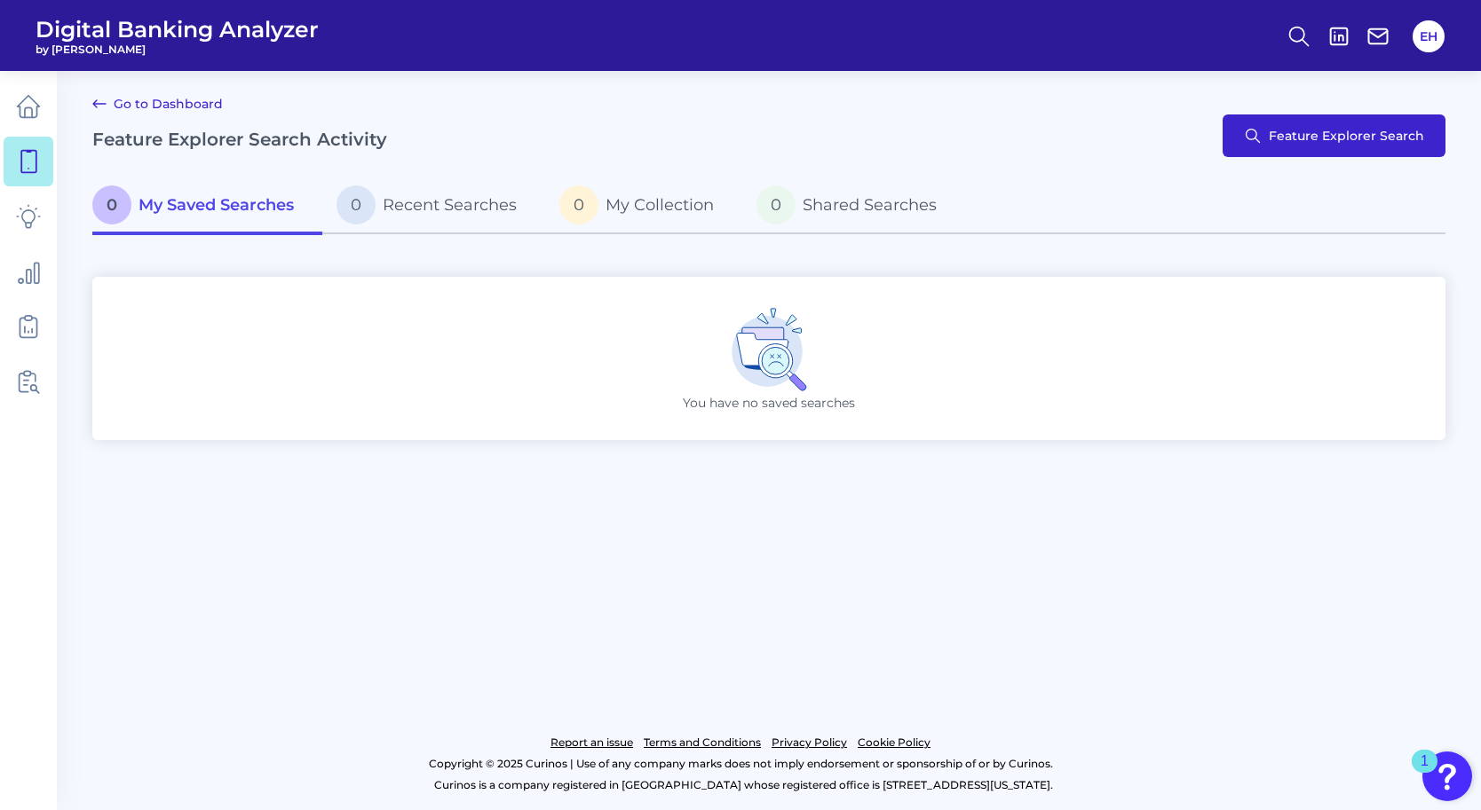
click at [1273, 132] on span "Feature Explorer Search" at bounding box center [1345, 136] width 155 height 14
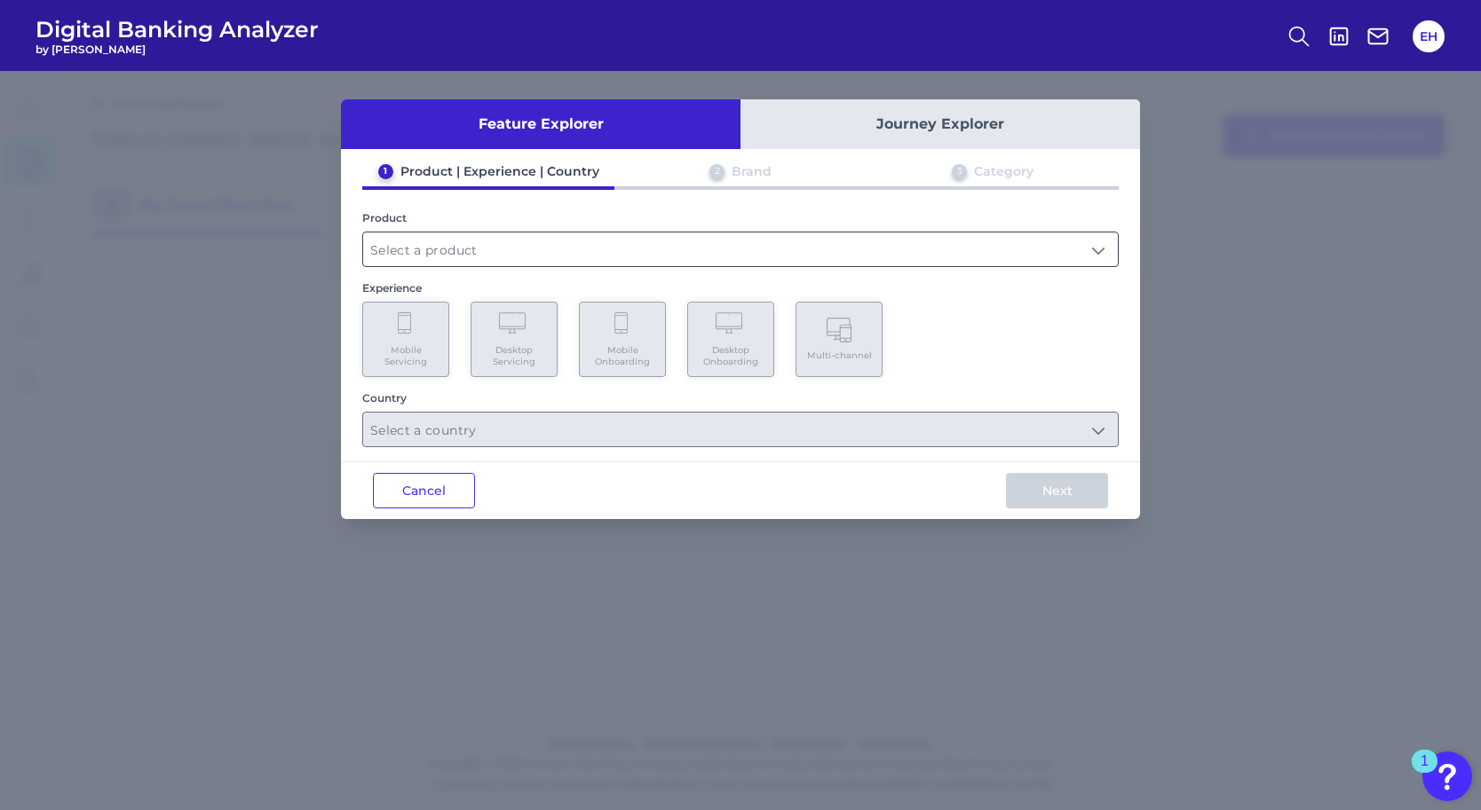
click at [538, 247] on input "text" at bounding box center [740, 250] width 754 height 34
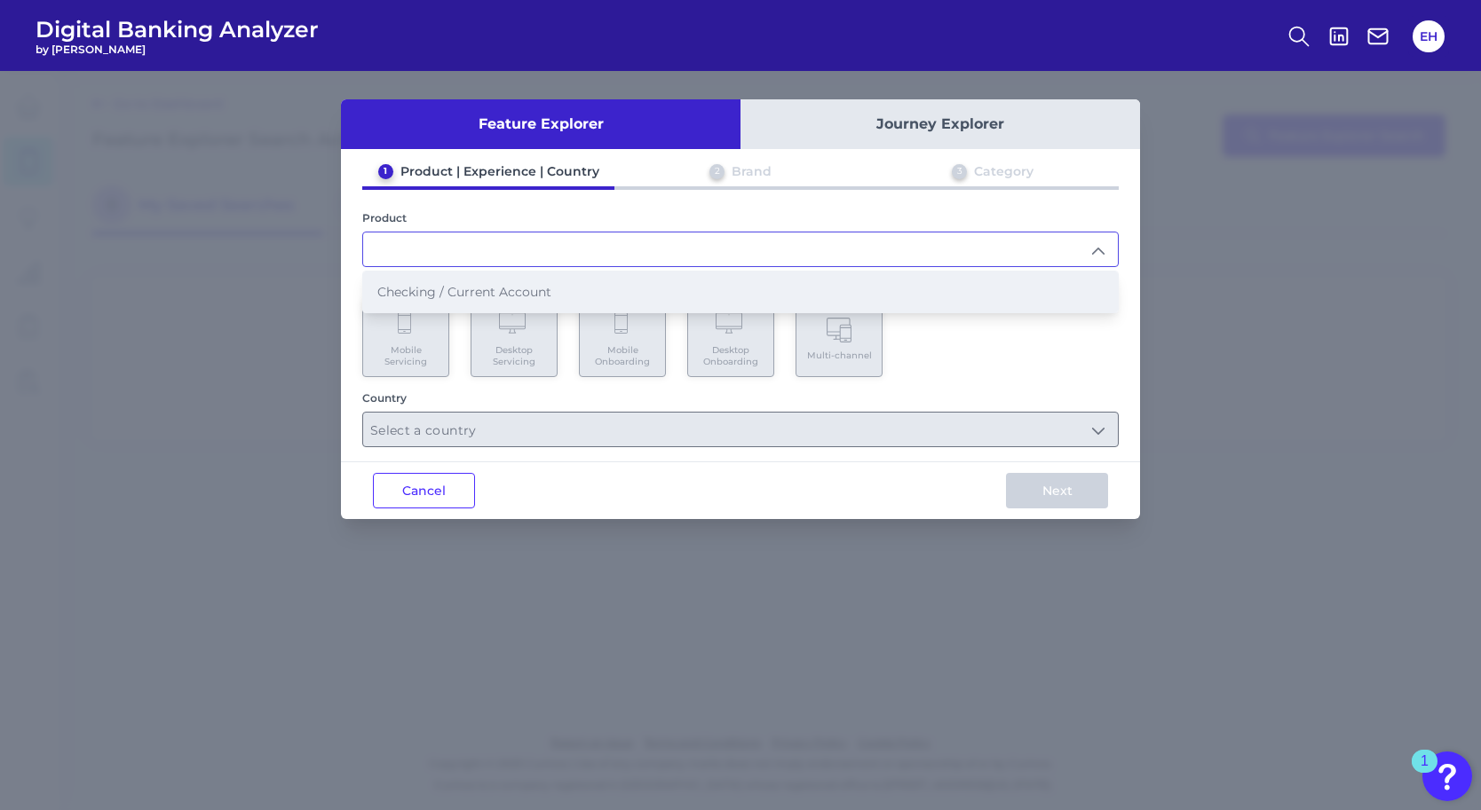
click at [534, 291] on span "Checking / Current Account" at bounding box center [464, 292] width 174 height 16
type input "Checking / Current Account"
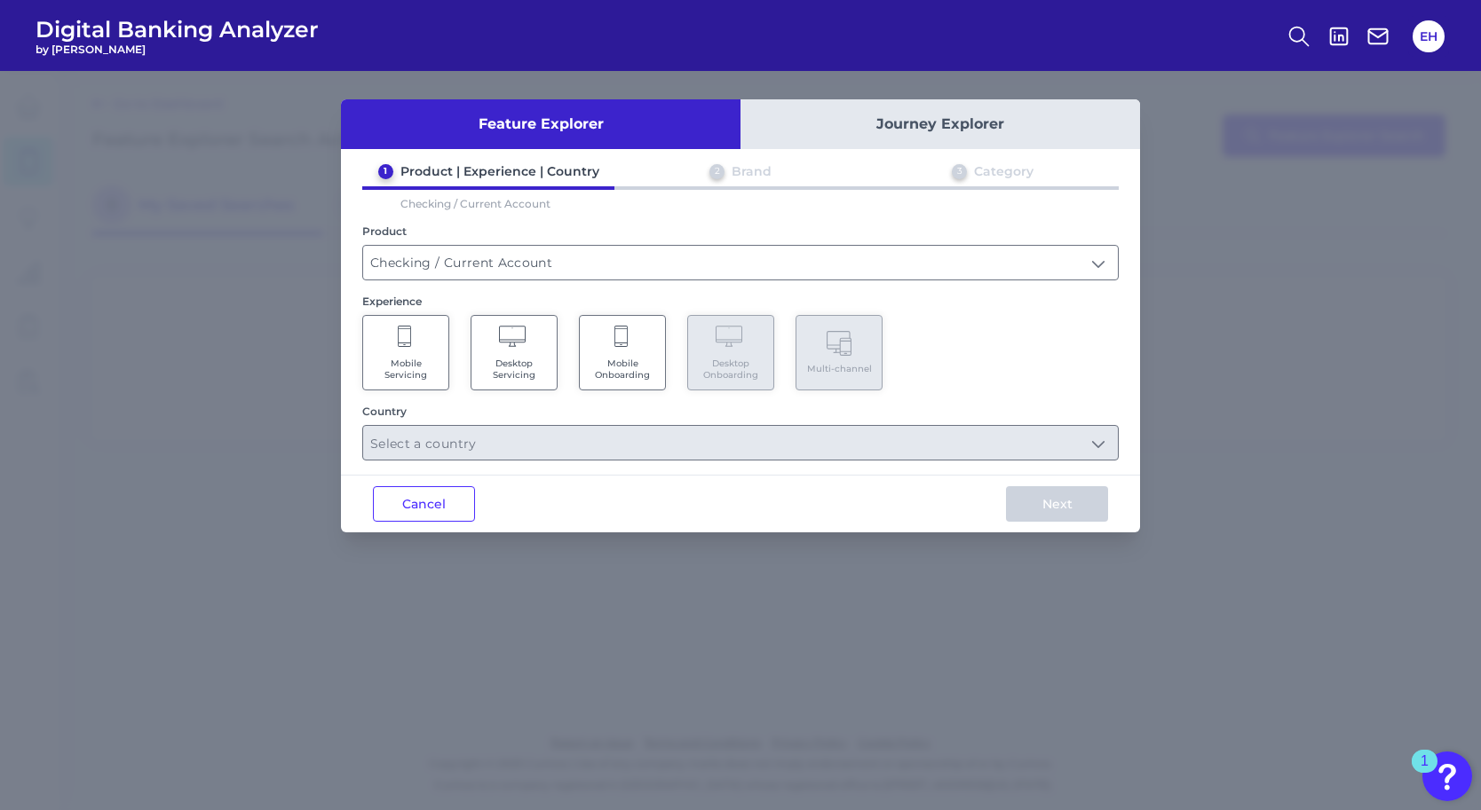
click at [421, 359] on span "Mobile Servicing" at bounding box center [405, 369] width 67 height 23
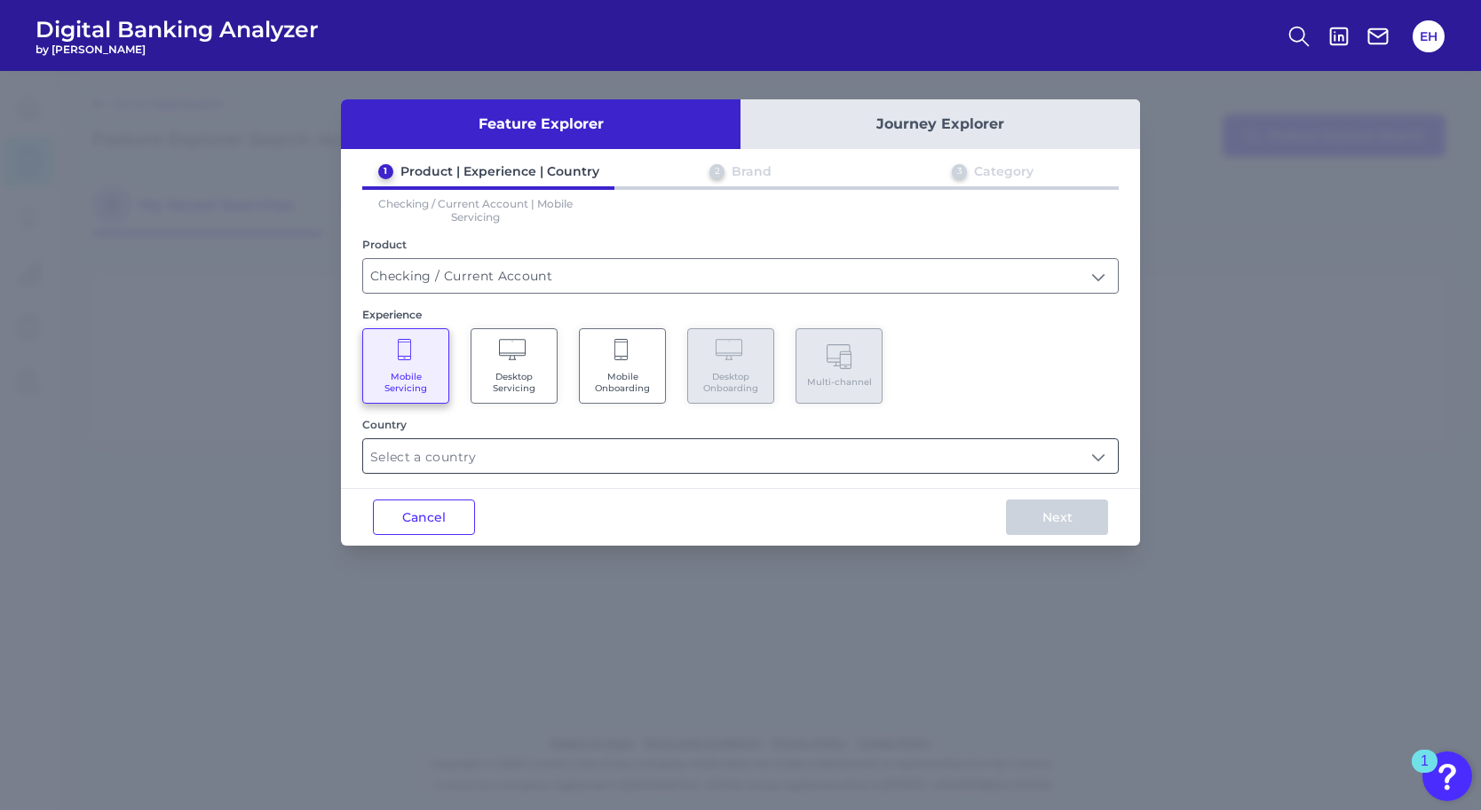
click at [502, 450] on input "text" at bounding box center [740, 456] width 754 height 34
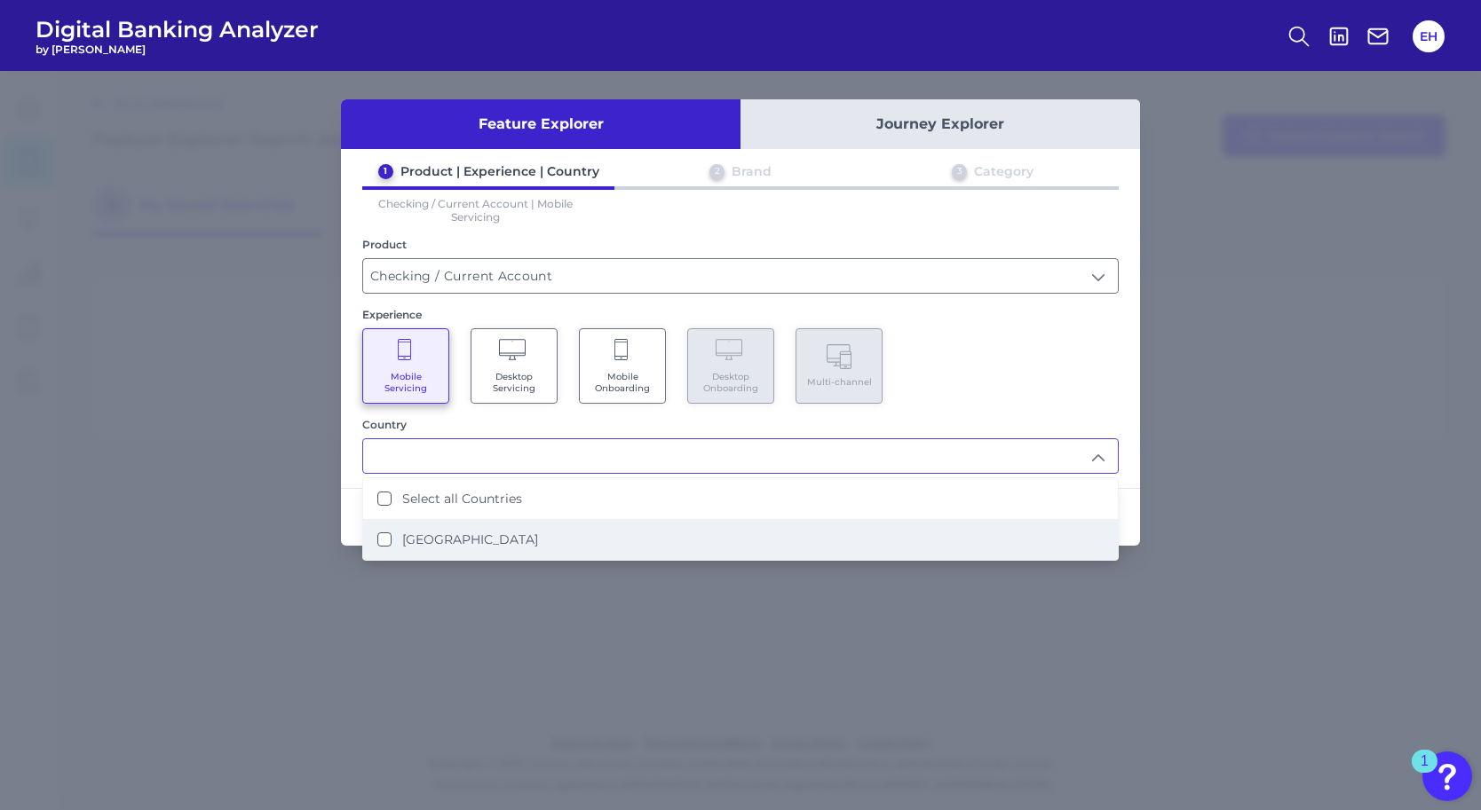
click at [486, 529] on li "[GEOGRAPHIC_DATA]" at bounding box center [740, 539] width 754 height 41
type input "Select all Countries"
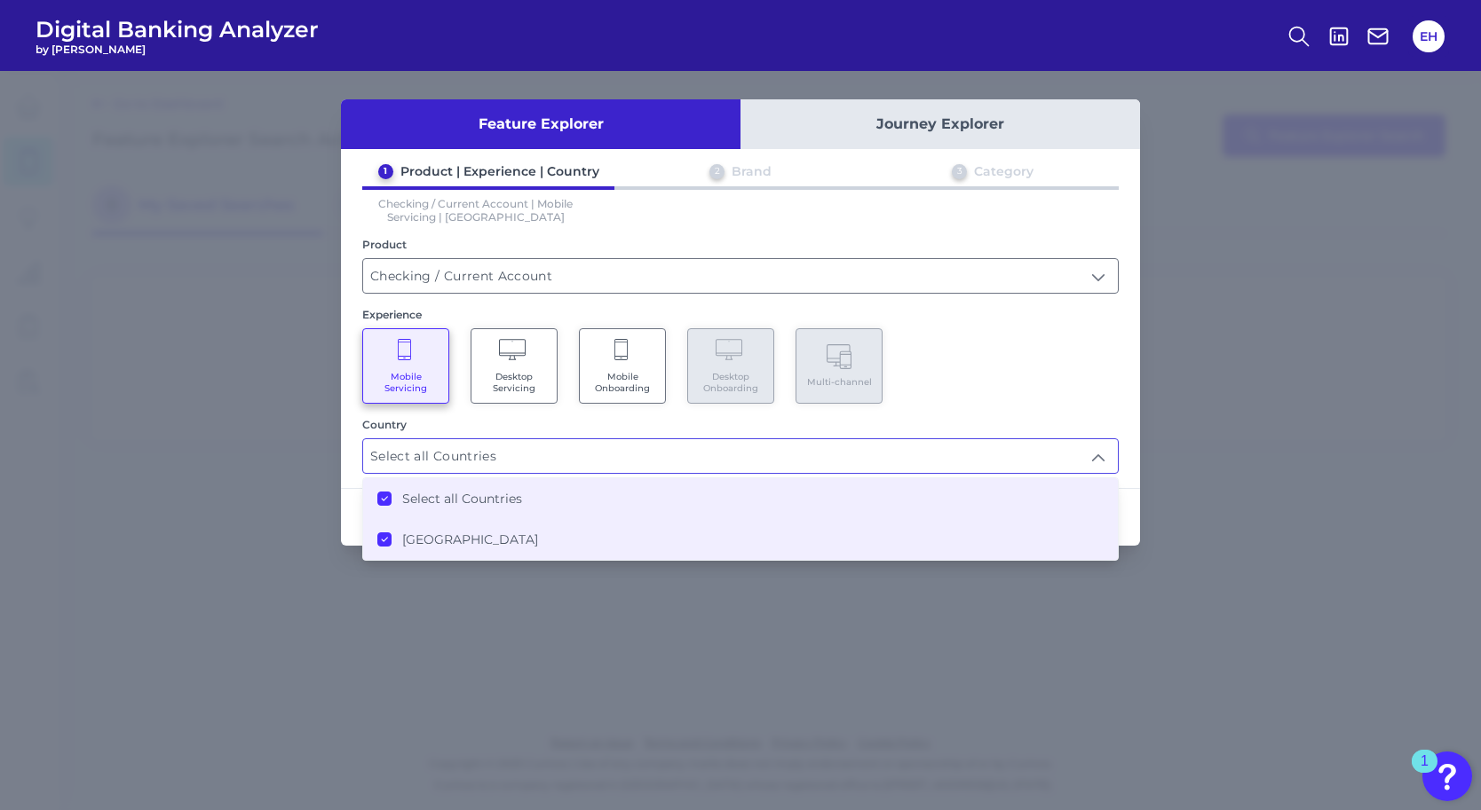
click at [519, 428] on div "Country" at bounding box center [740, 424] width 756 height 13
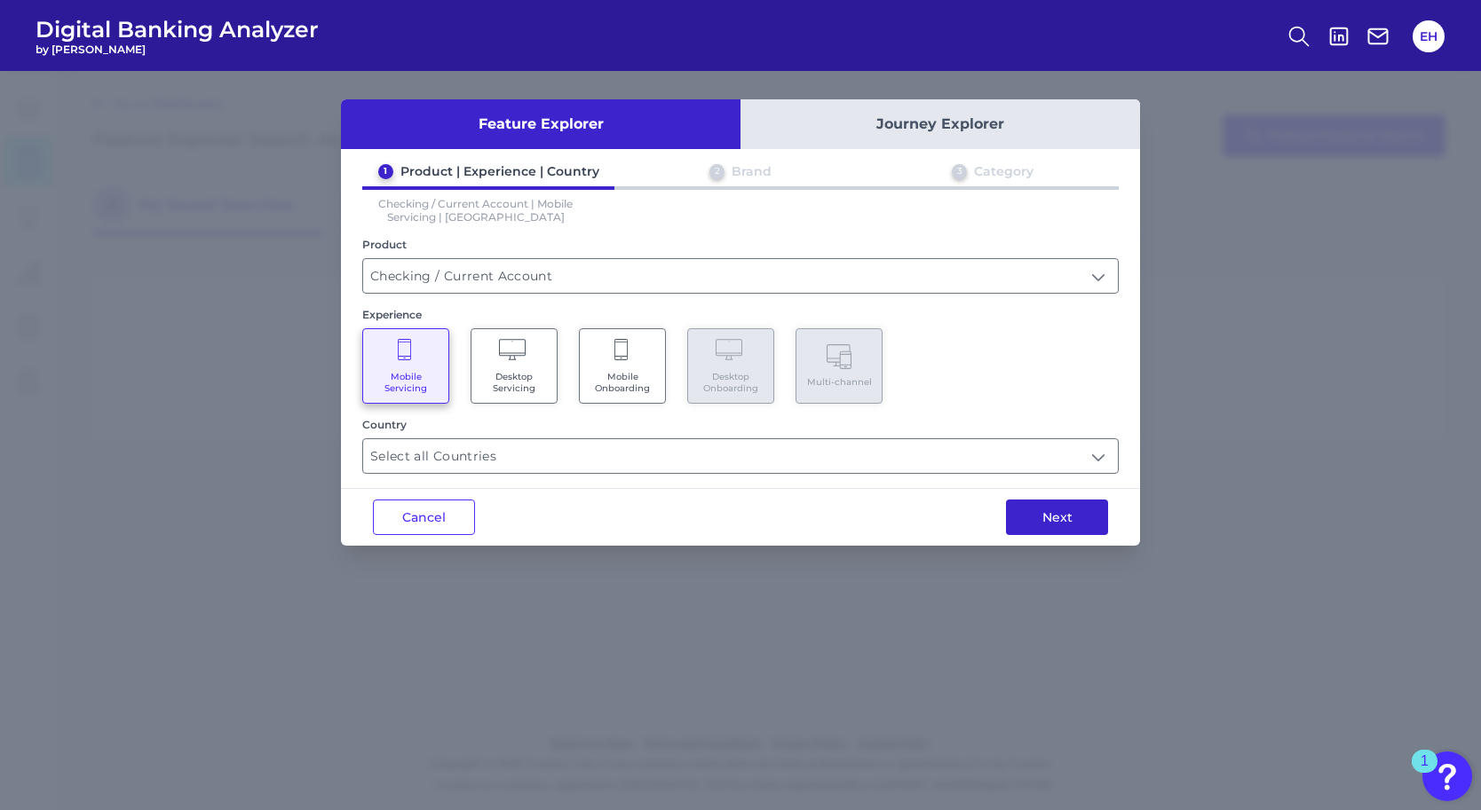
click at [1027, 525] on button "Next" at bounding box center [1057, 518] width 102 height 36
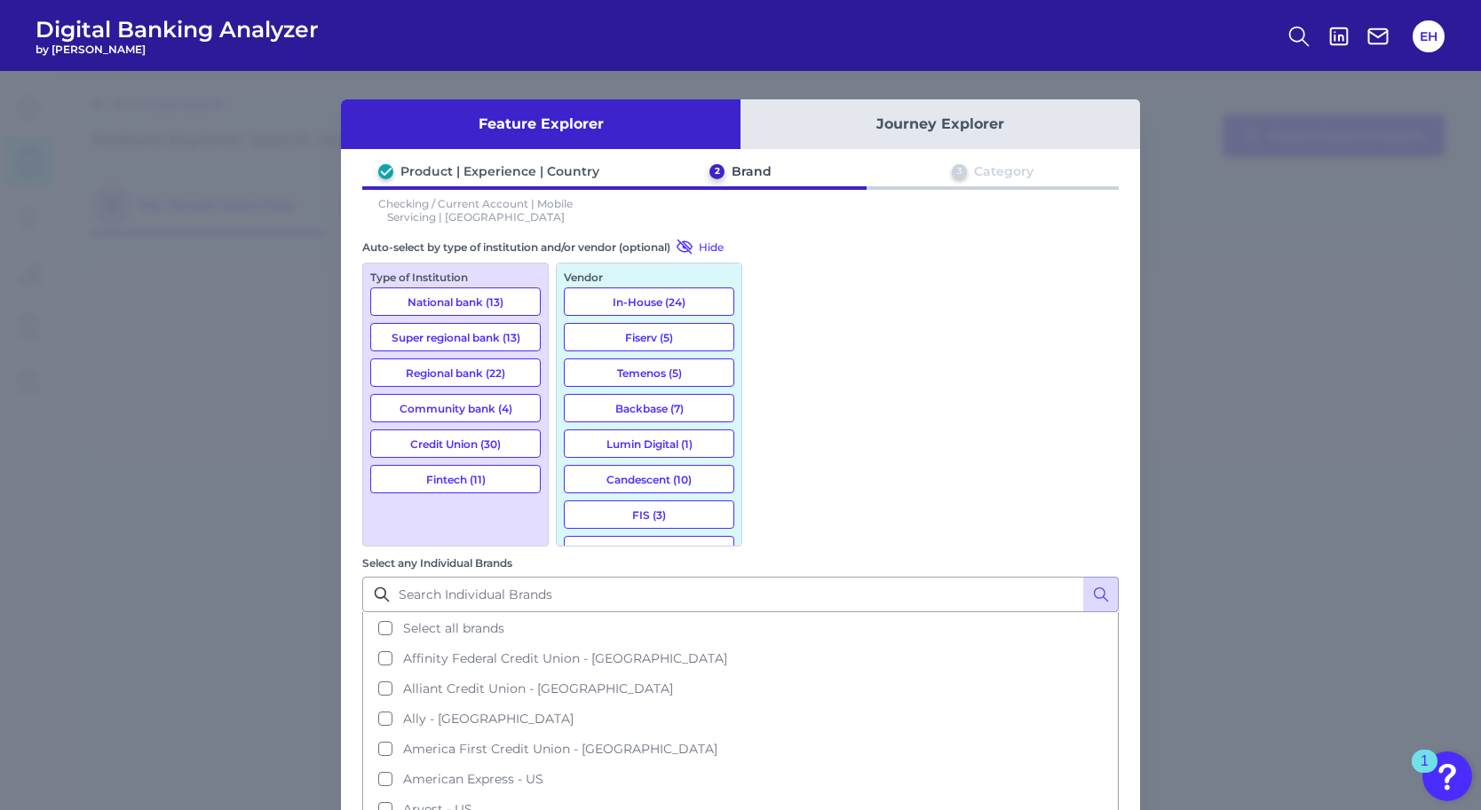
scroll to position [309, 0]
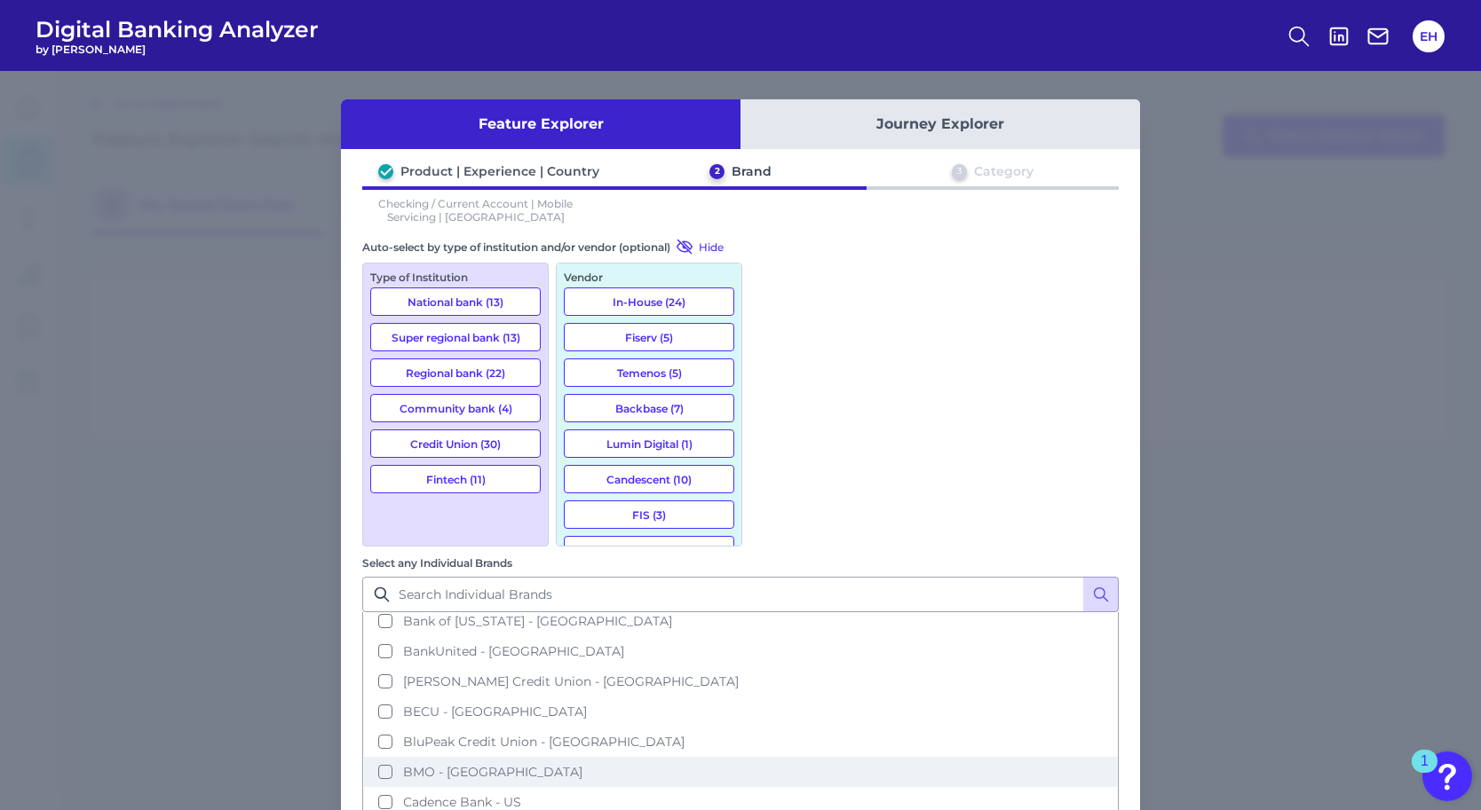
click at [929, 757] on button "BMO - [GEOGRAPHIC_DATA]" at bounding box center [740, 772] width 753 height 30
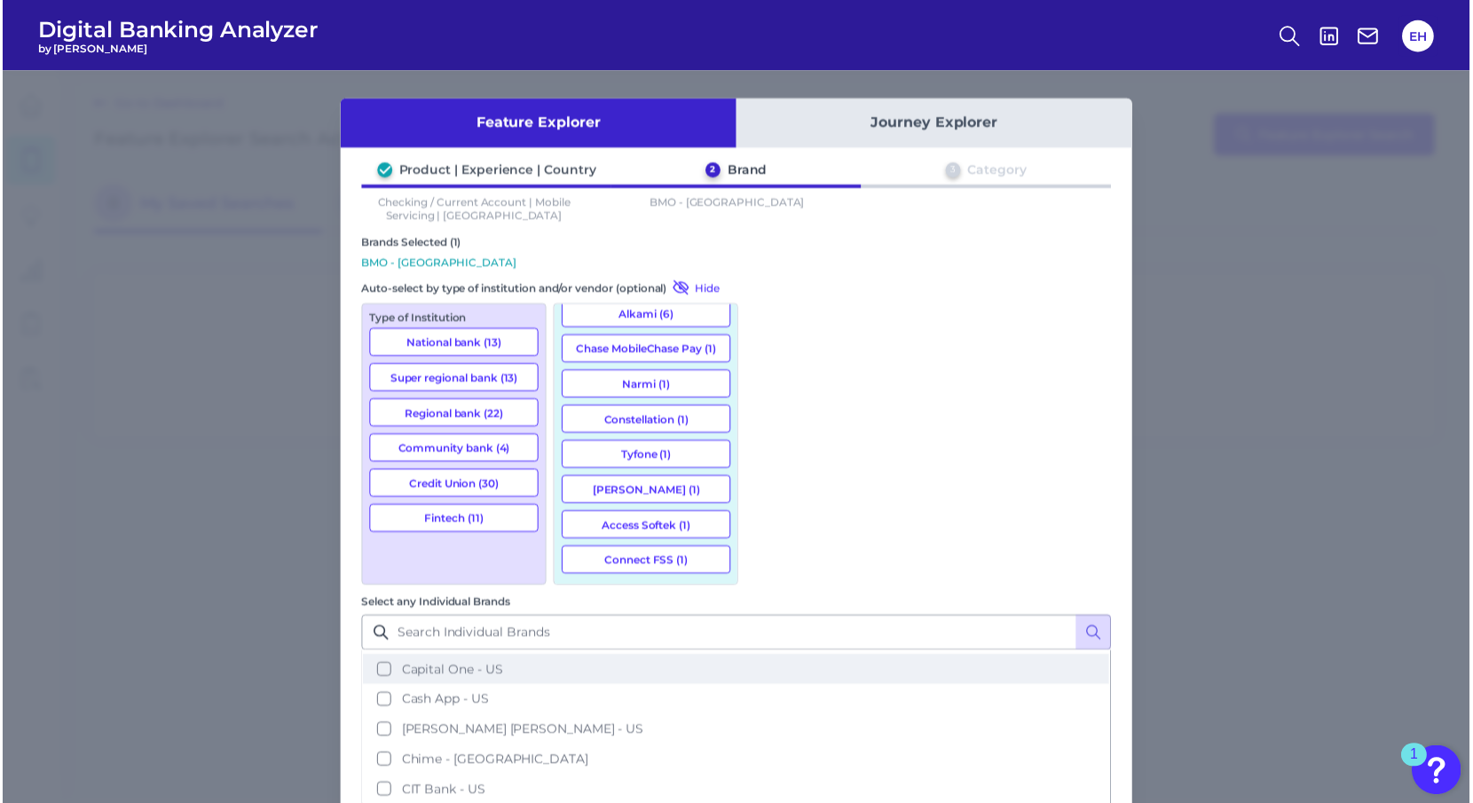
scroll to position [512, 0]
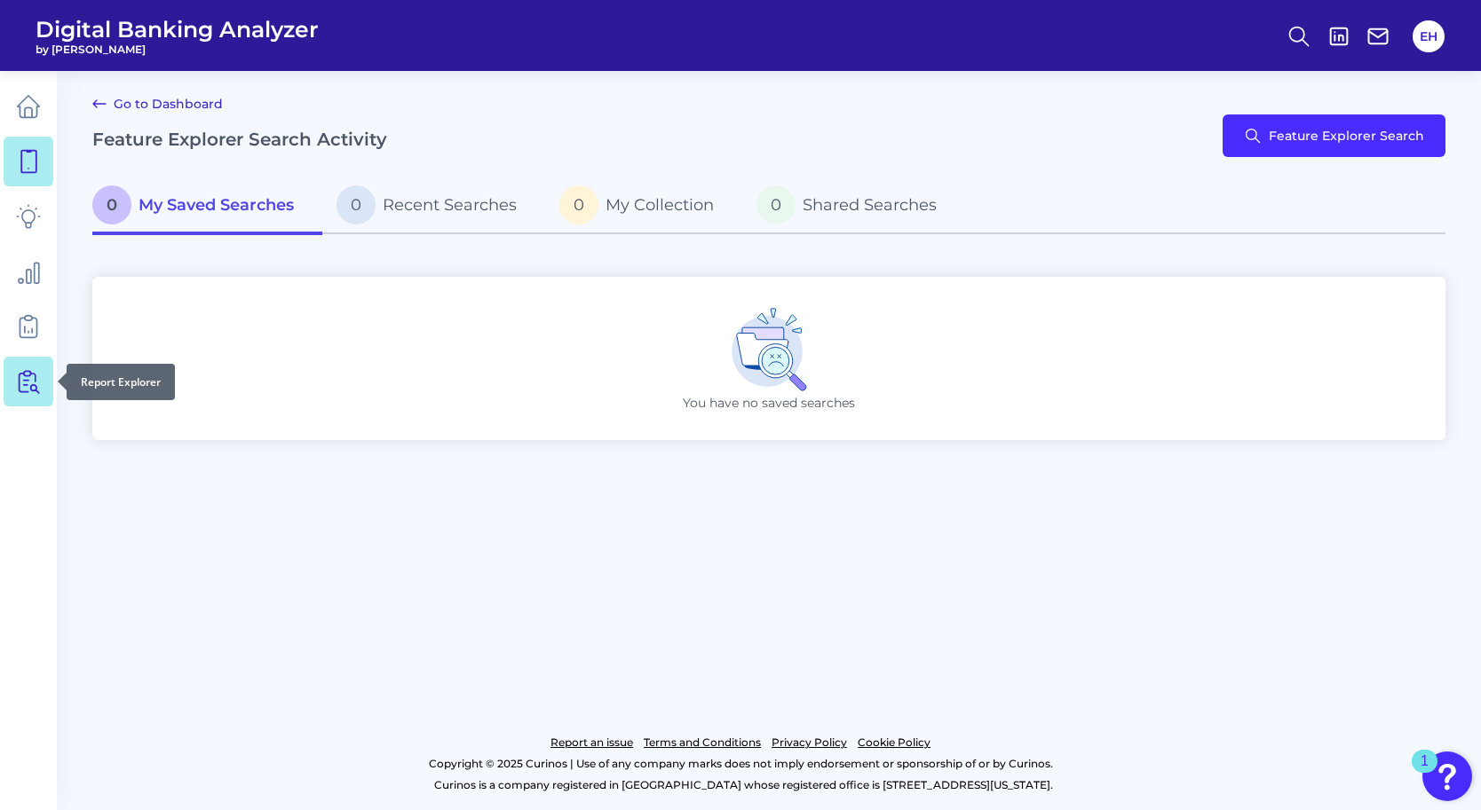
click at [32, 368] on link at bounding box center [29, 382] width 50 height 50
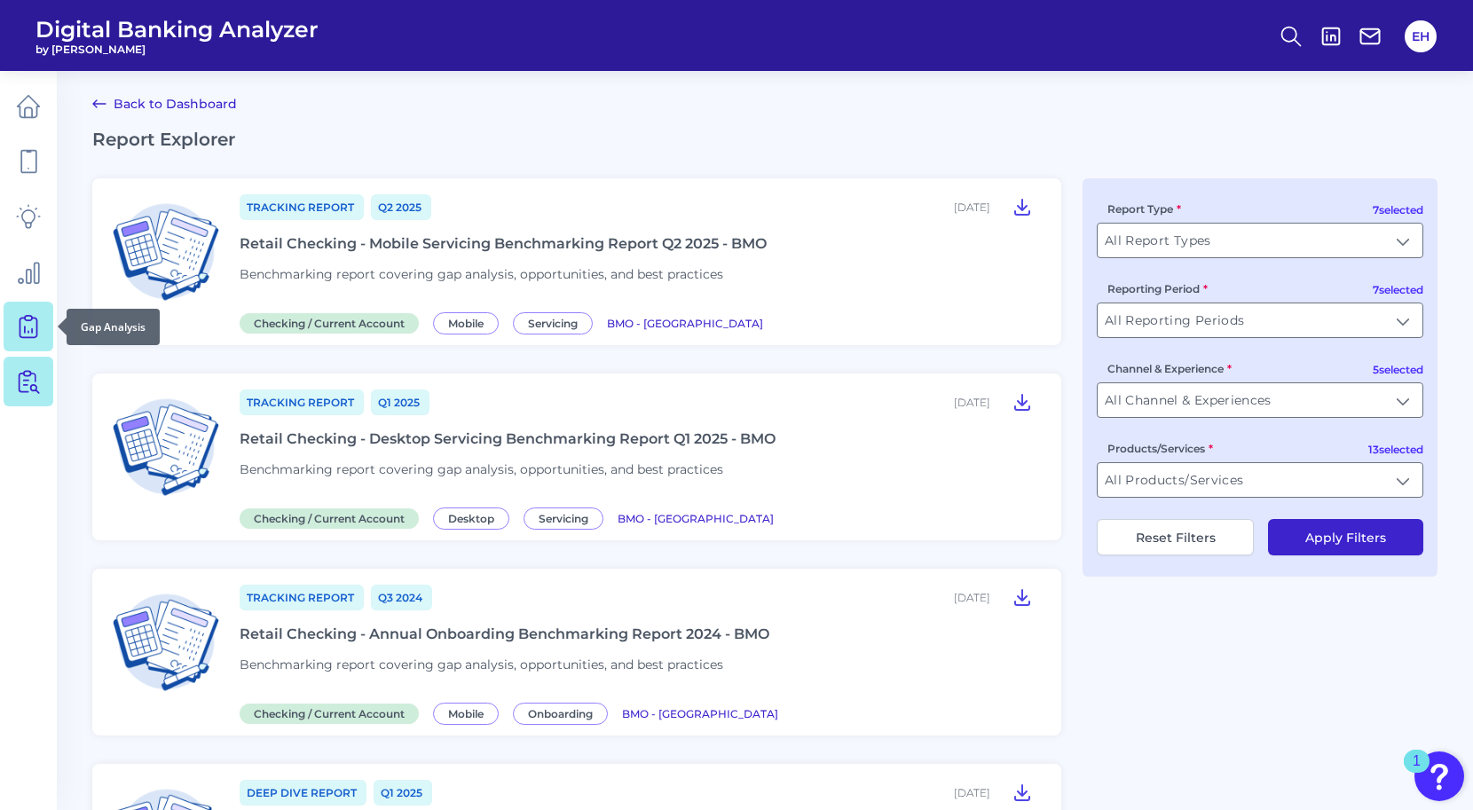
click at [25, 337] on icon at bounding box center [28, 328] width 17 height 20
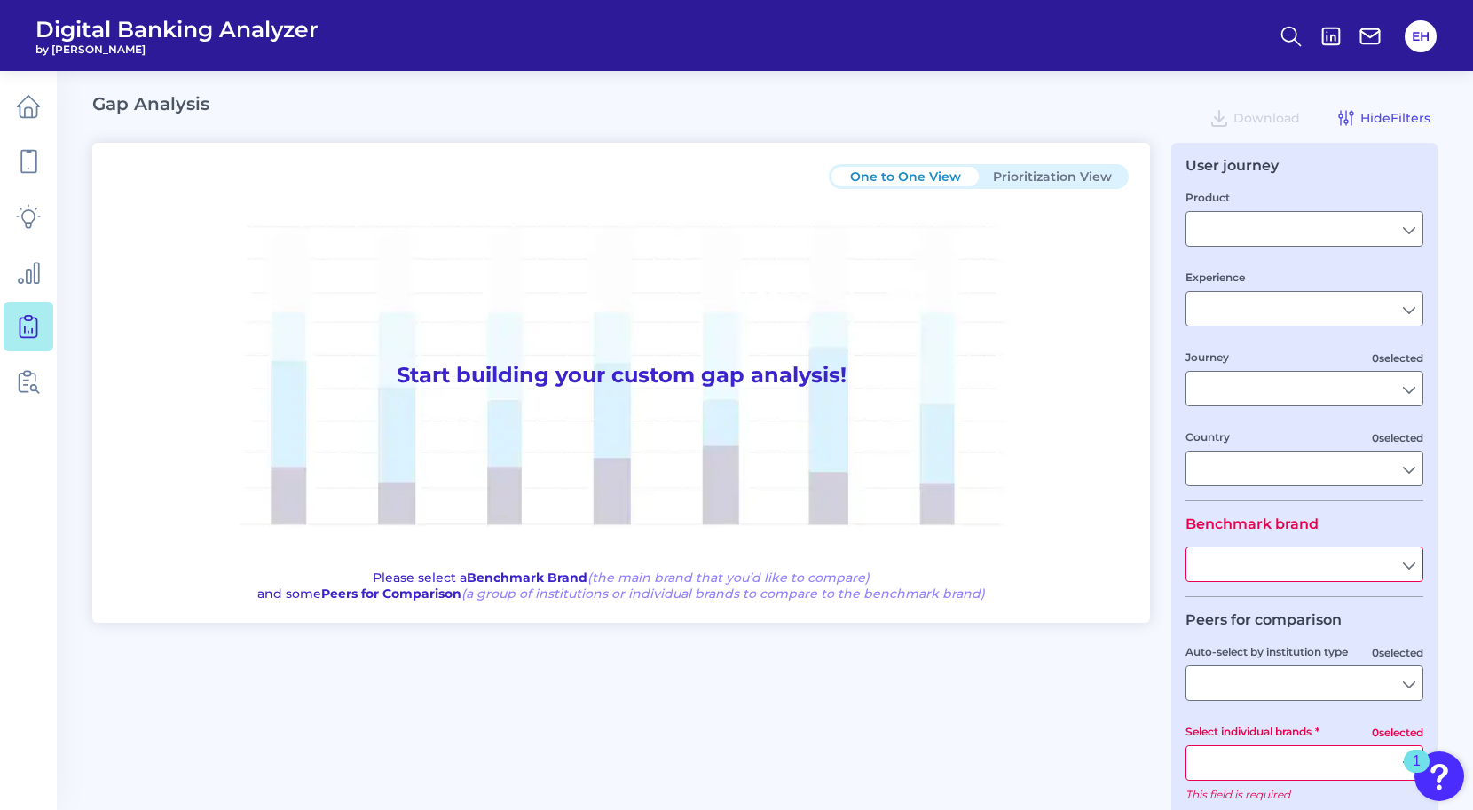
type input "Checking / Current Account"
type input "Mobile Servicing"
type input "Pre-Login Area, New Customer Onboarding, Login & Authentication, Accounts and t…"
type input "[GEOGRAPHIC_DATA]"
type input "All Select individual brands"
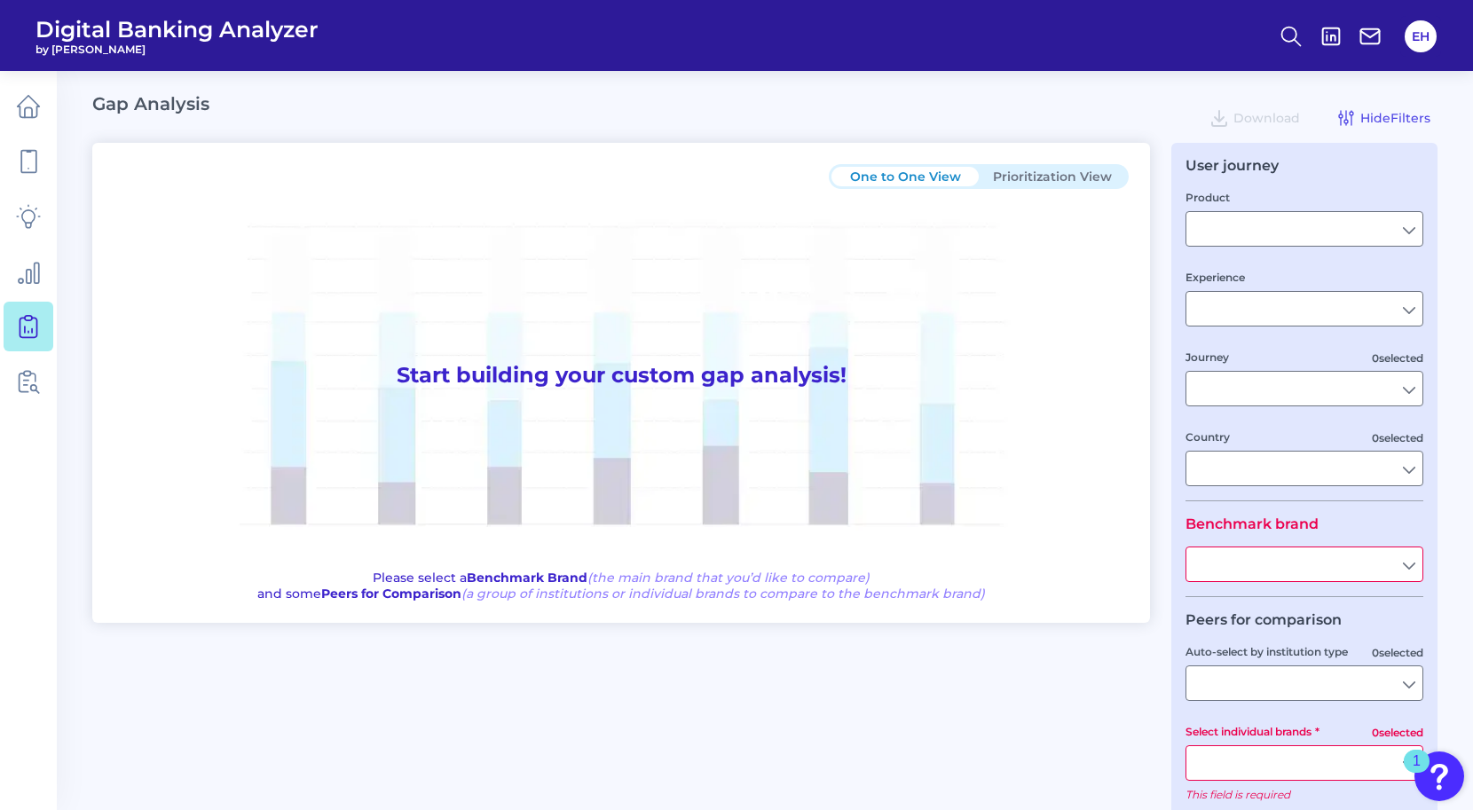
type input "All Journeys"
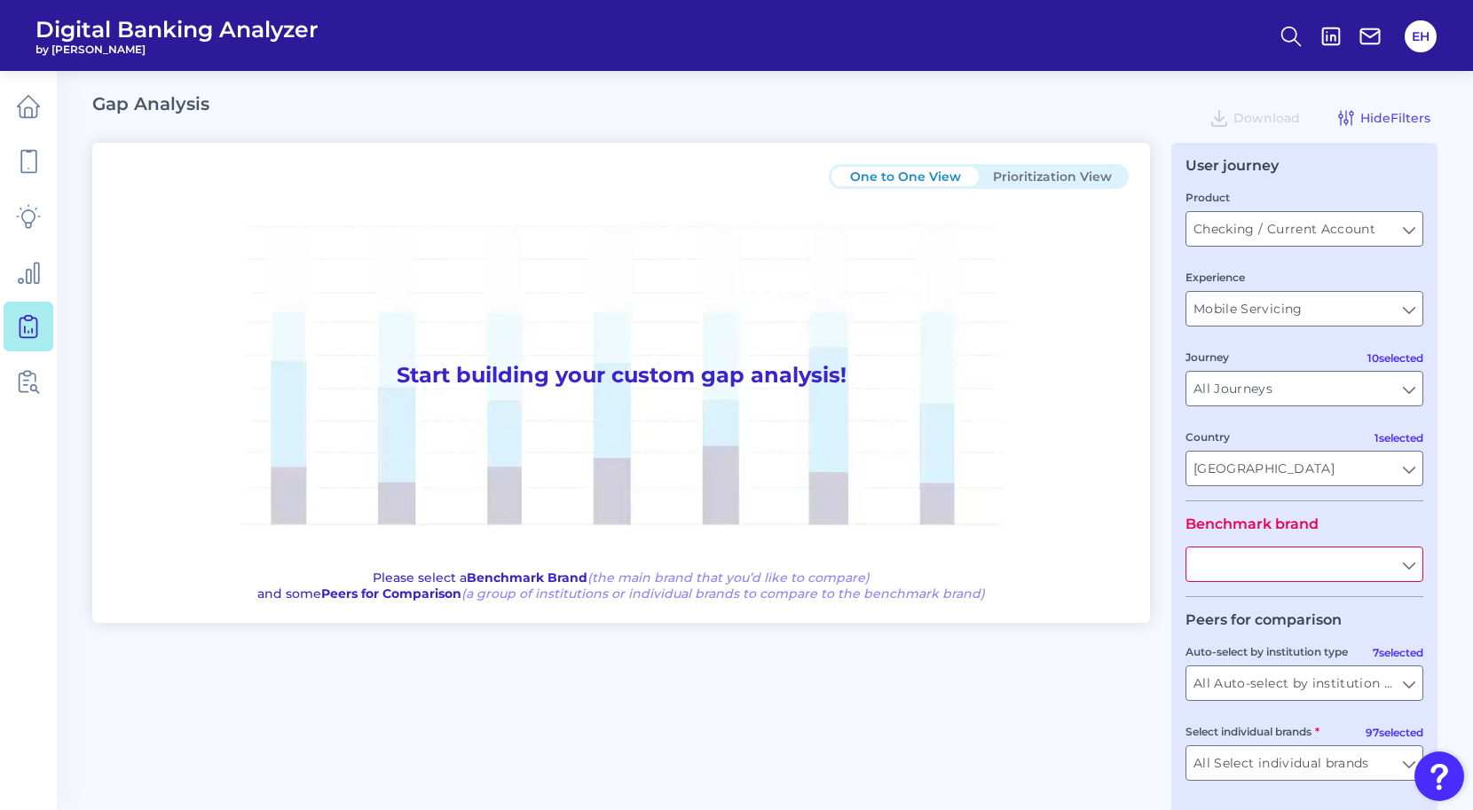
type input "All Countries"
click at [38, 280] on icon at bounding box center [29, 273] width 20 height 20
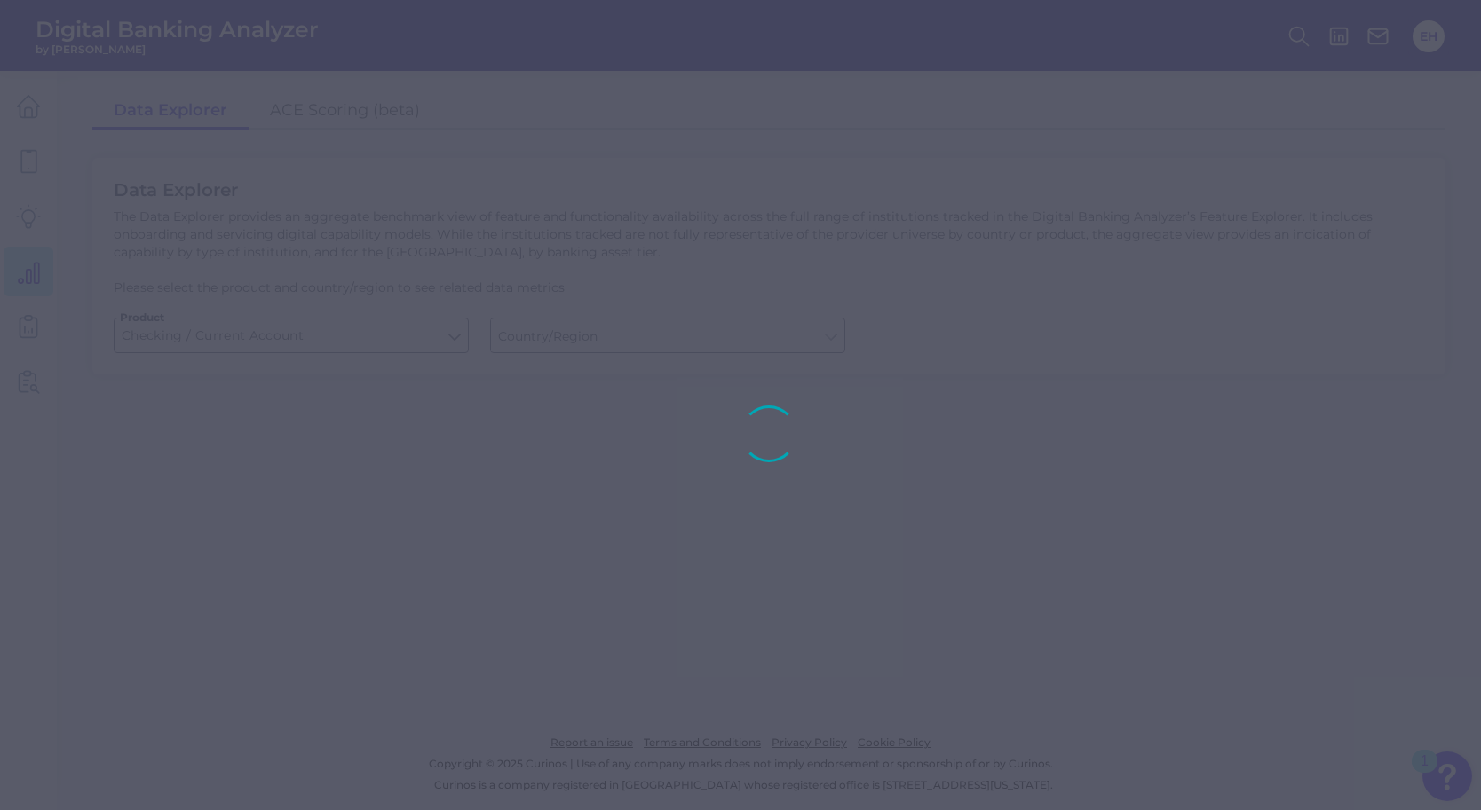
type input "[GEOGRAPHIC_DATA]"
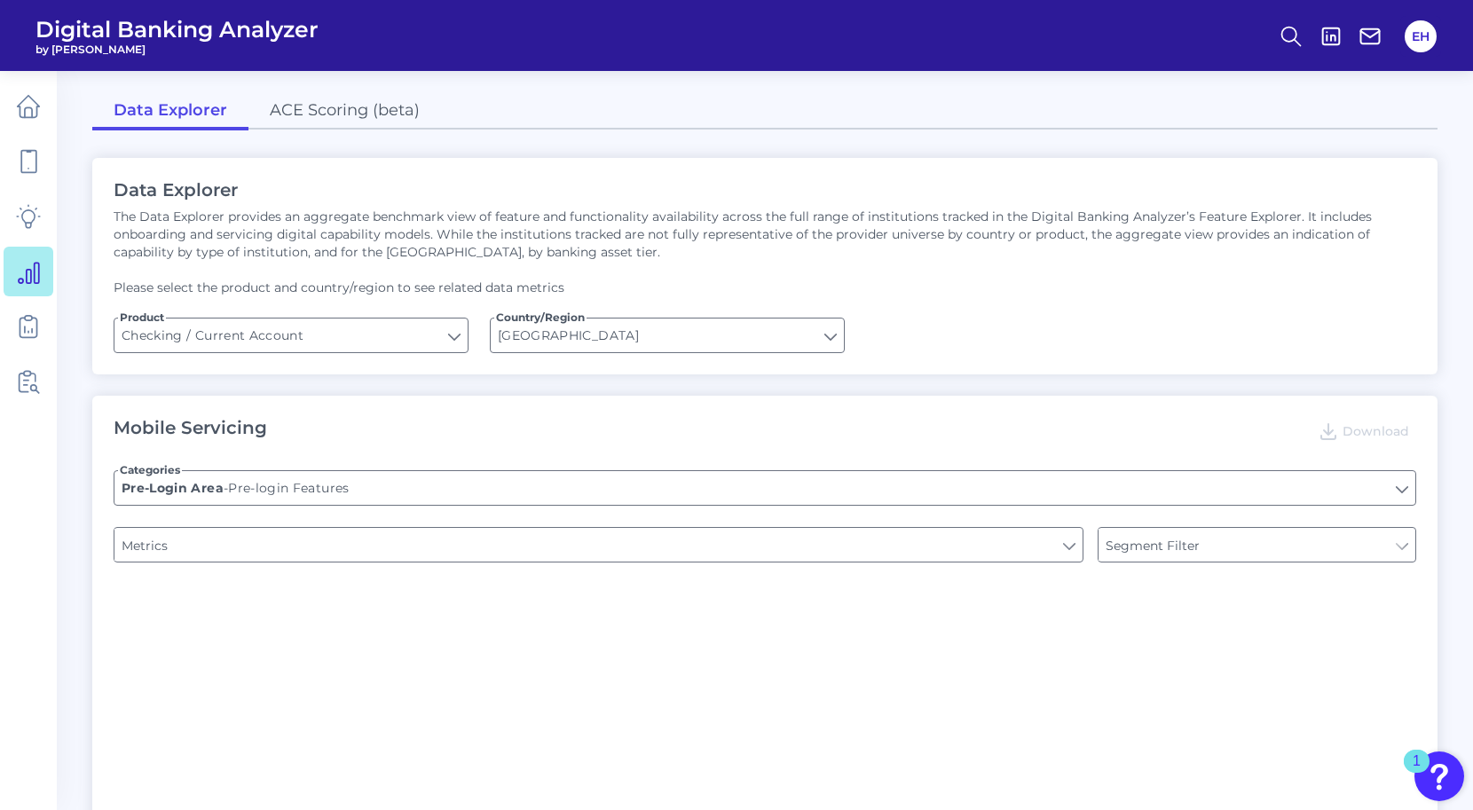
type input "Can you register for online banking?"
type input "Upon opening the app are users immediately prompted to use Touch/Face ID to log…"
type input "END-TO-END JOURNEY: Can you apply for the PRODUCT as a new to brand customer on…"
type input "Type of Institution"
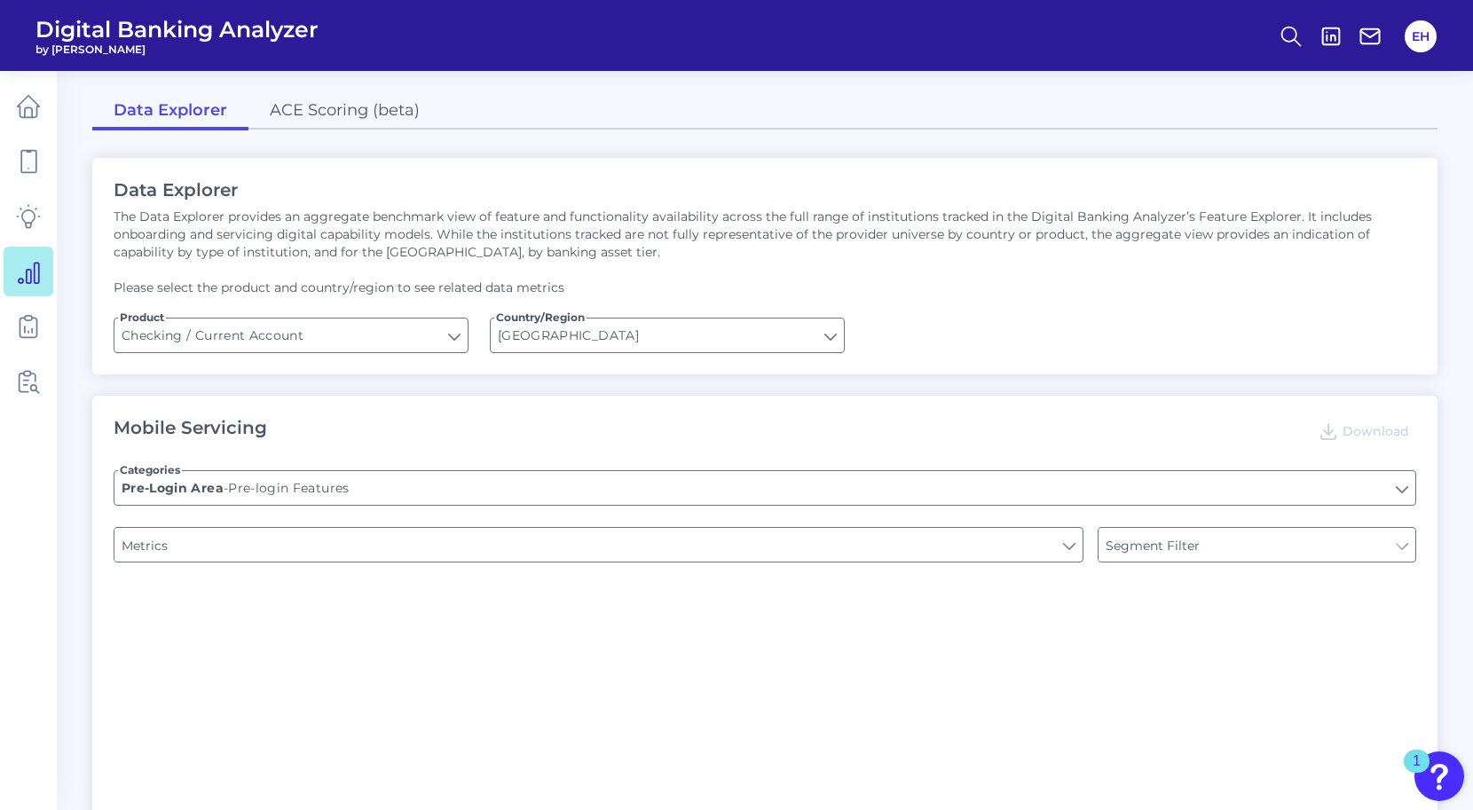
type input "Type of Institution"
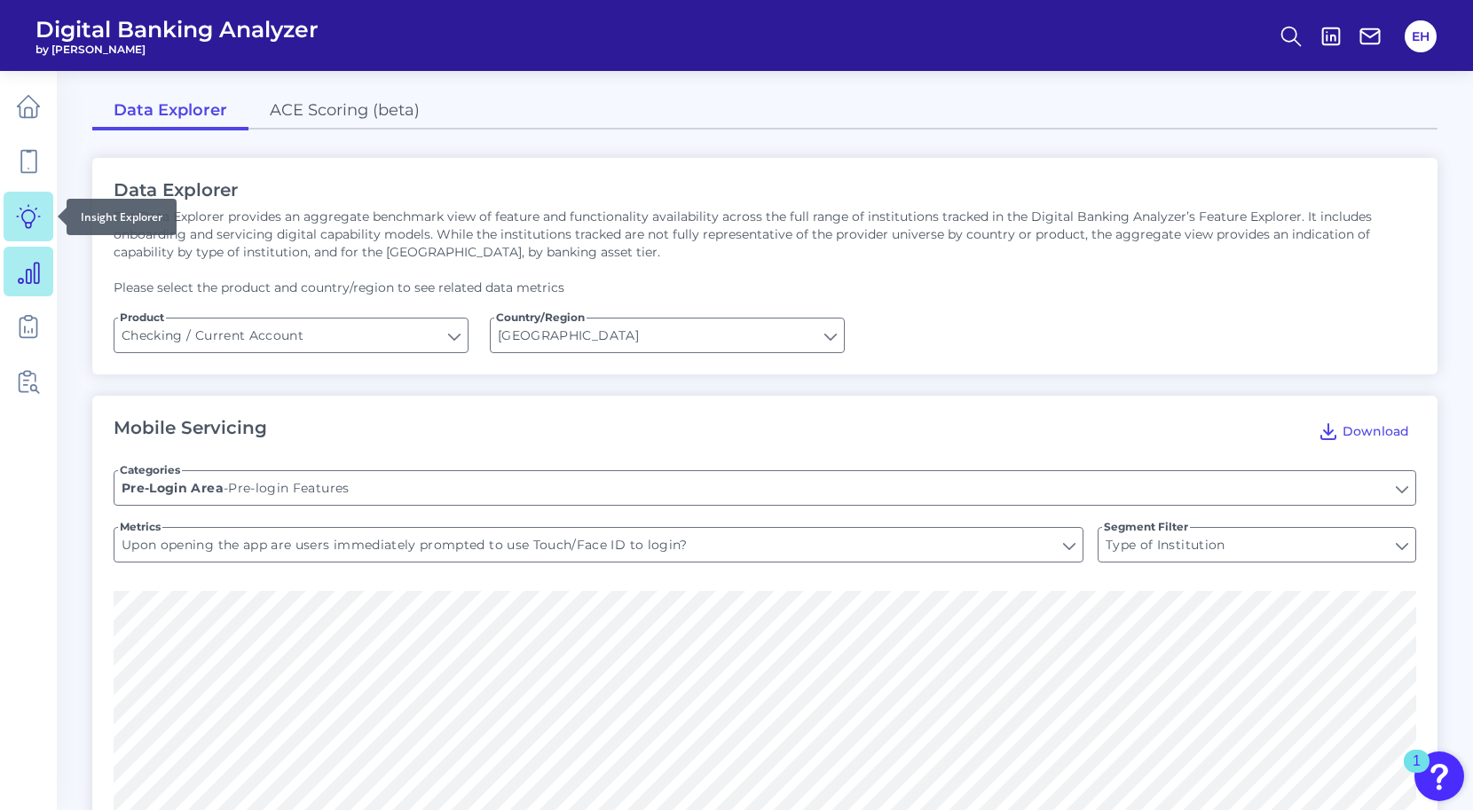
click at [36, 219] on icon at bounding box center [28, 216] width 25 height 25
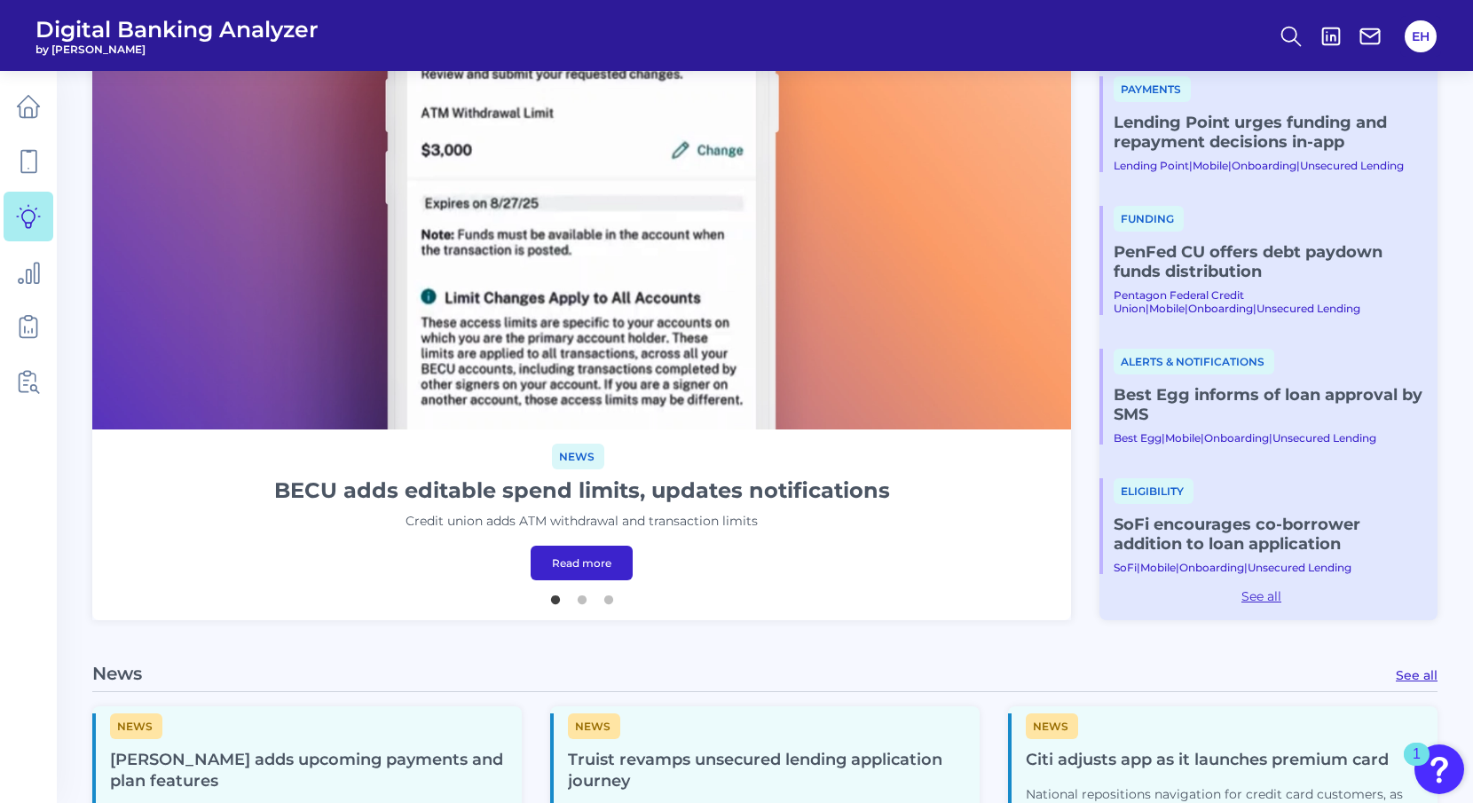
scroll to position [277, 0]
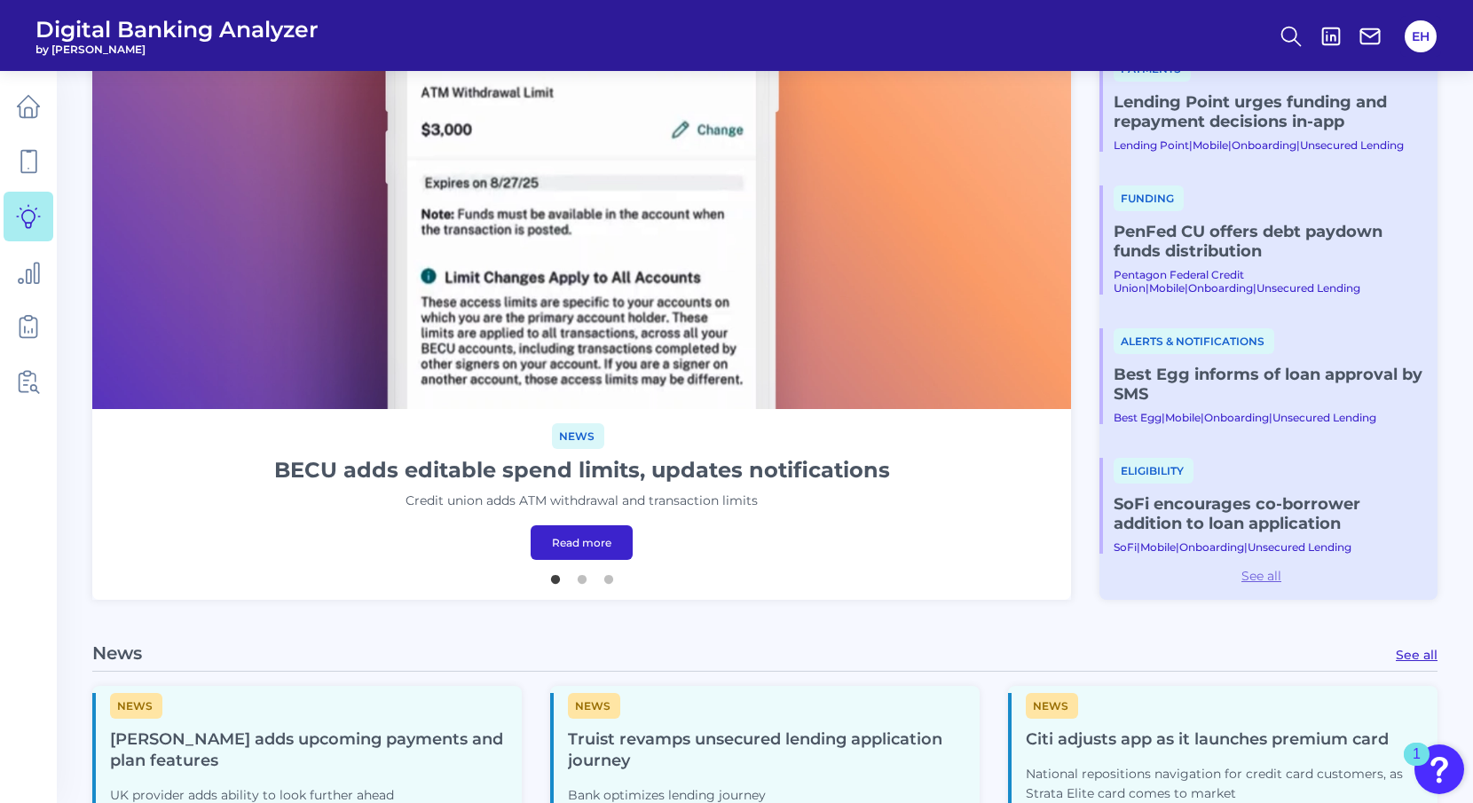
click at [1248, 574] on link "See all" at bounding box center [1262, 576] width 324 height 16
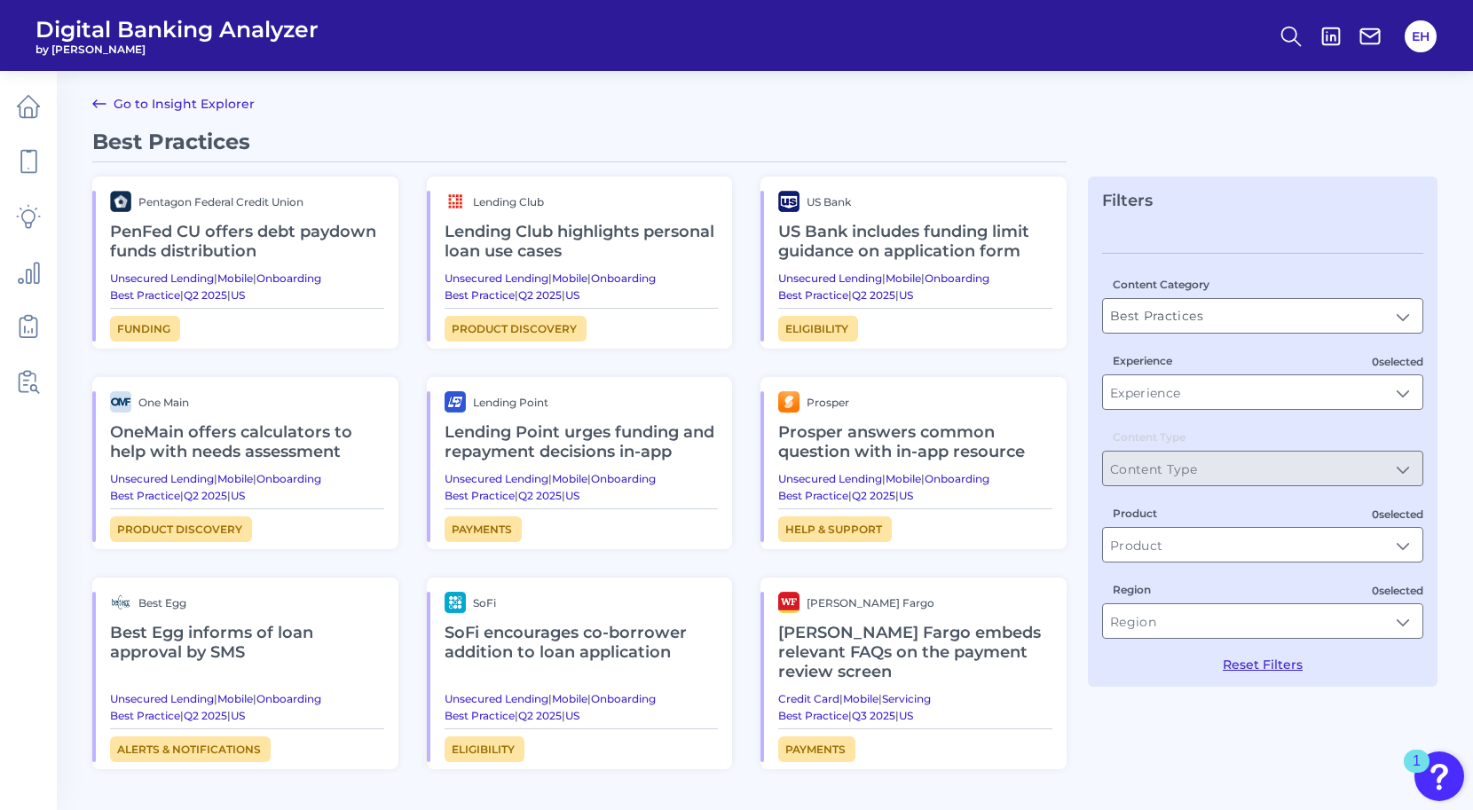
click at [170, 109] on link "Go to Insight Explorer" at bounding box center [173, 103] width 162 height 21
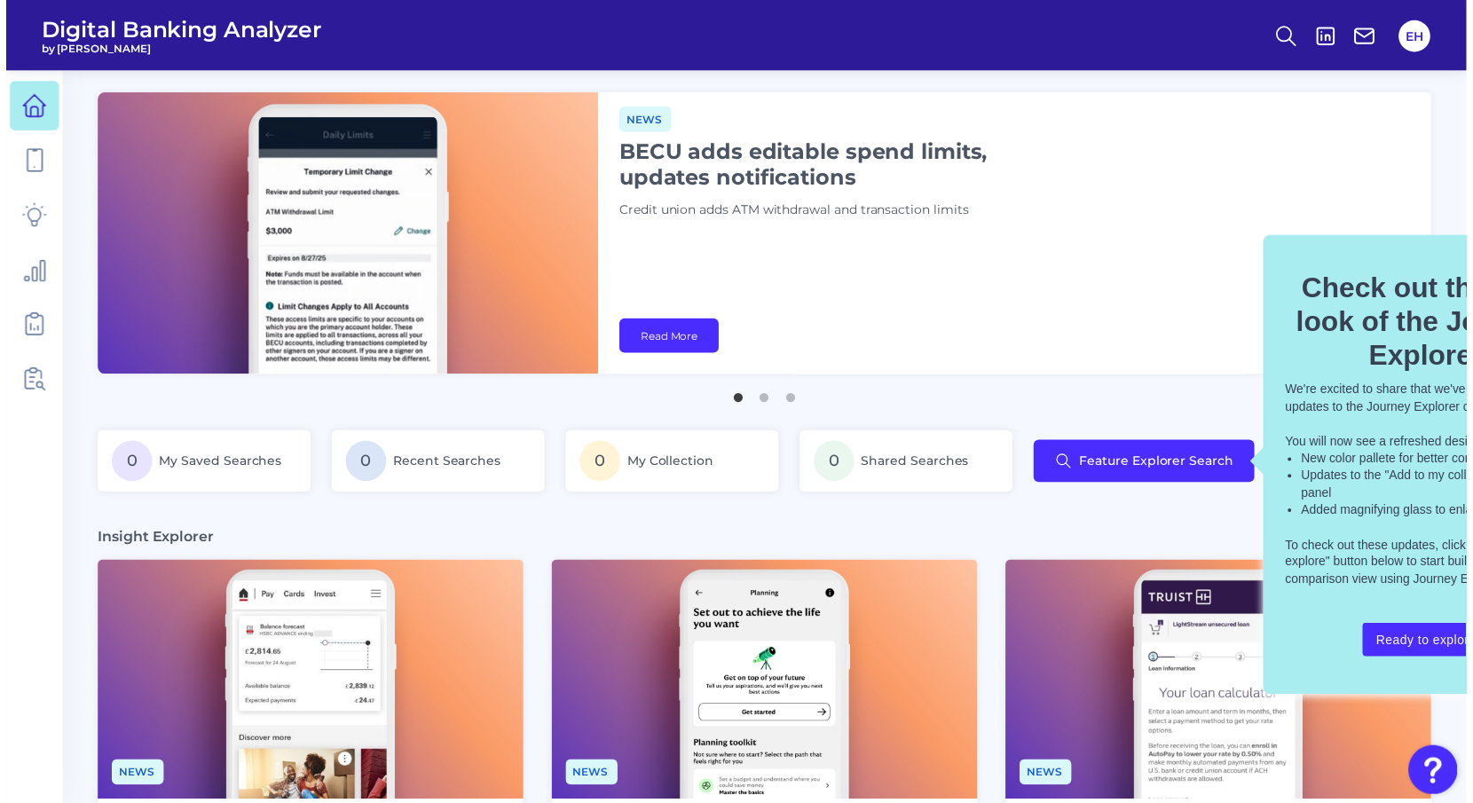
scroll to position [0, 116]
